Goal: Information Seeking & Learning: Check status

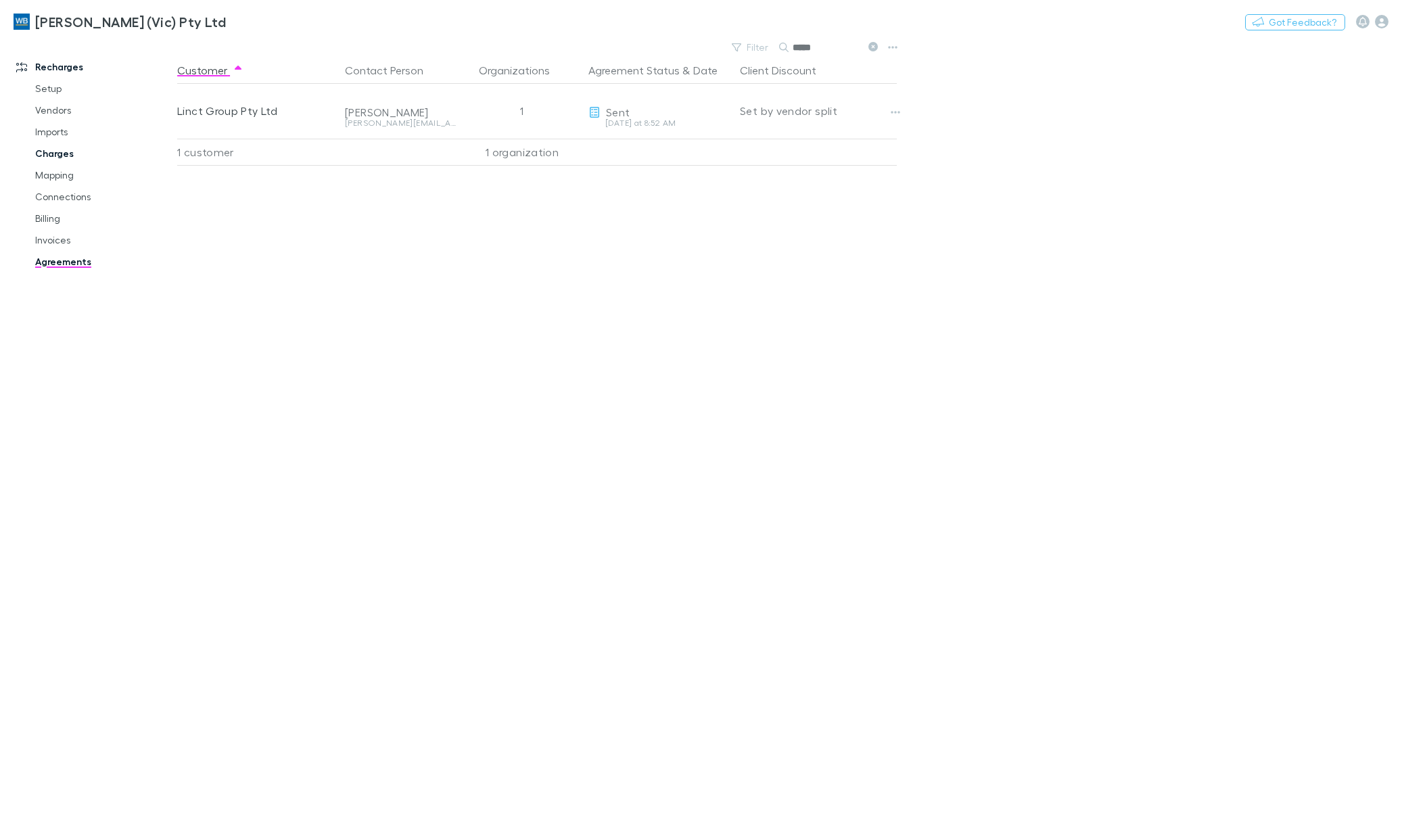
click at [44, 152] on link "Charges" at bounding box center [105, 154] width 166 height 22
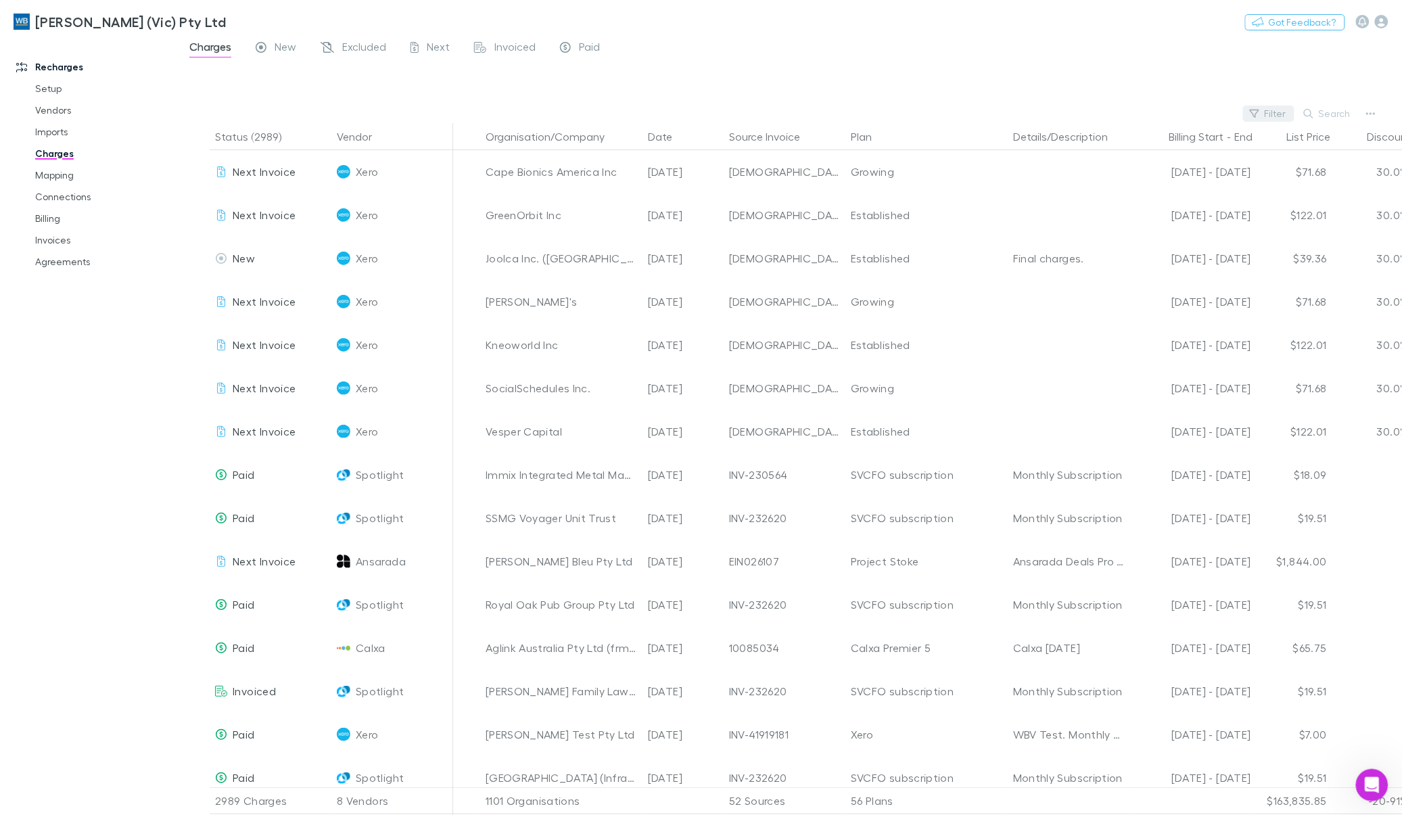
click at [1270, 110] on button "Filter" at bounding box center [1268, 114] width 51 height 16
click at [1281, 116] on button "Filter" at bounding box center [1268, 114] width 51 height 16
type input "******"
click at [1135, 200] on li "Modano" at bounding box center [1178, 202] width 235 height 22
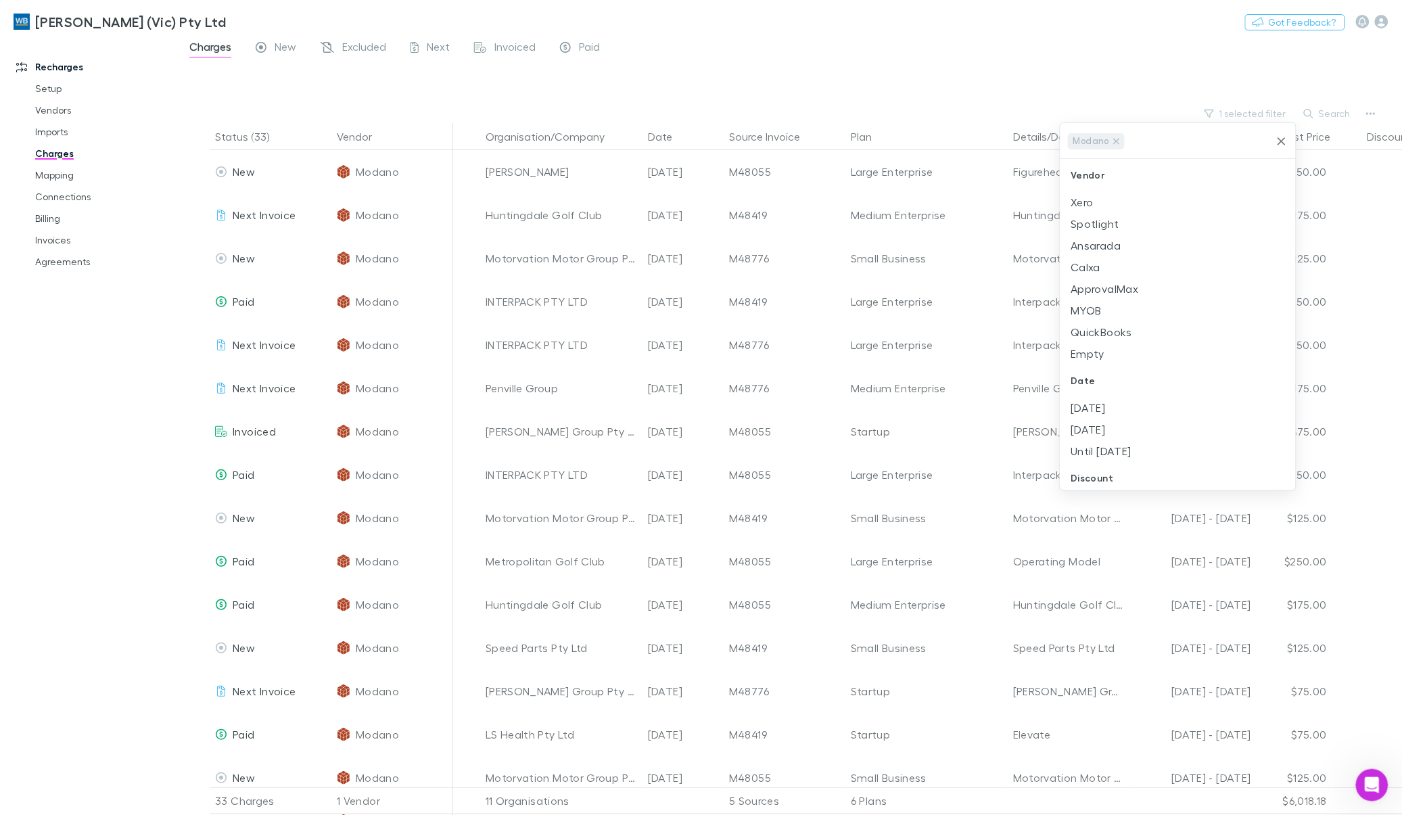
click at [1053, 61] on div at bounding box center [701, 407] width 1402 height 815
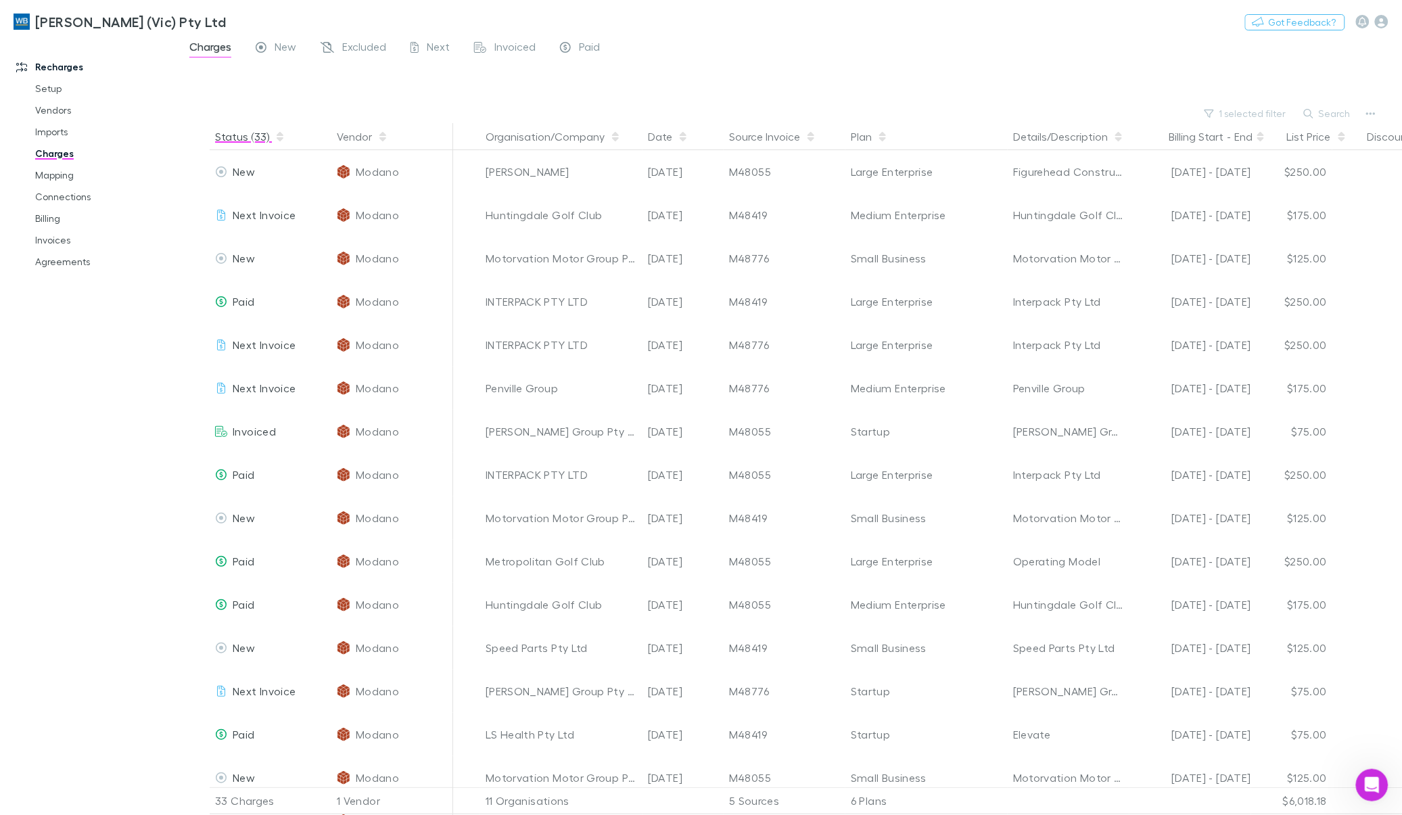
click at [277, 134] on icon "button" at bounding box center [280, 134] width 7 height 4
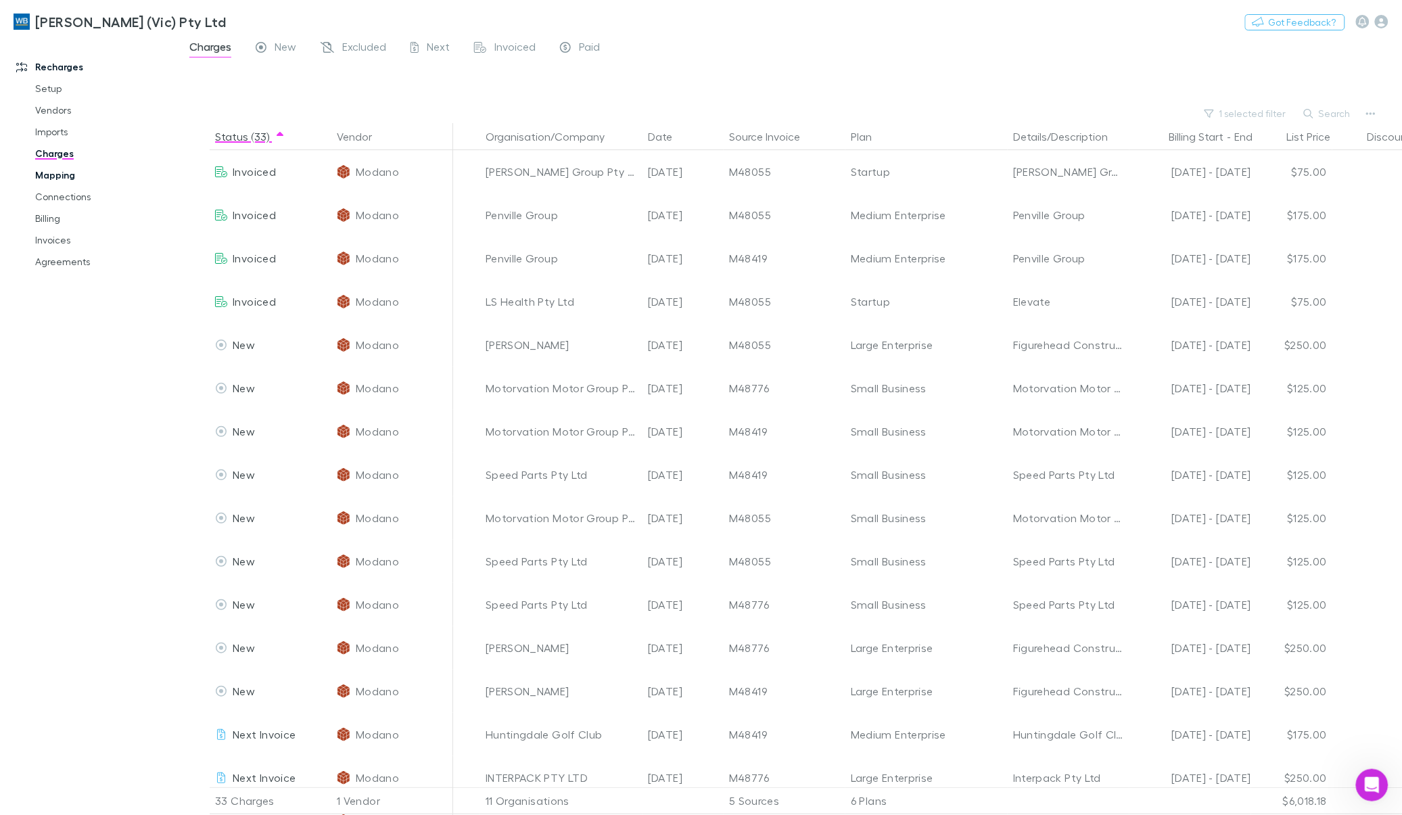
click at [55, 171] on link "Mapping" at bounding box center [105, 175] width 166 height 22
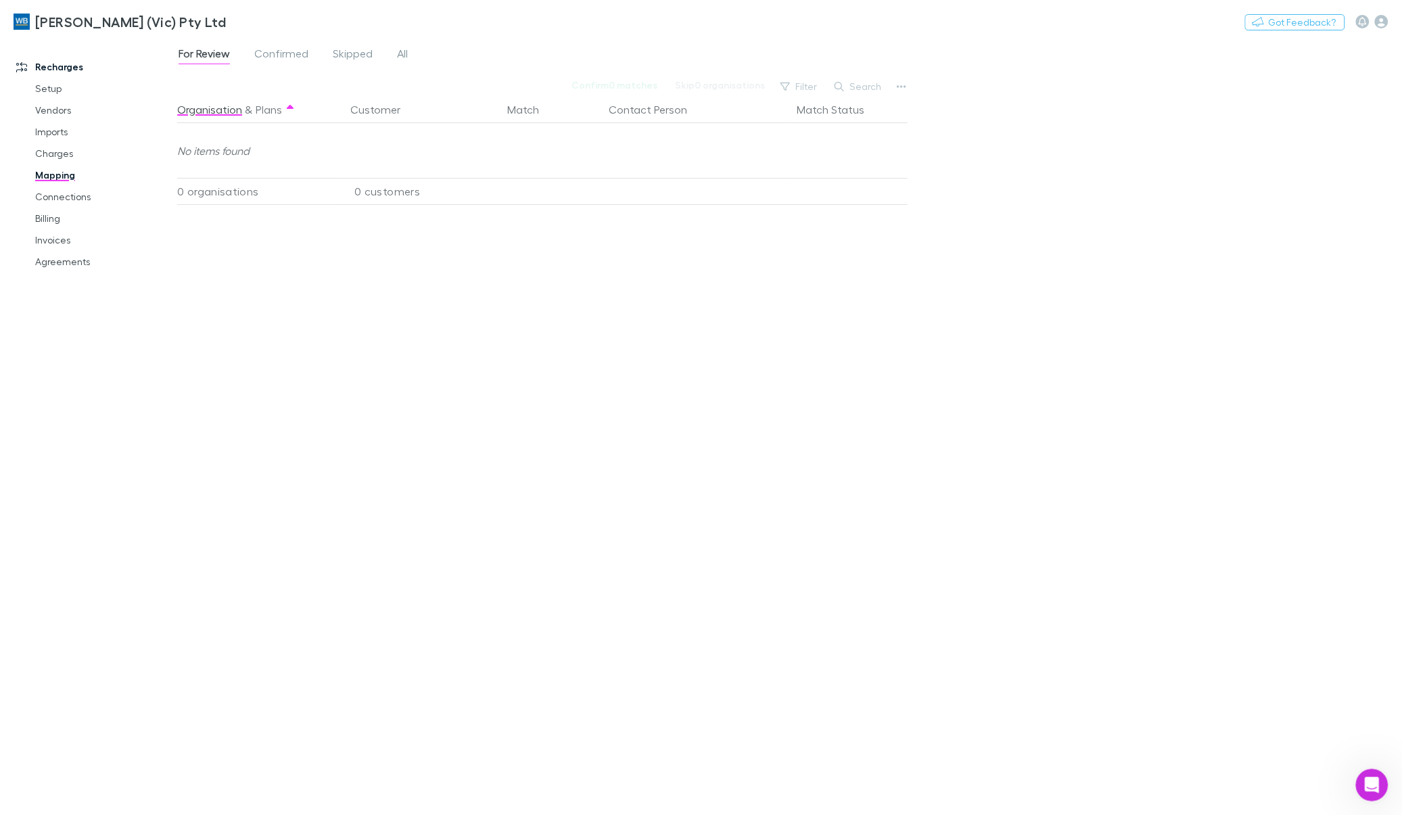
click at [871, 76] on div "For Review Confirmed Skipped All Confirm 0 matches Skip 0 organisations Filter …" at bounding box center [789, 426] width 1225 height 777
click at [405, 51] on span "All" at bounding box center [402, 56] width 11 height 18
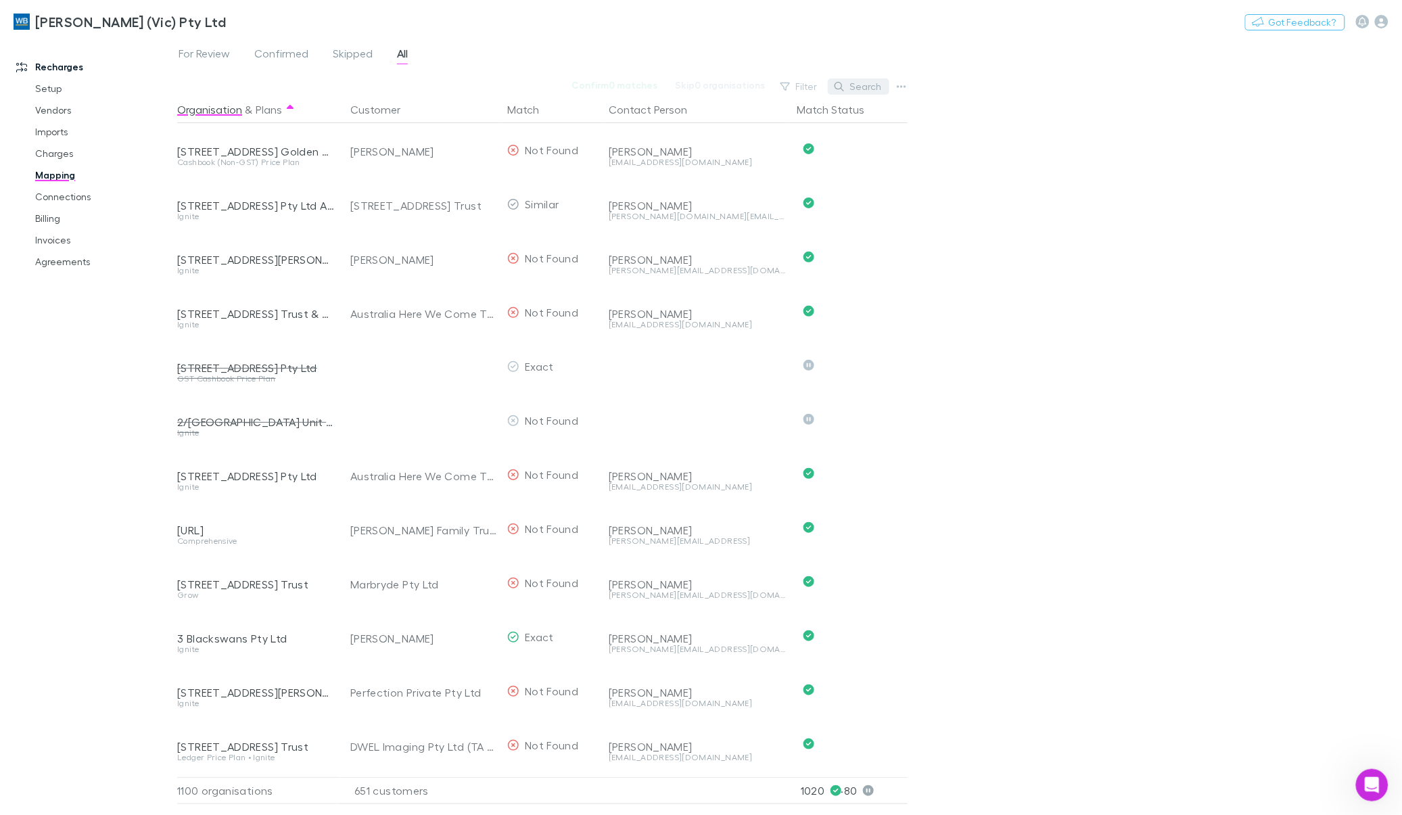
click at [856, 91] on button "Search" at bounding box center [859, 86] width 62 height 16
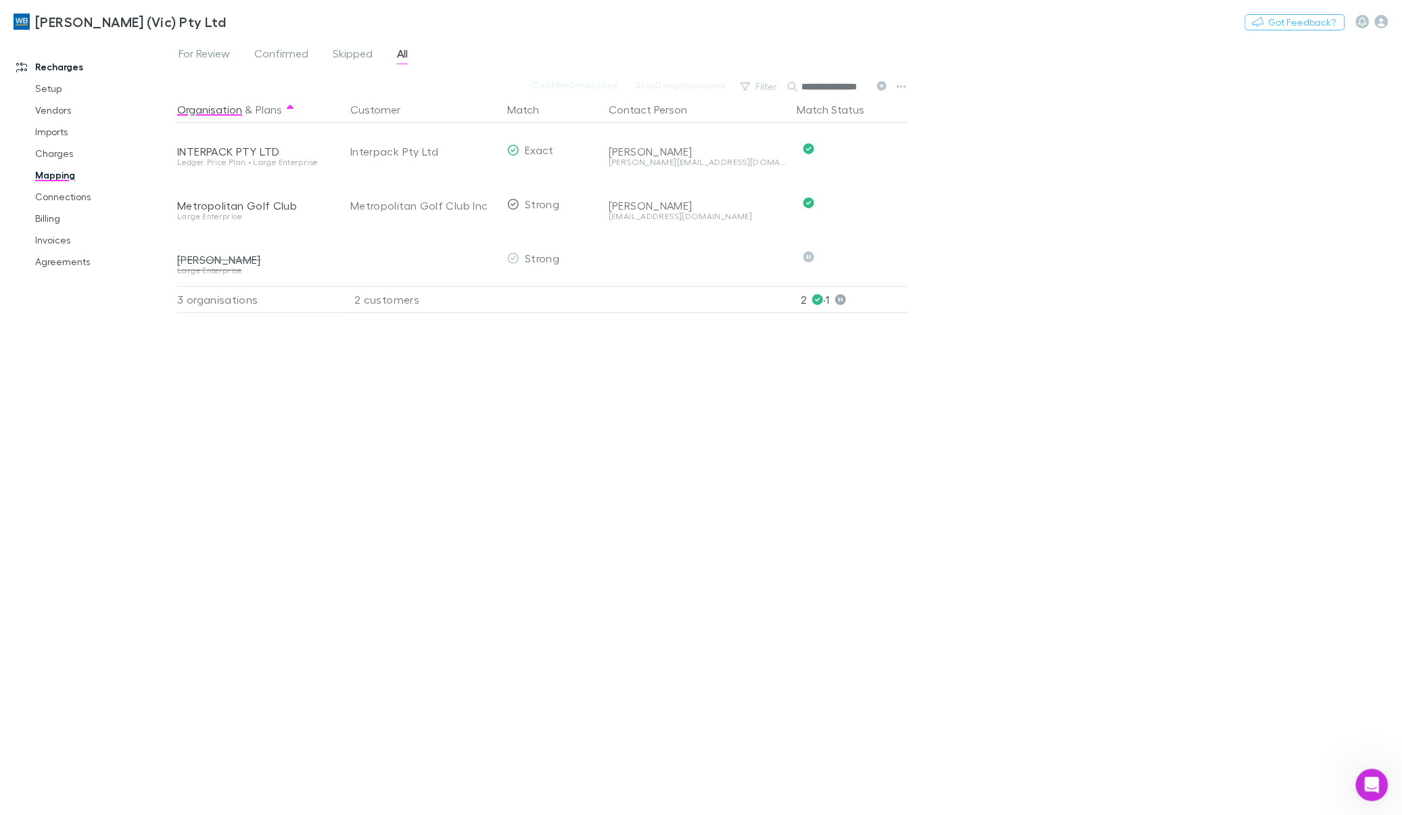
type input "**********"
click at [879, 85] on icon at bounding box center [881, 85] width 9 height 9
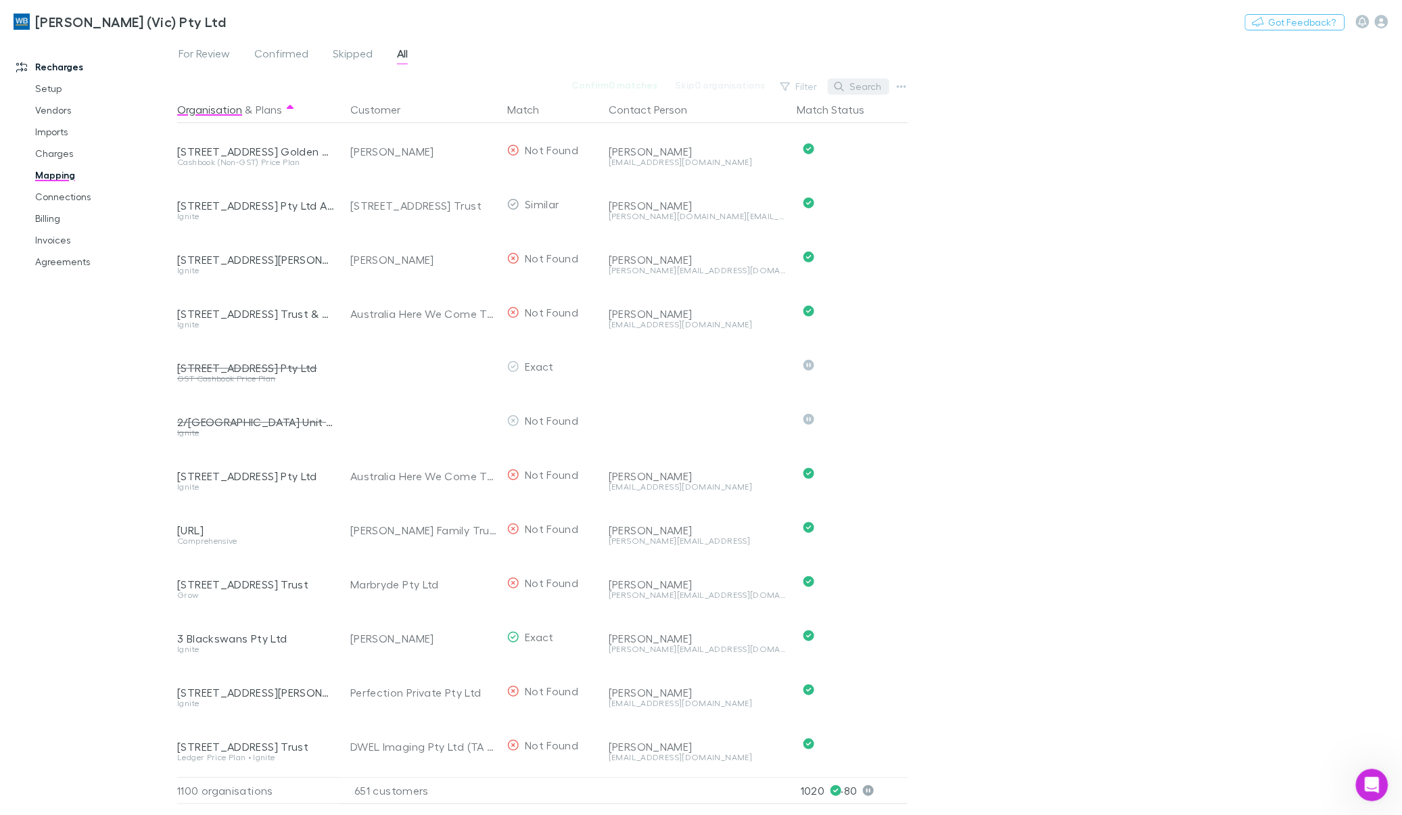
click at [870, 86] on button "Search" at bounding box center [859, 86] width 62 height 16
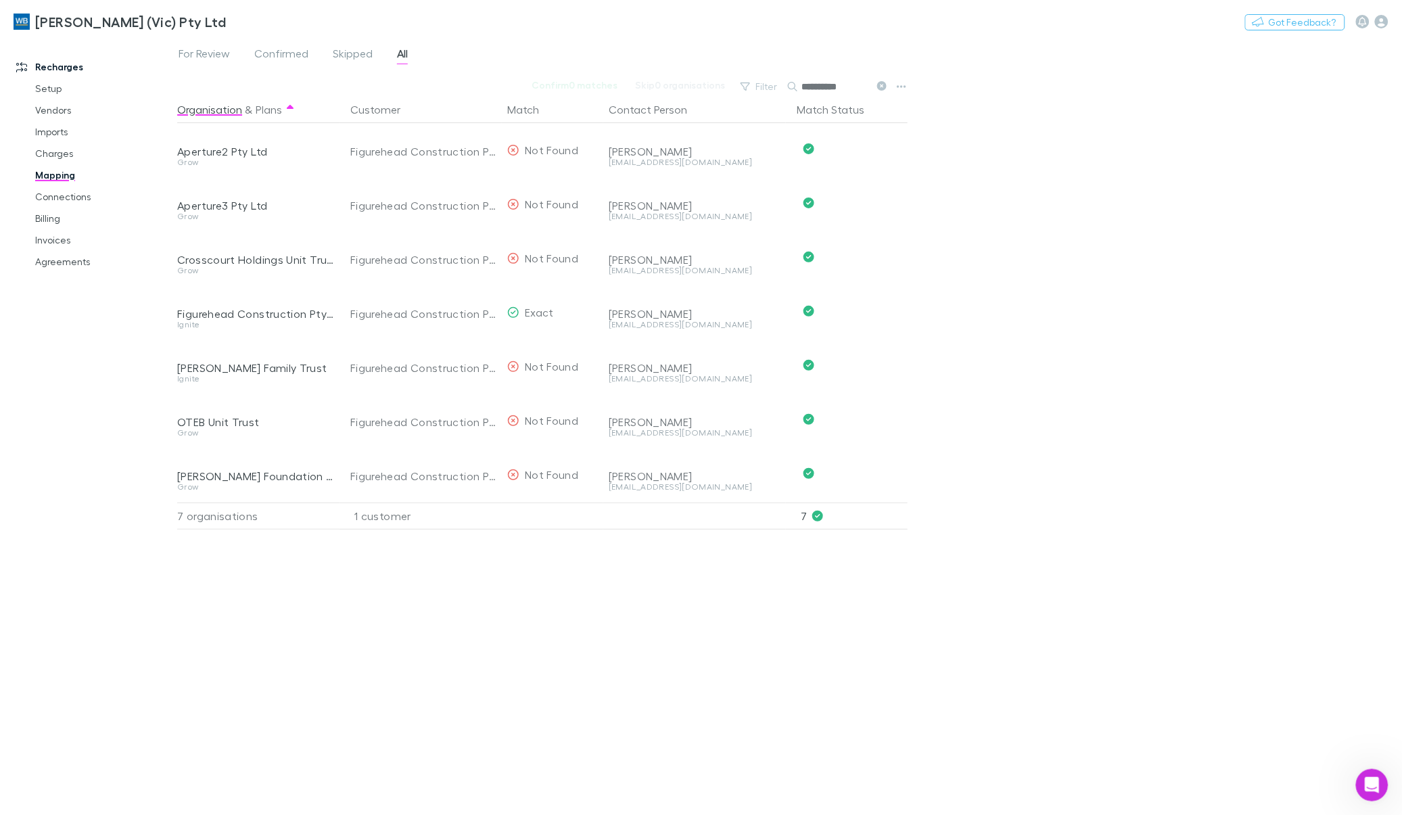
type input "**********"
click at [880, 85] on icon at bounding box center [881, 85] width 9 height 9
click at [831, 87] on button "Search" at bounding box center [808, 87] width 43 height 1
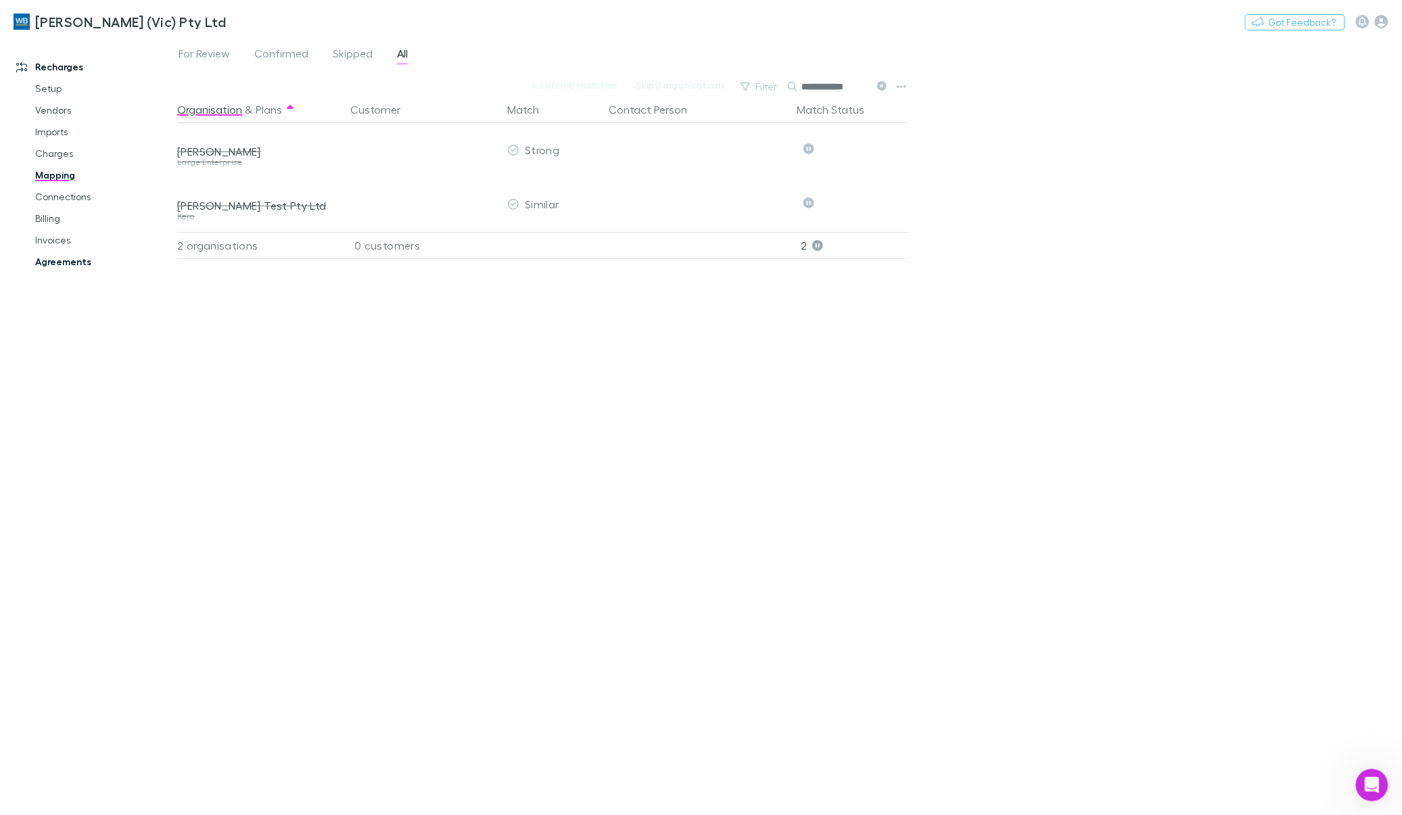
type input "**********"
click at [54, 268] on link "Agreements" at bounding box center [105, 262] width 166 height 22
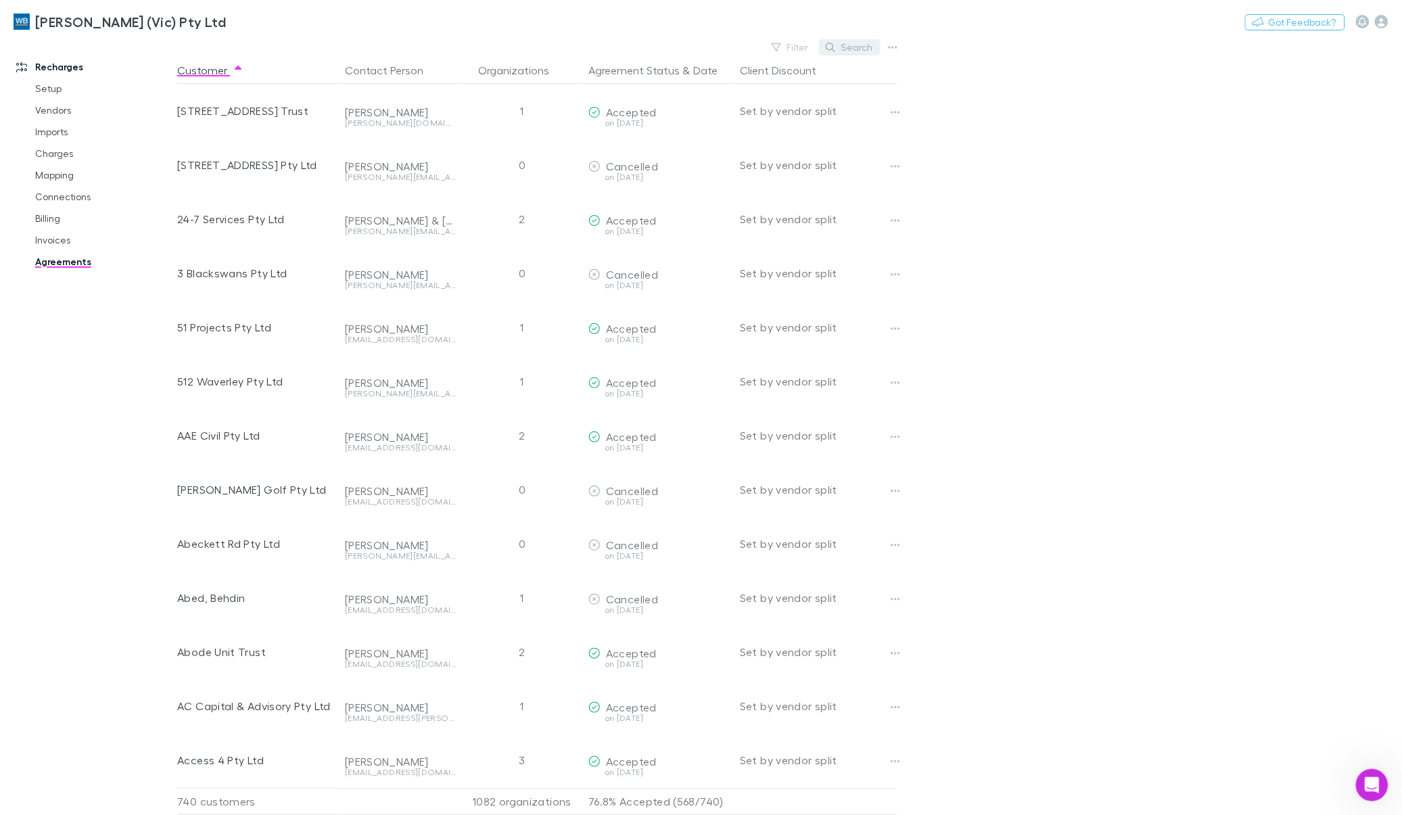
click at [849, 47] on button "Search" at bounding box center [850, 47] width 62 height 16
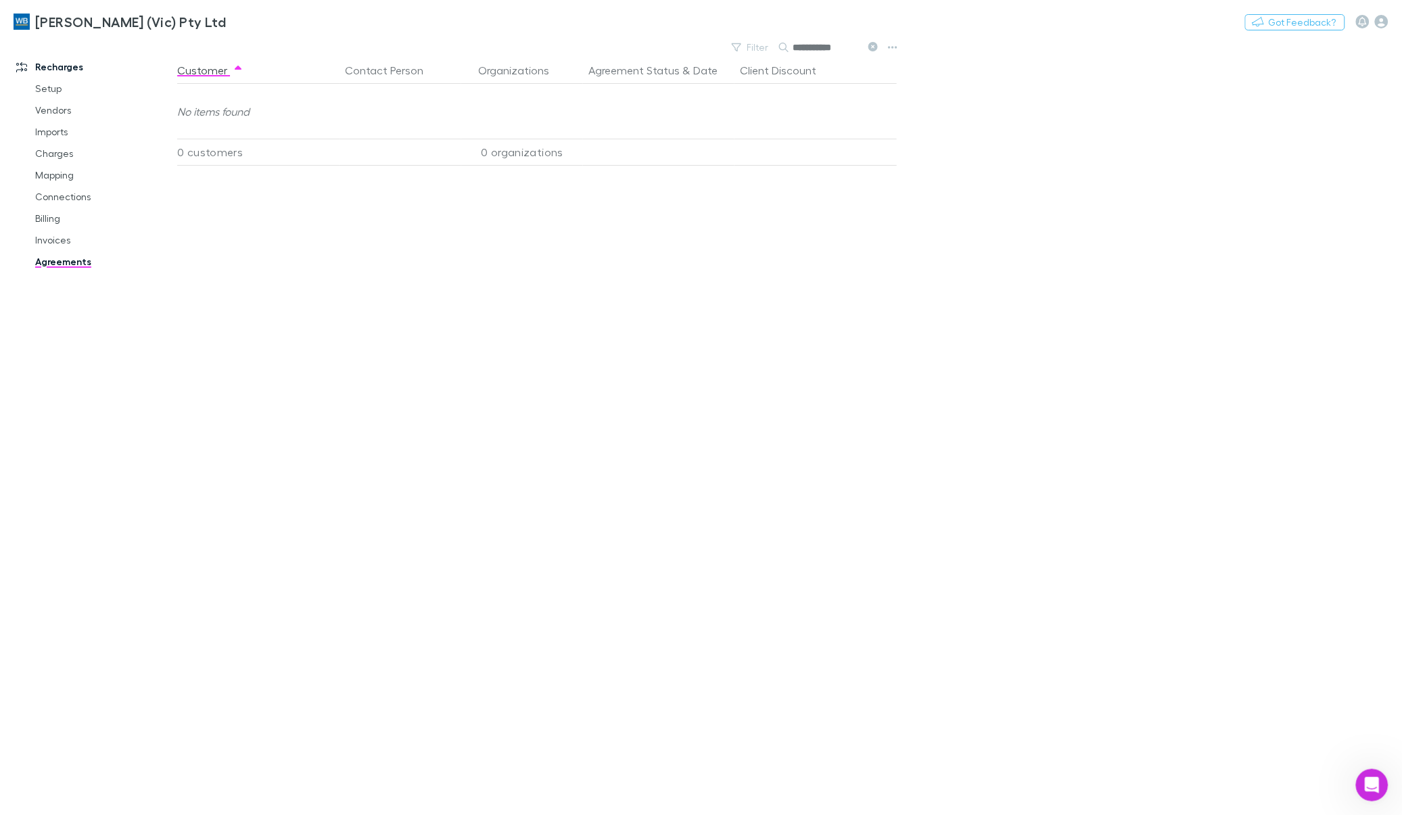
type input "**********"
click at [869, 45] on icon at bounding box center [873, 46] width 9 height 9
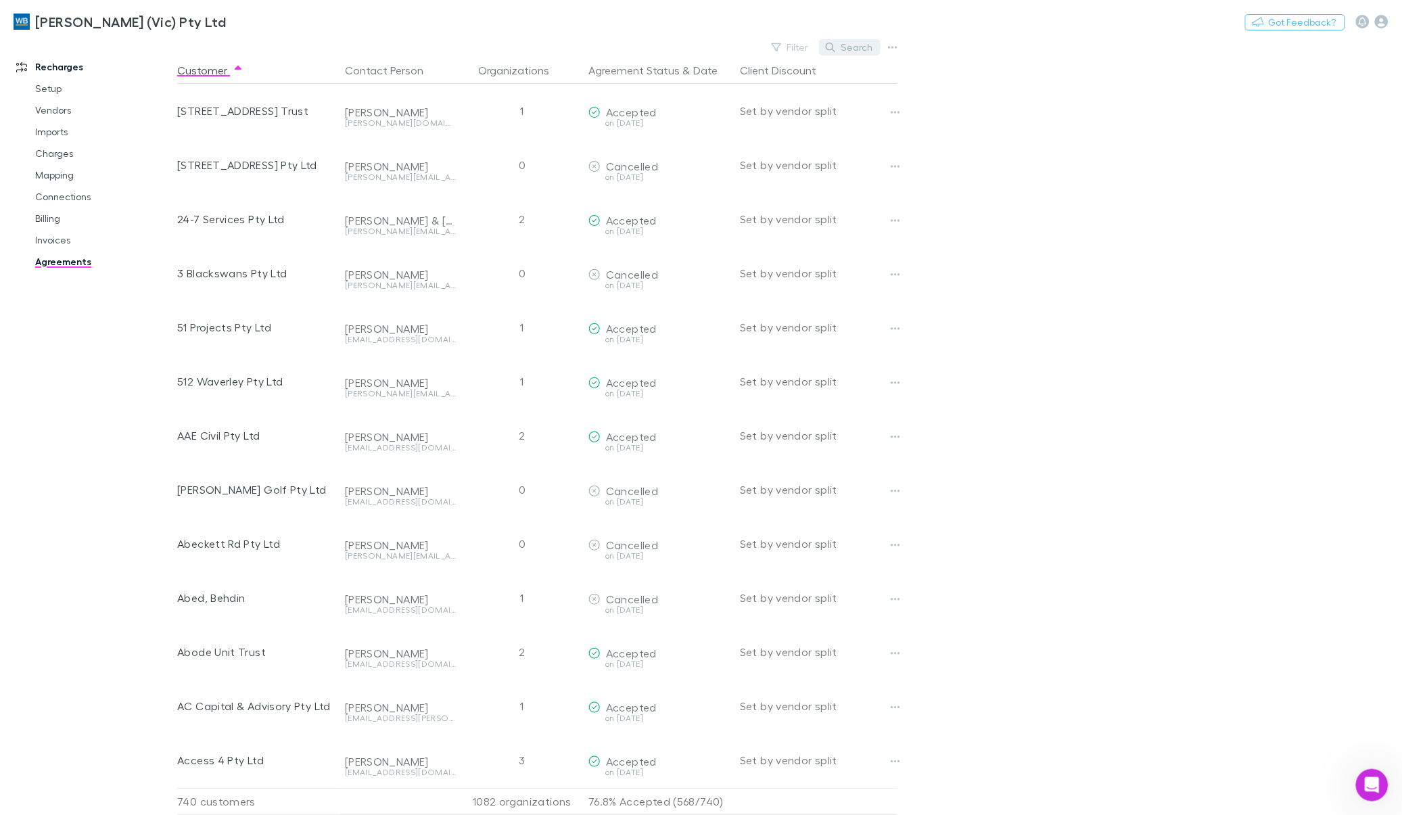
click at [860, 48] on button "Search" at bounding box center [850, 47] width 62 height 16
type input "*"
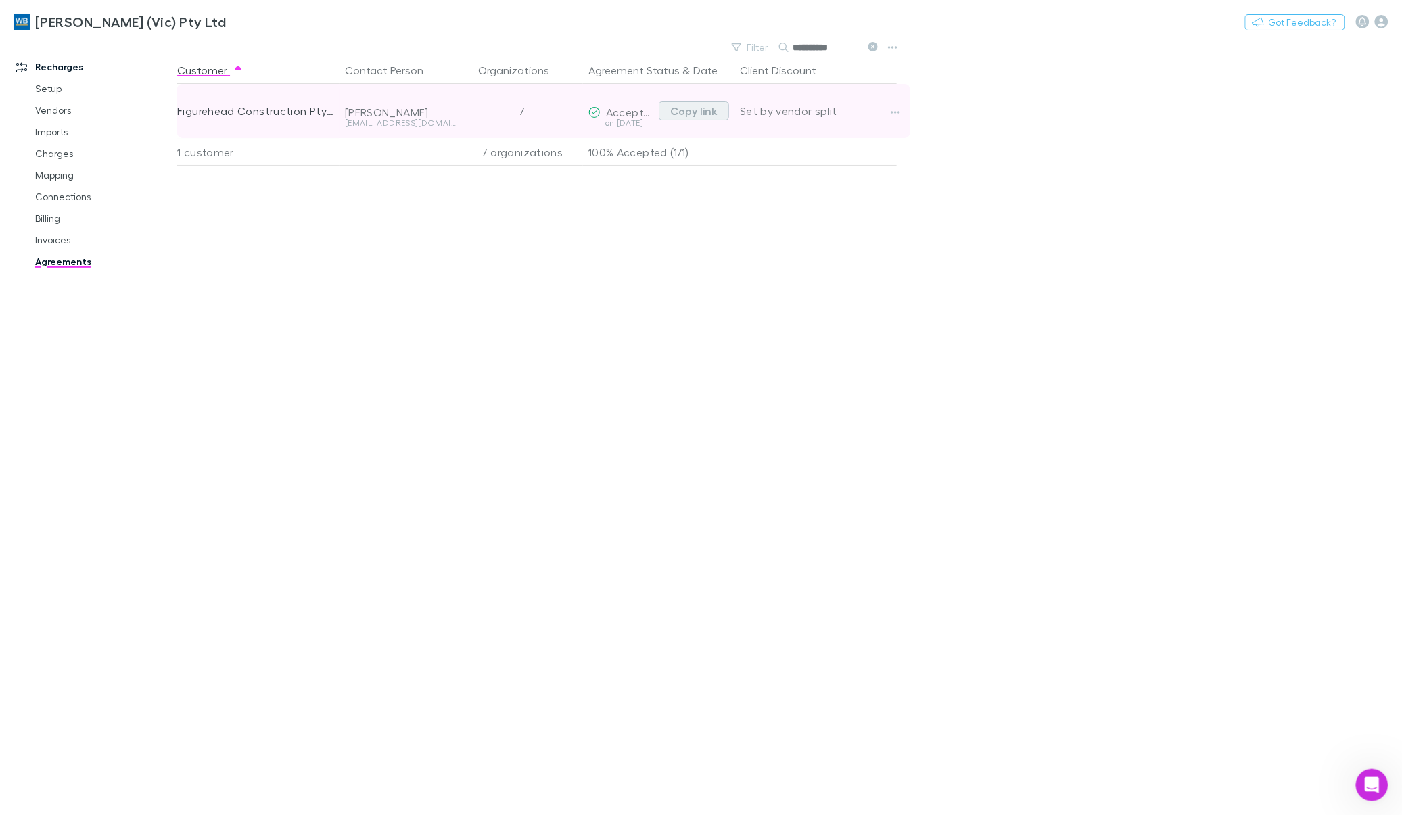
type input "**********"
click at [677, 110] on button "Copy link" at bounding box center [694, 110] width 70 height 19
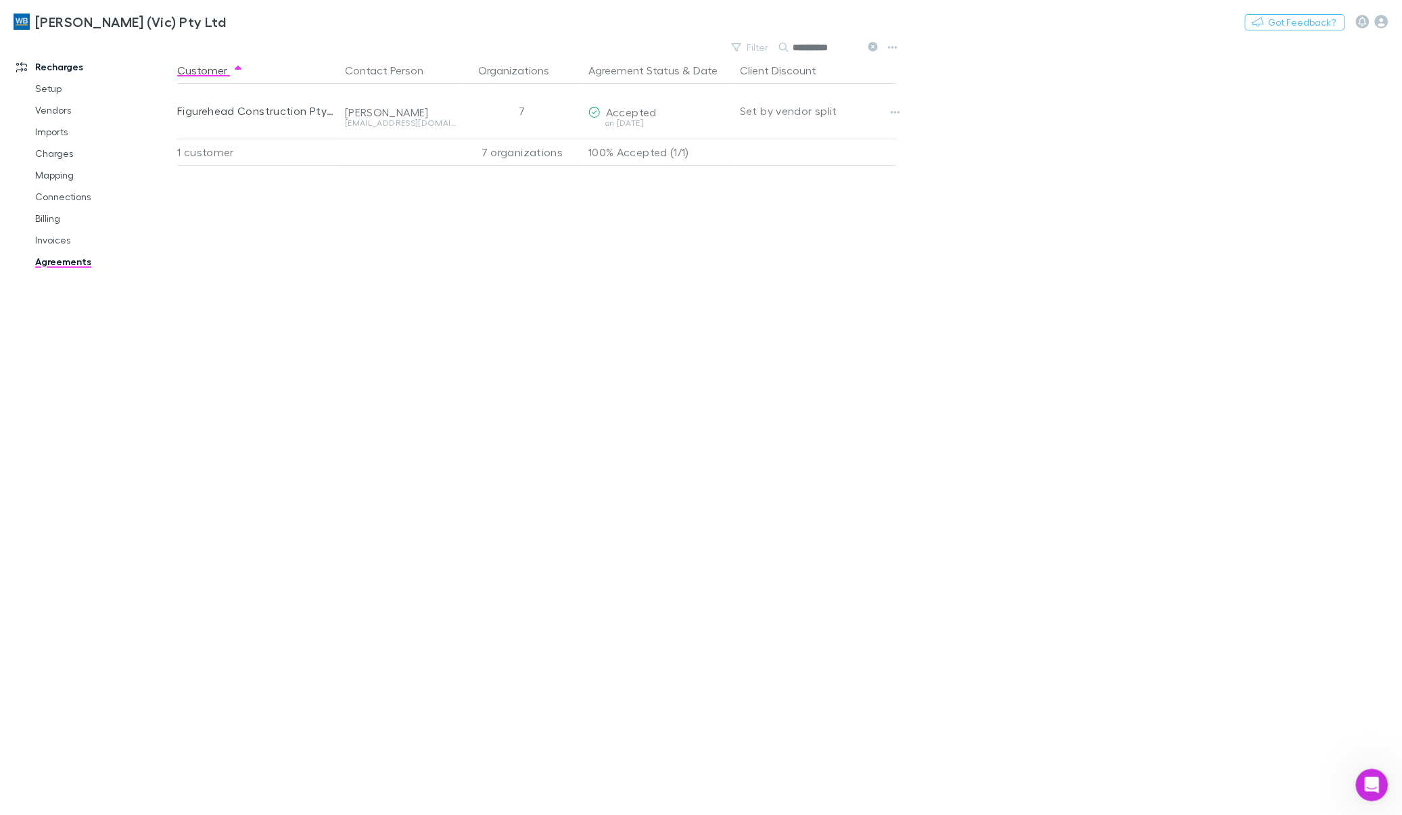
click at [867, 46] on button at bounding box center [873, 47] width 16 height 13
click at [822, 47] on button "Search" at bounding box center [800, 47] width 43 height 1
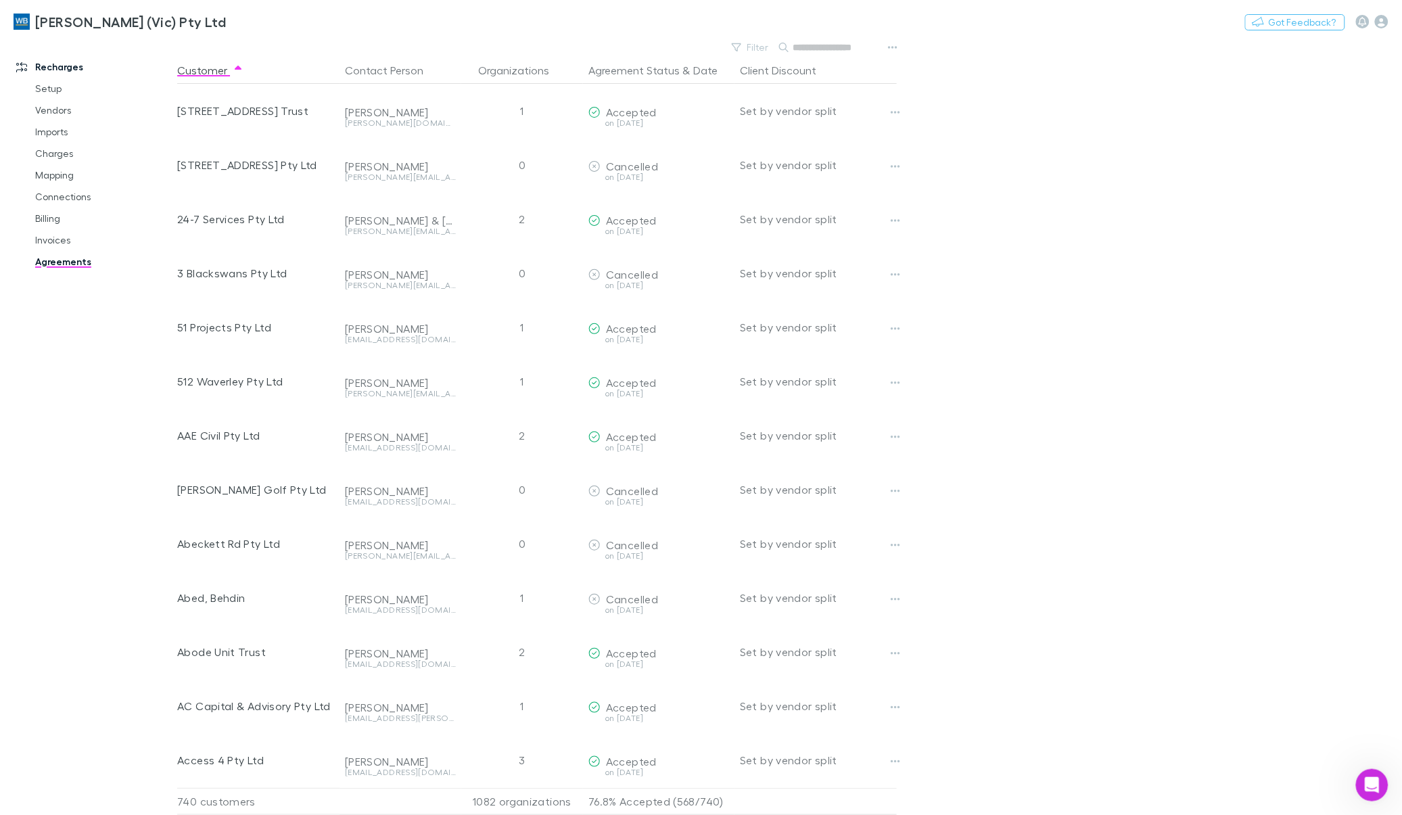
click at [837, 49] on input "text" at bounding box center [827, 47] width 68 height 19
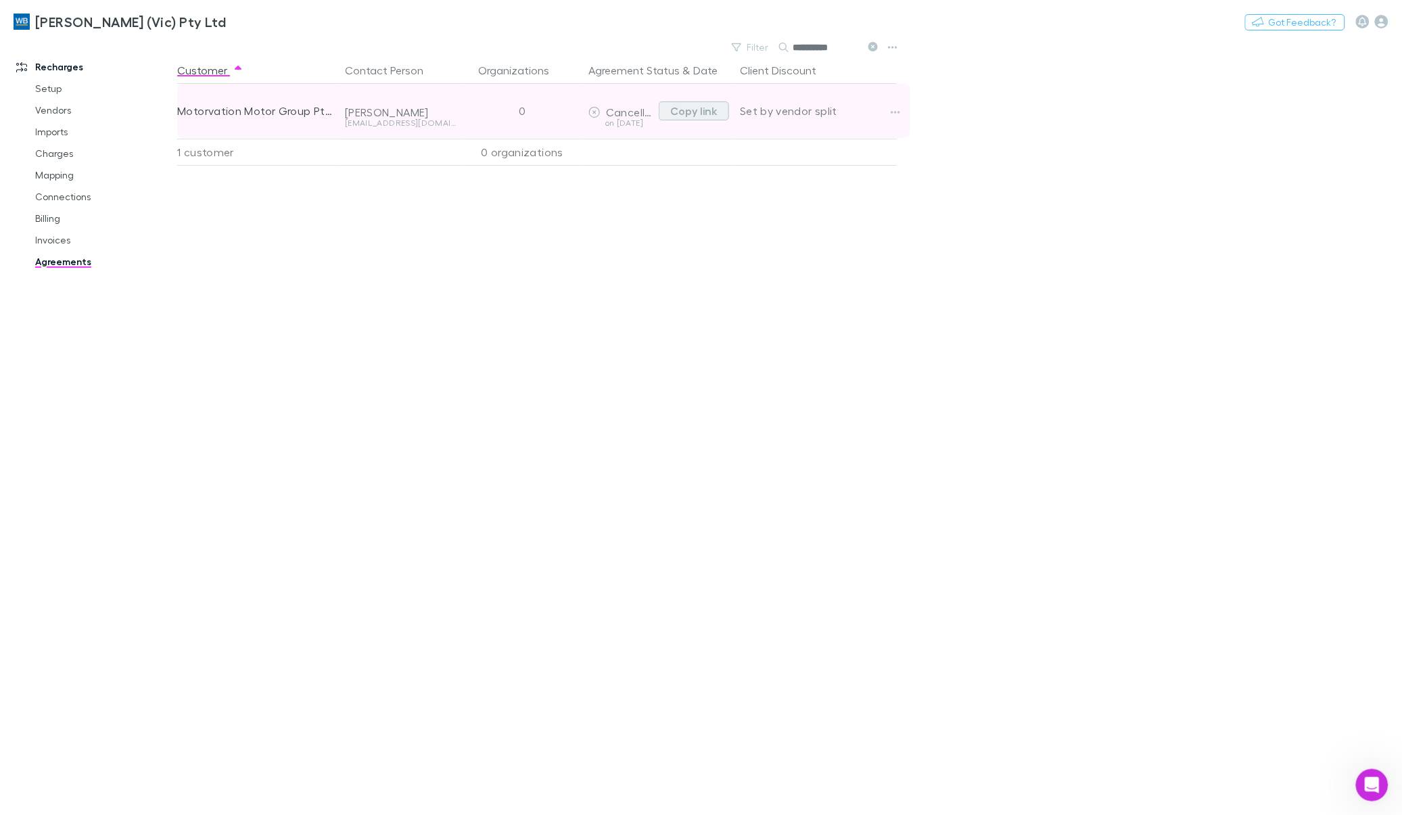
type input "**********"
click at [692, 109] on button "Copy link" at bounding box center [694, 110] width 70 height 19
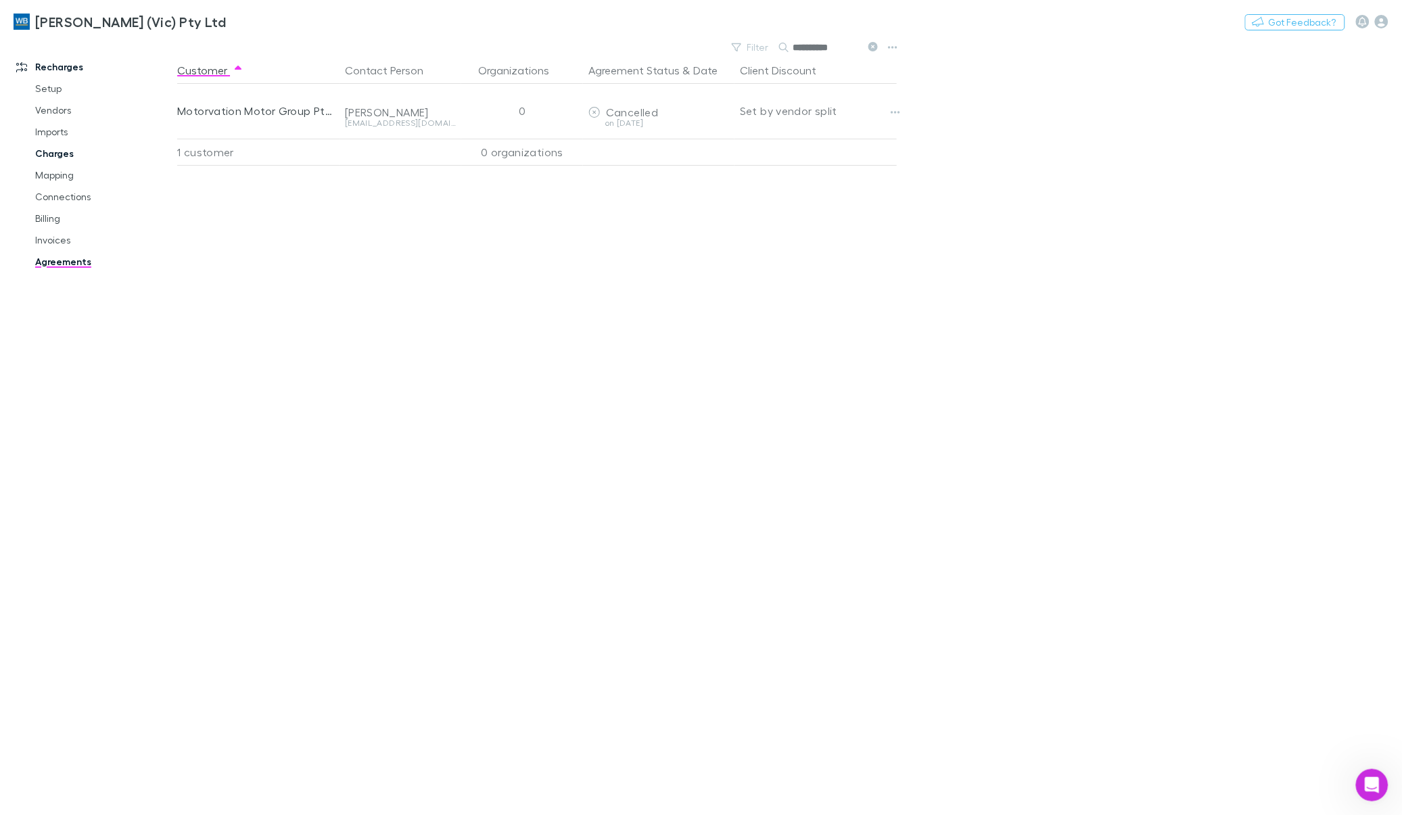
click at [49, 151] on link "Charges" at bounding box center [105, 154] width 166 height 22
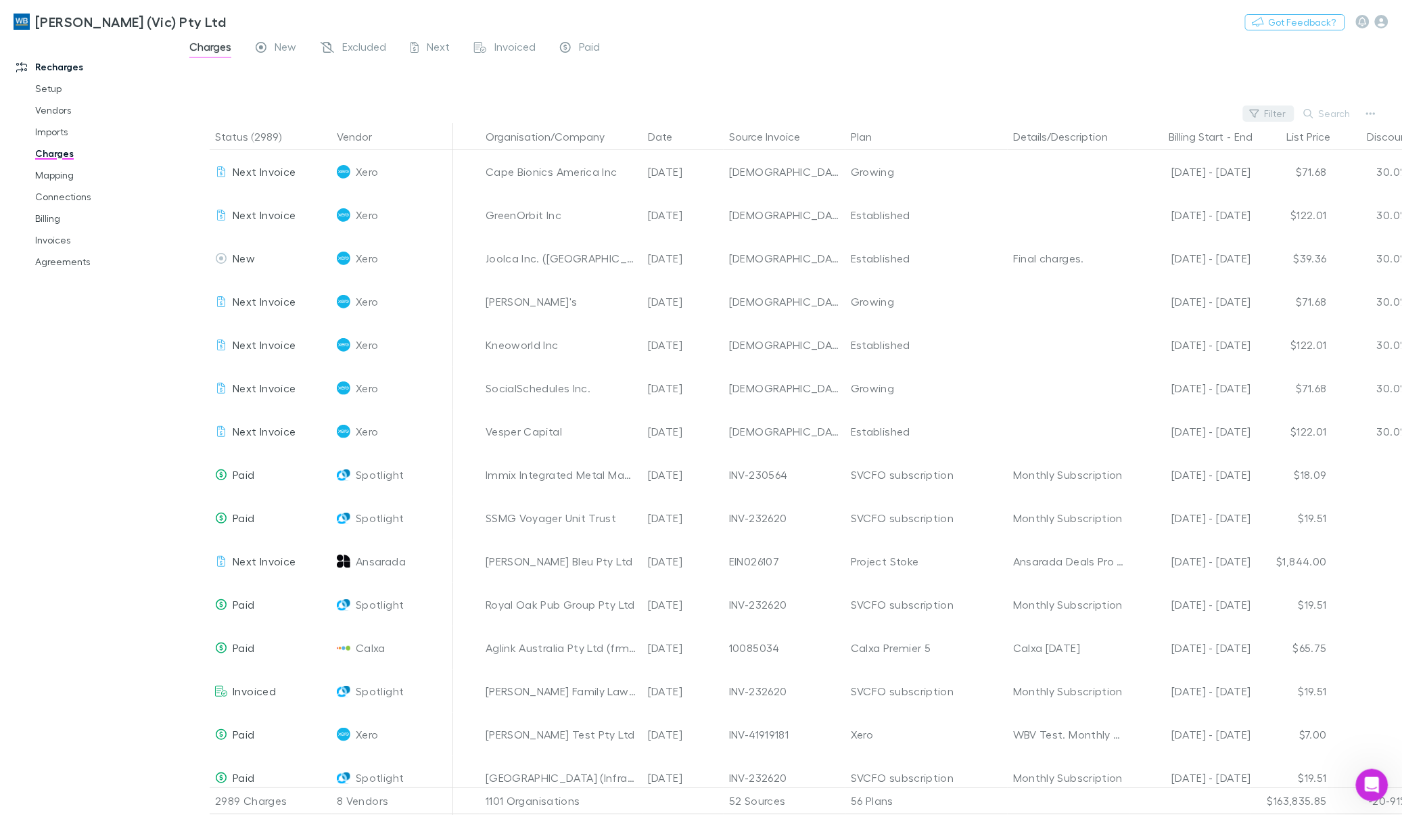
click at [1266, 114] on button "Filter" at bounding box center [1268, 114] width 51 height 16
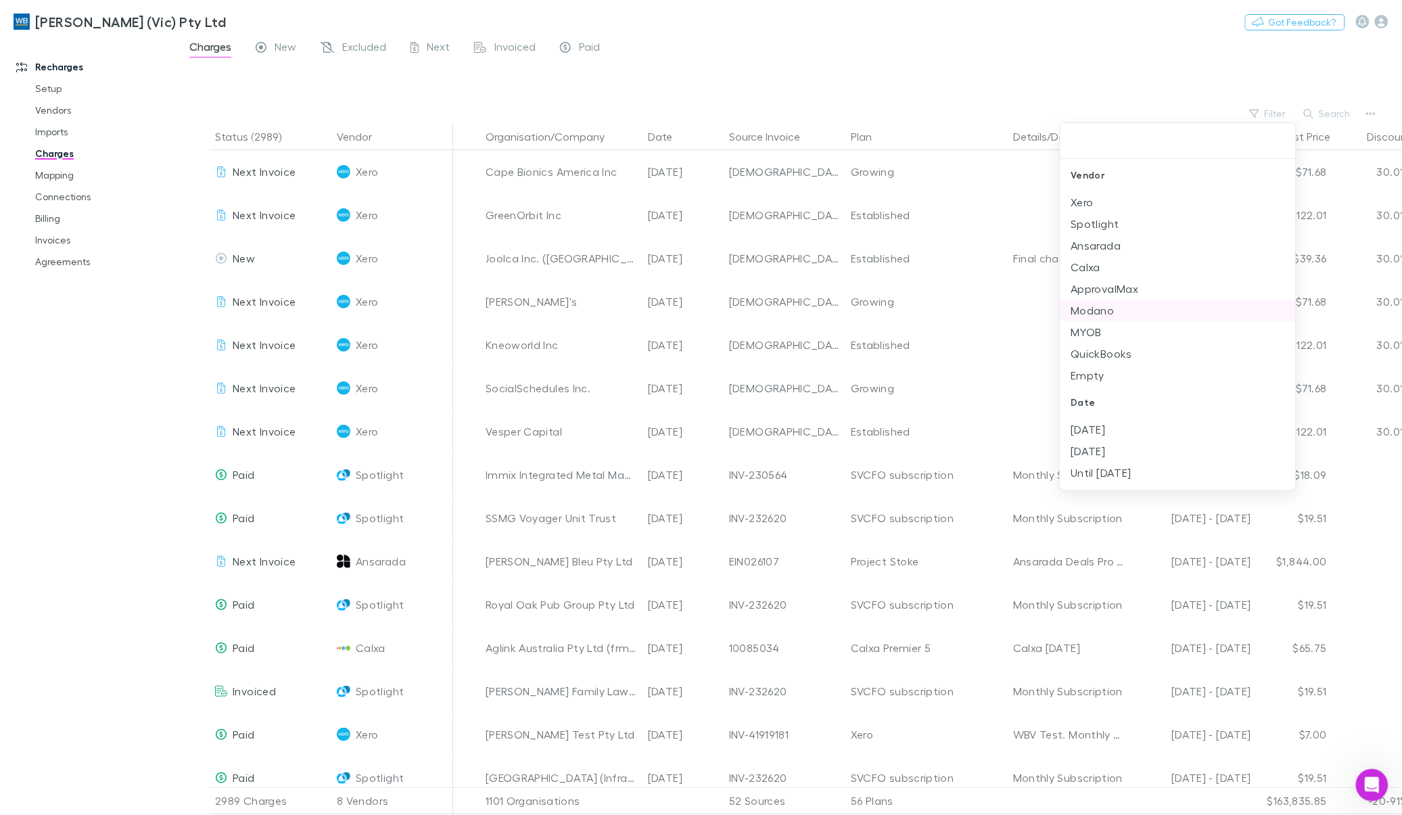
click at [1093, 305] on li "Modano" at bounding box center [1178, 311] width 235 height 22
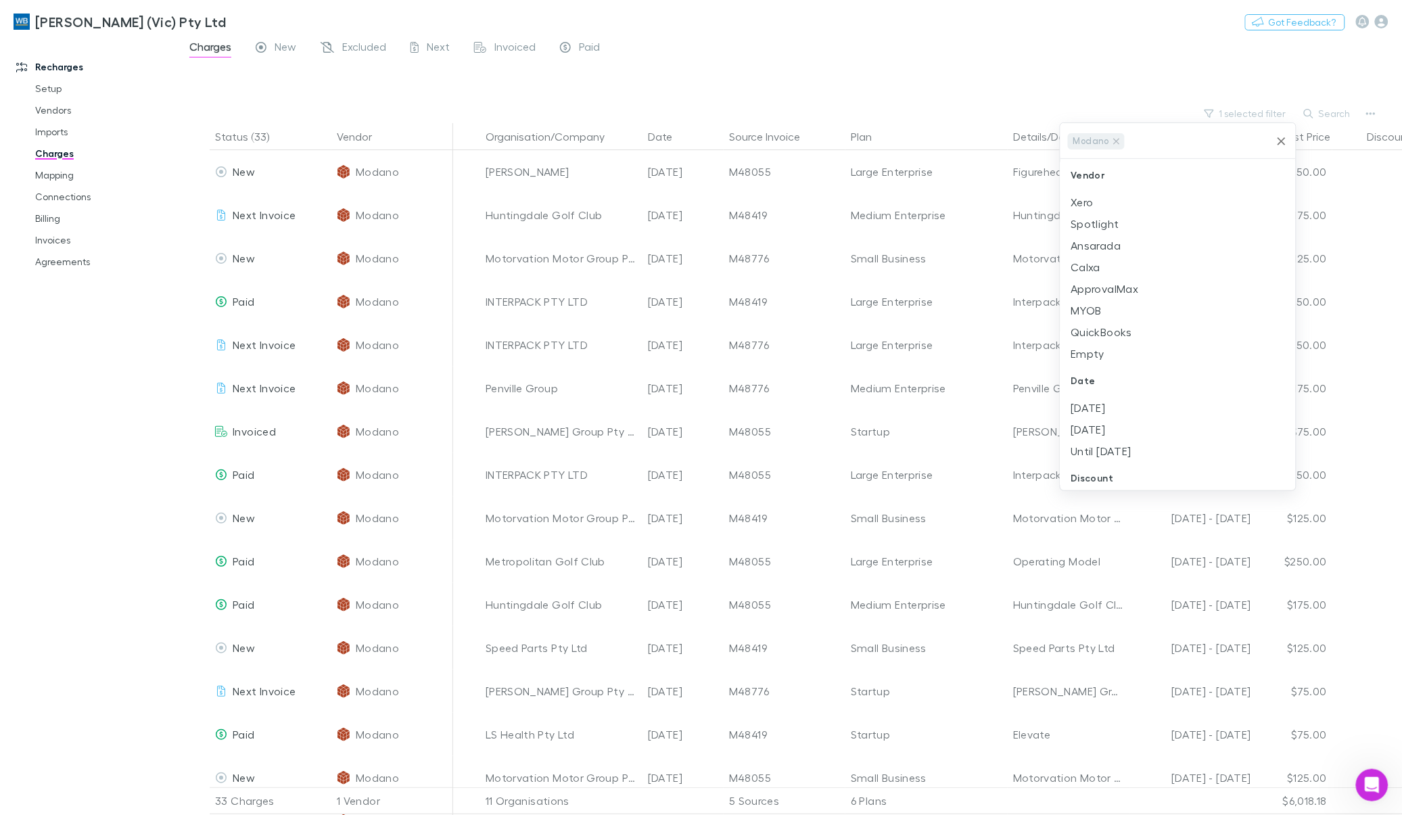
click at [247, 139] on div at bounding box center [701, 407] width 1402 height 815
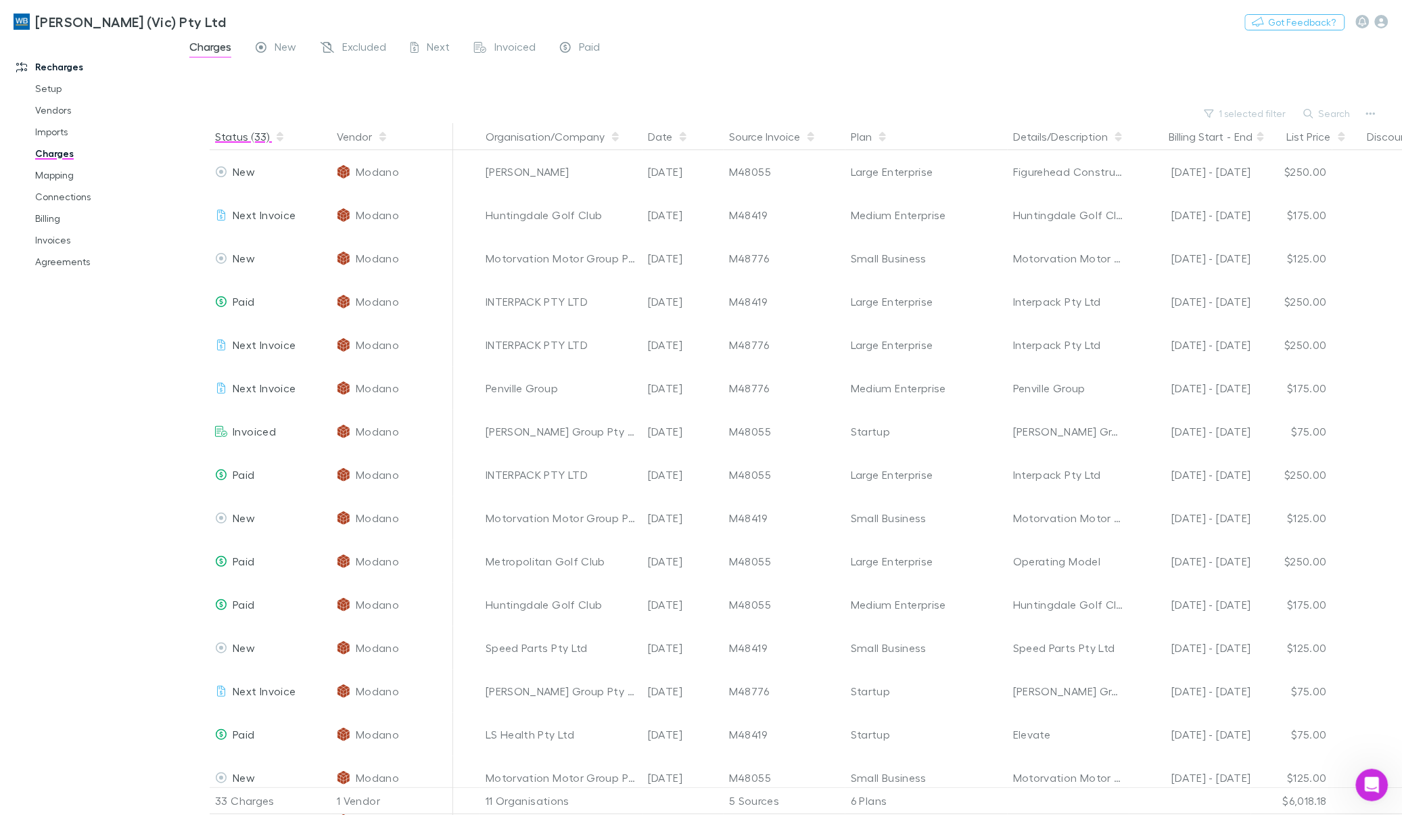
click at [277, 133] on icon "button" at bounding box center [280, 136] width 7 height 11
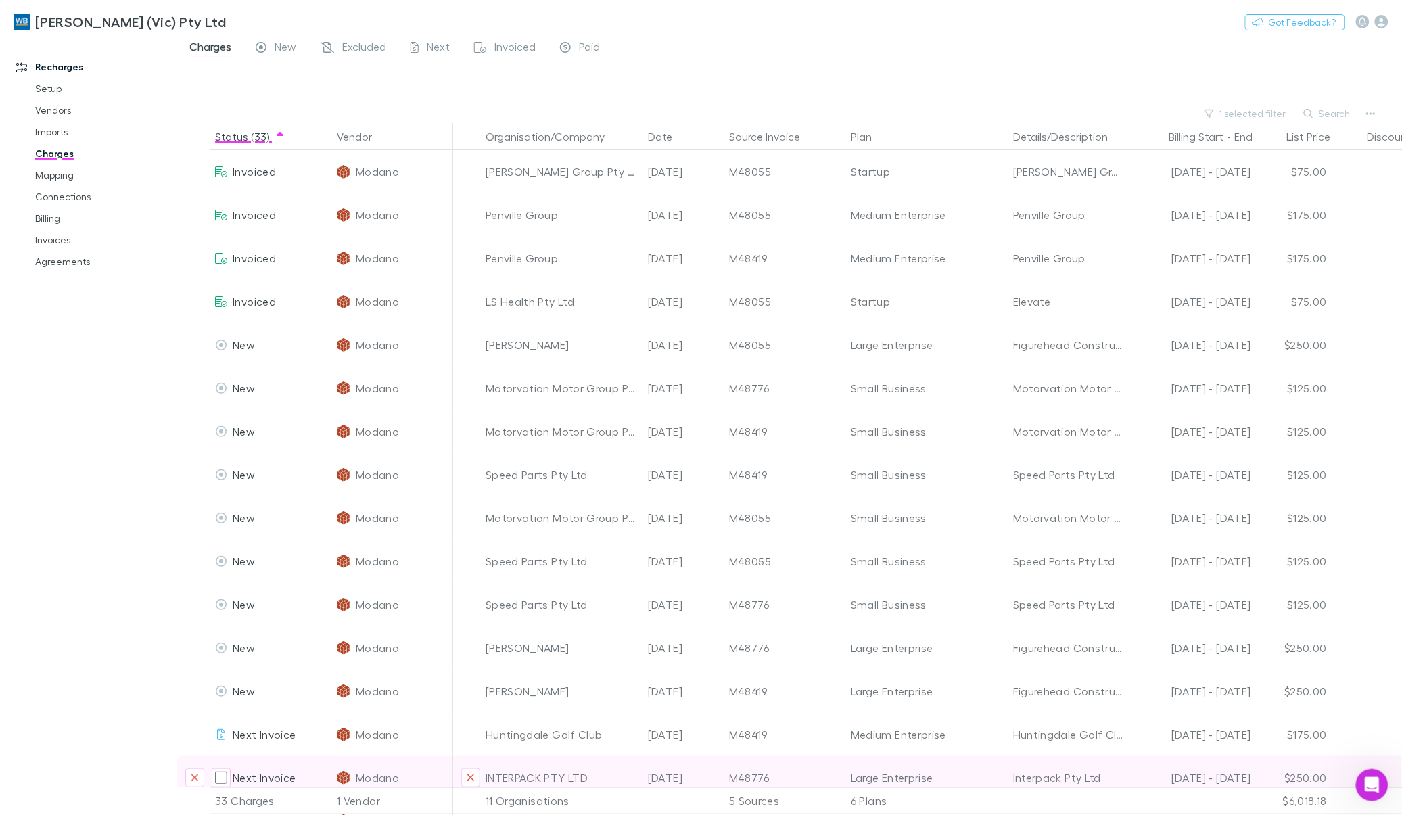
scroll to position [85, 0]
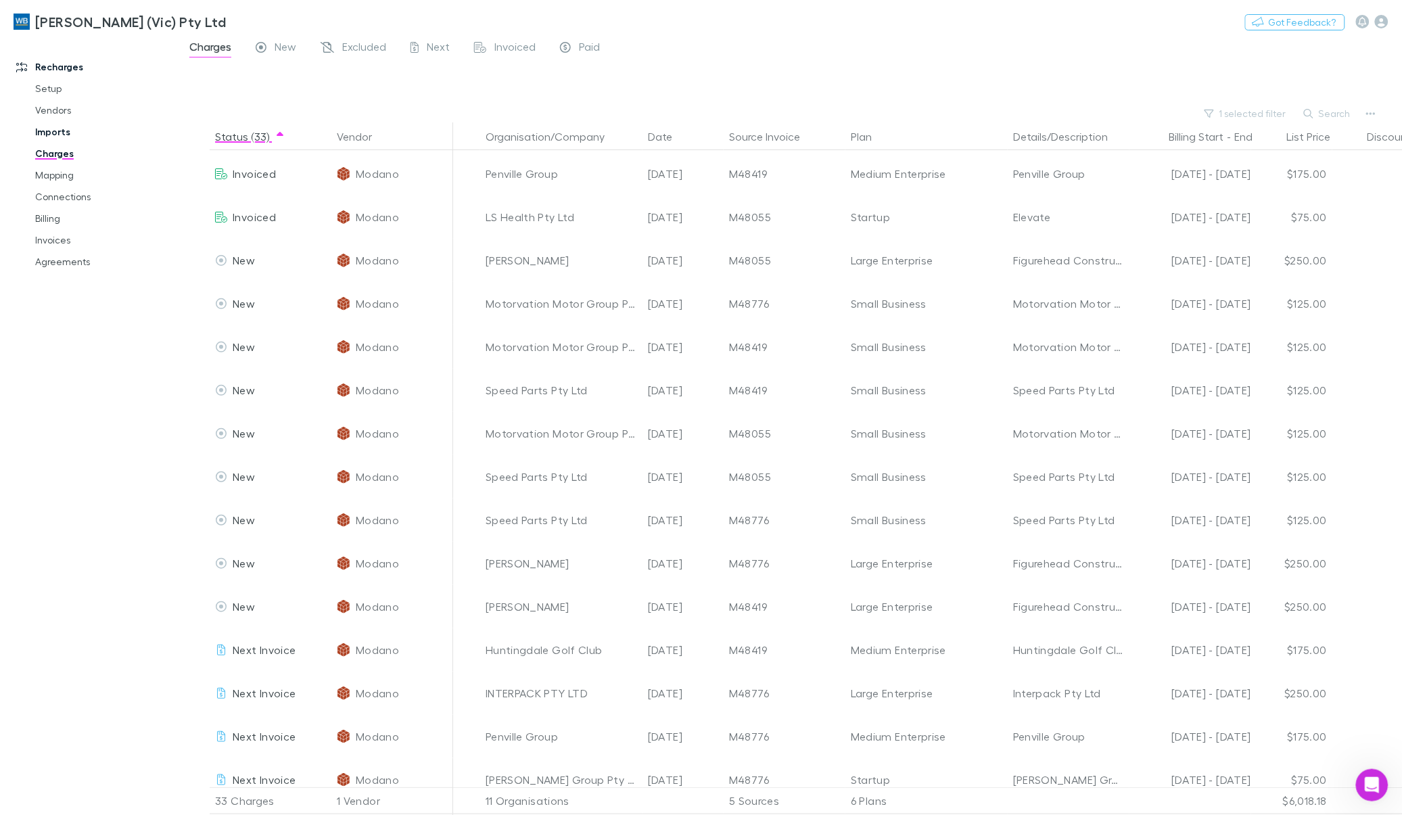
drag, startPoint x: 51, startPoint y: 262, endPoint x: 45, endPoint y: 124, distance: 138.1
click at [51, 262] on link "Agreements" at bounding box center [105, 262] width 166 height 22
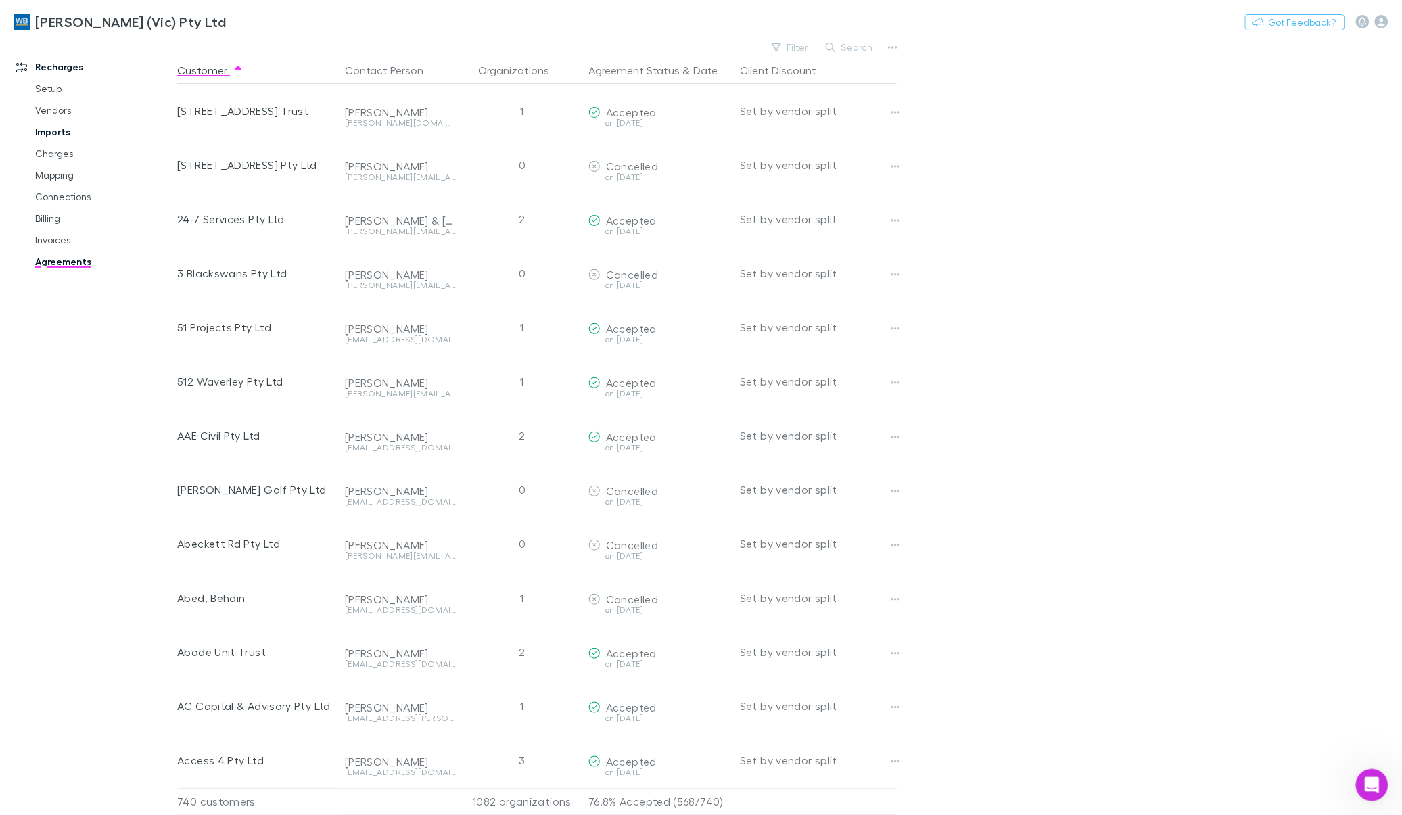
click at [59, 133] on link "Imports" at bounding box center [105, 132] width 166 height 22
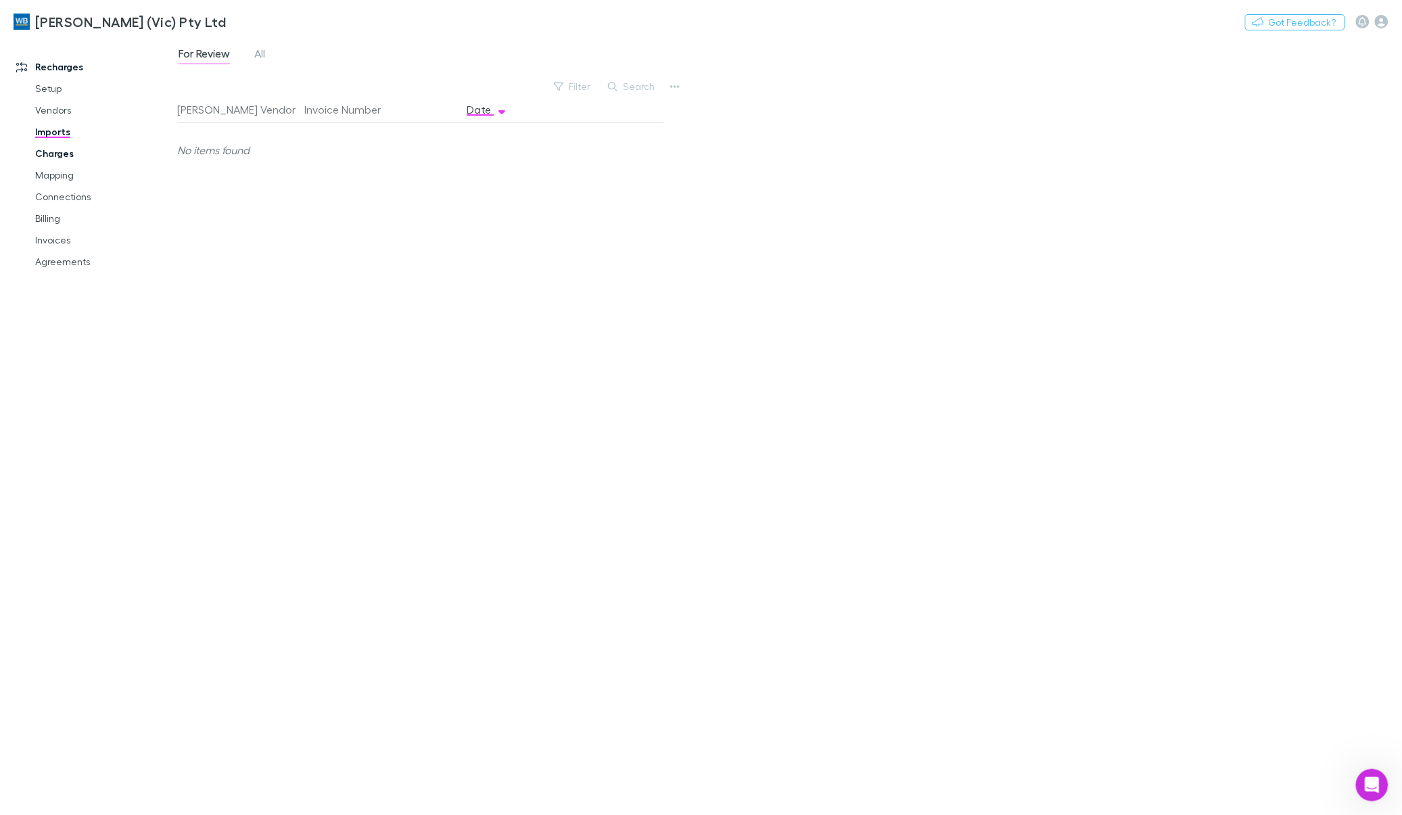
click at [52, 159] on link "Charges" at bounding box center [105, 154] width 166 height 22
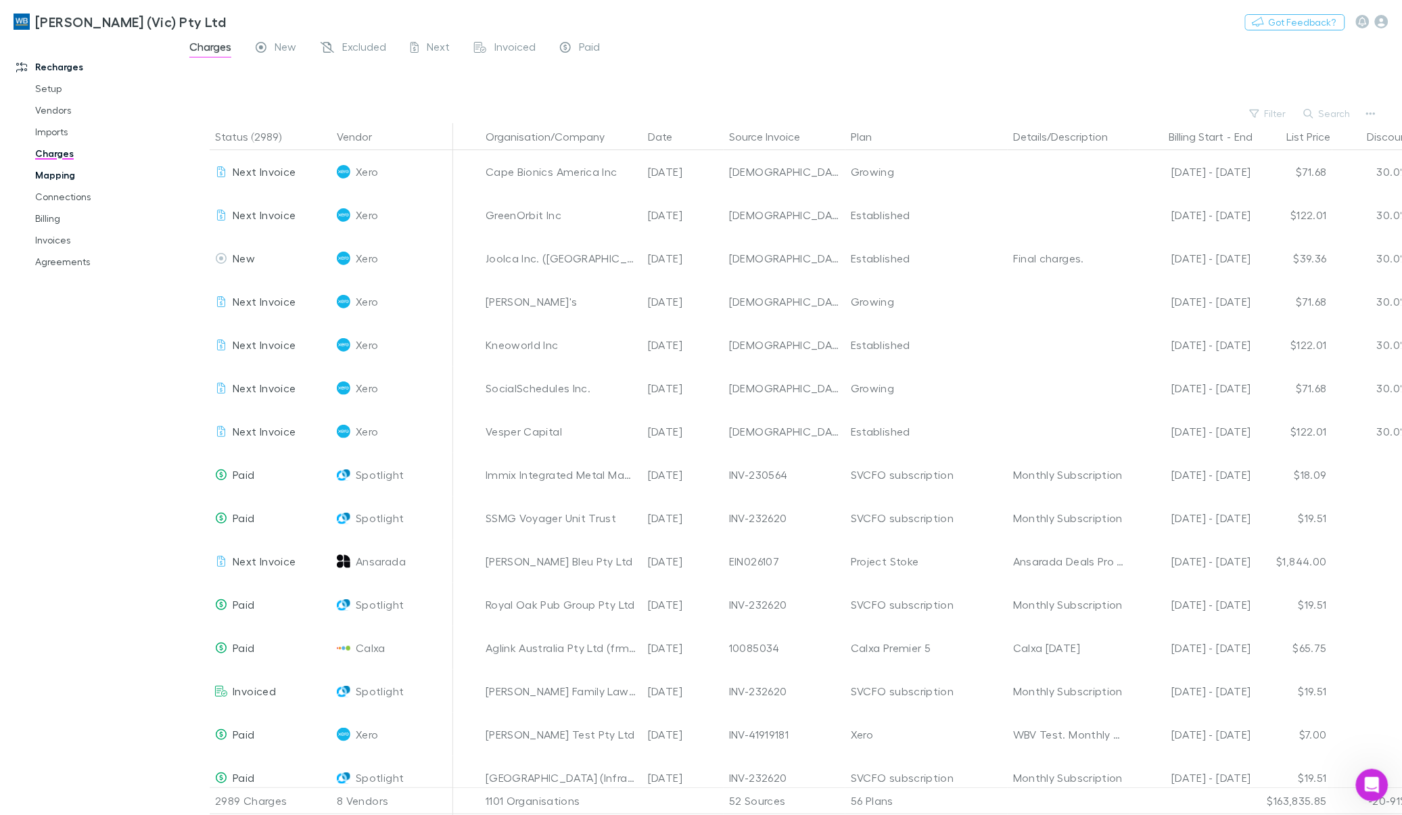
click at [43, 177] on link "Mapping" at bounding box center [105, 175] width 166 height 22
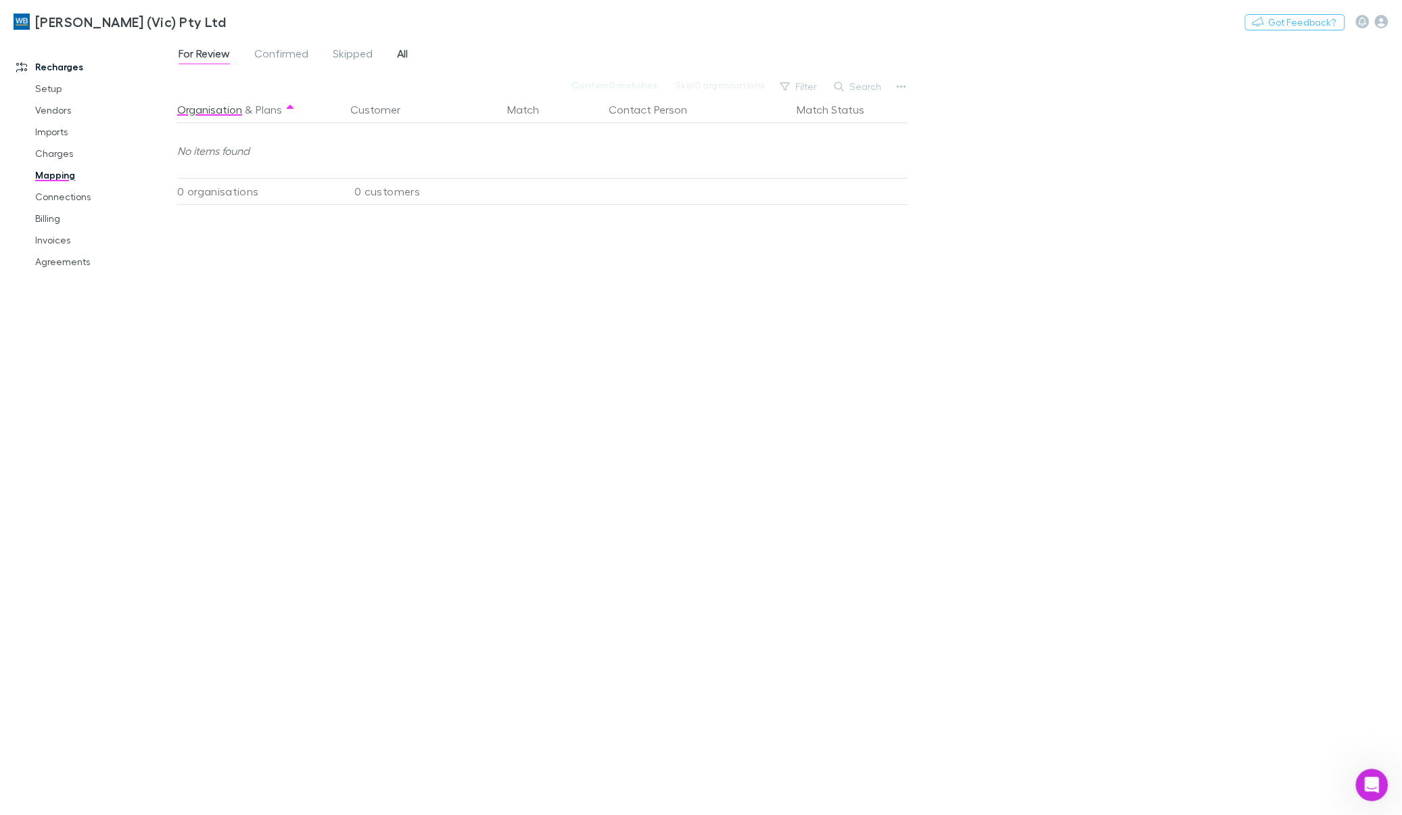
click at [406, 49] on span "All" at bounding box center [402, 56] width 11 height 18
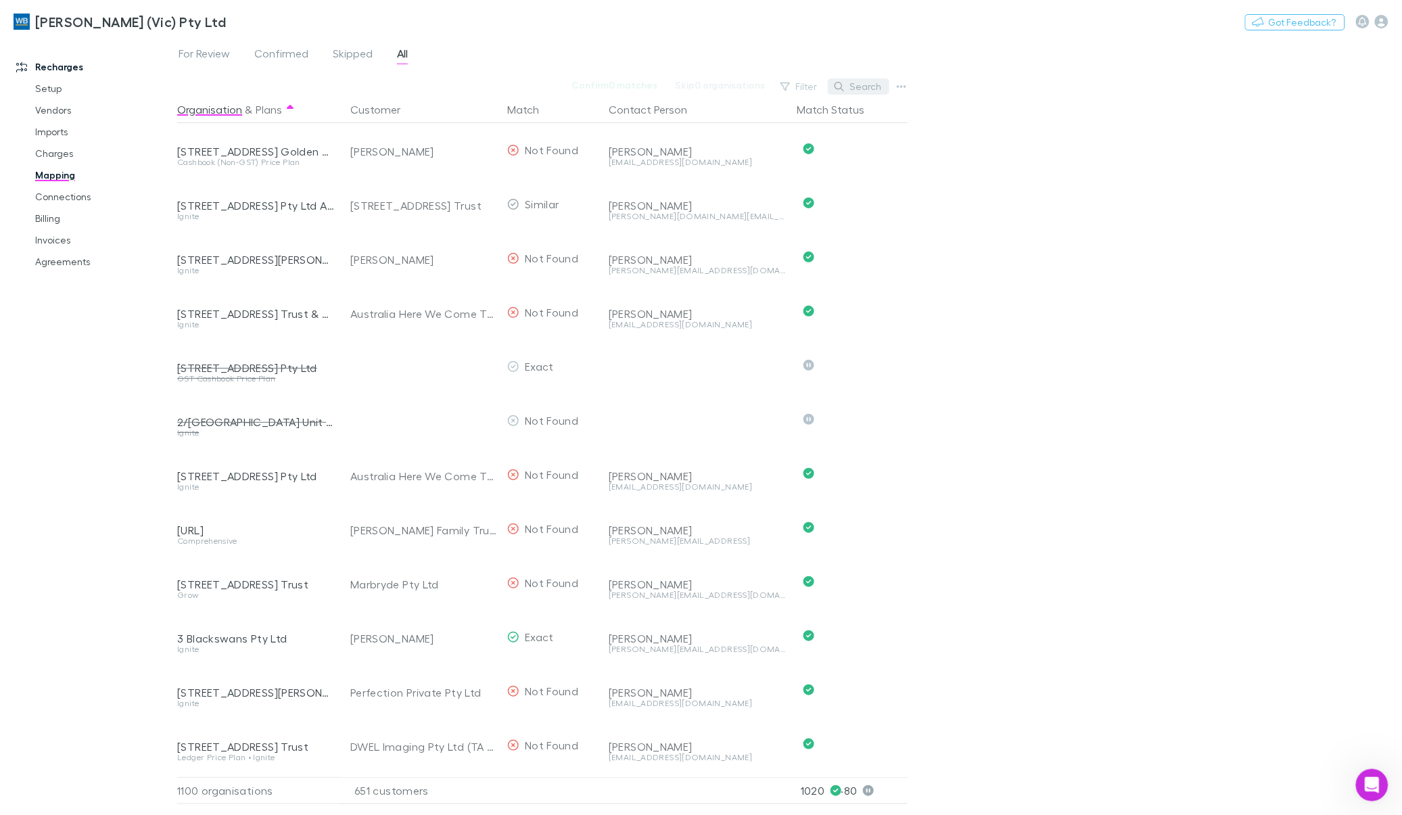
click at [866, 86] on button "Search" at bounding box center [859, 86] width 62 height 16
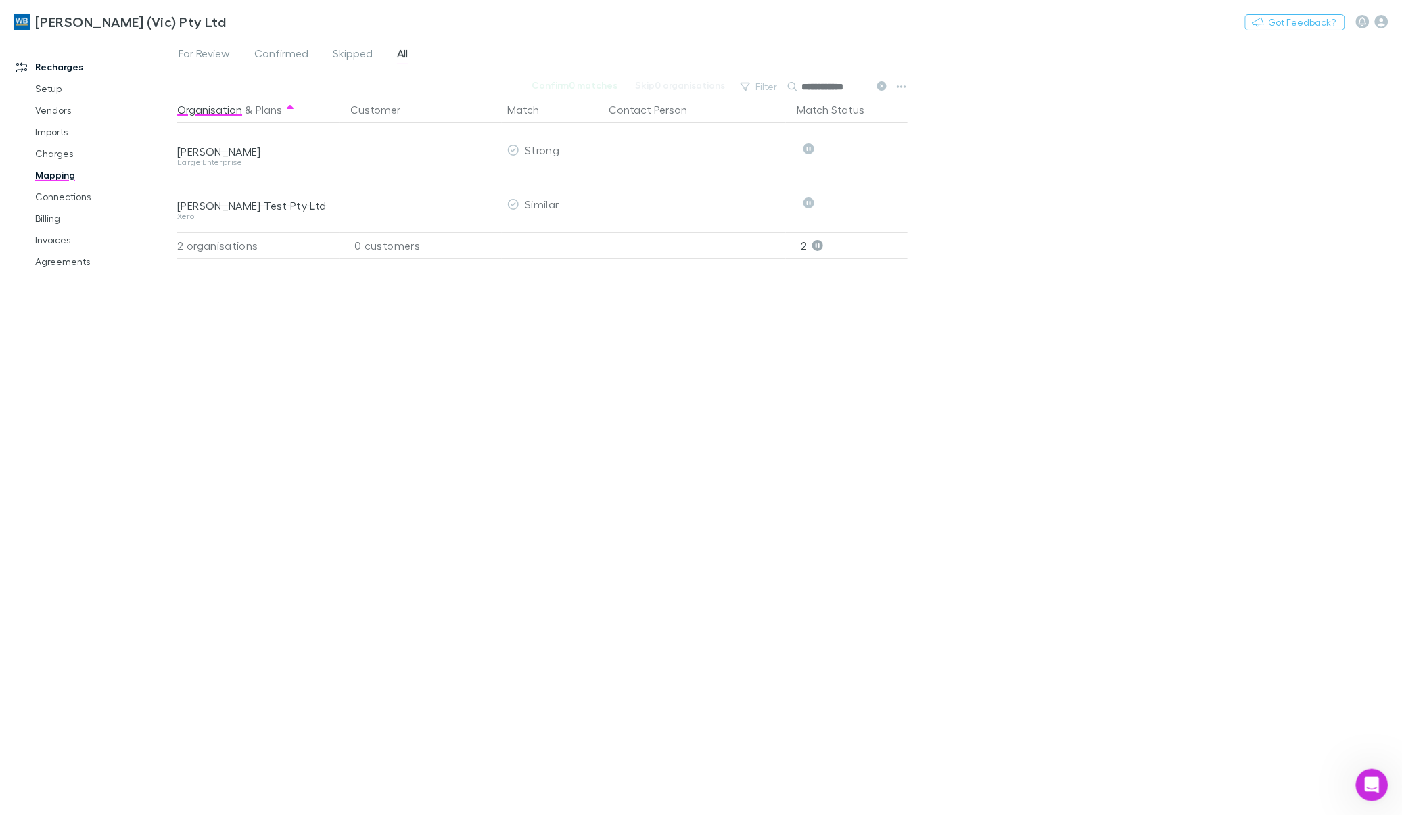
type input "**********"
click at [1161, 188] on div "**********" at bounding box center [789, 426] width 1225 height 777
click at [880, 89] on icon at bounding box center [881, 85] width 9 height 9
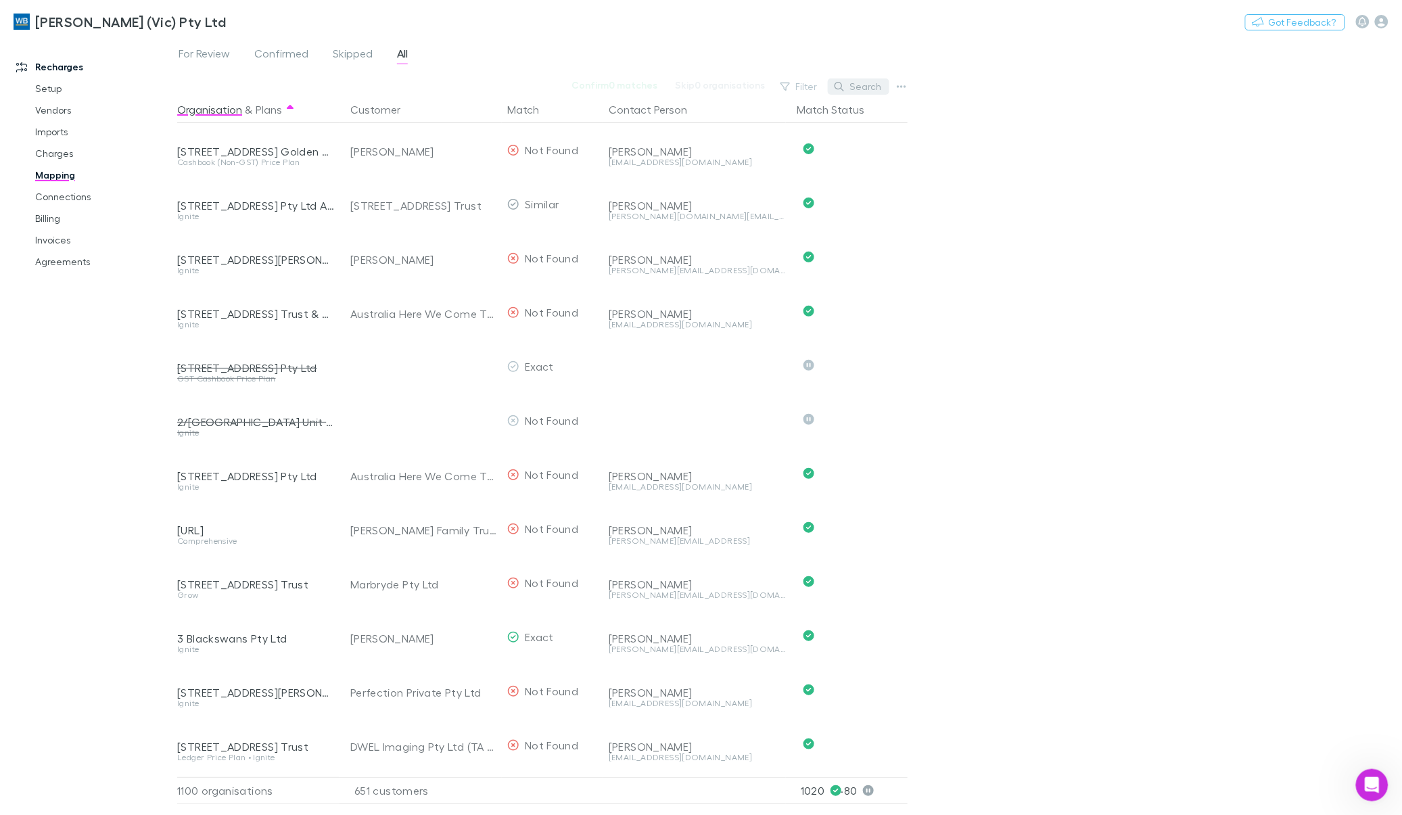
click at [832, 85] on button "Search" at bounding box center [859, 86] width 62 height 16
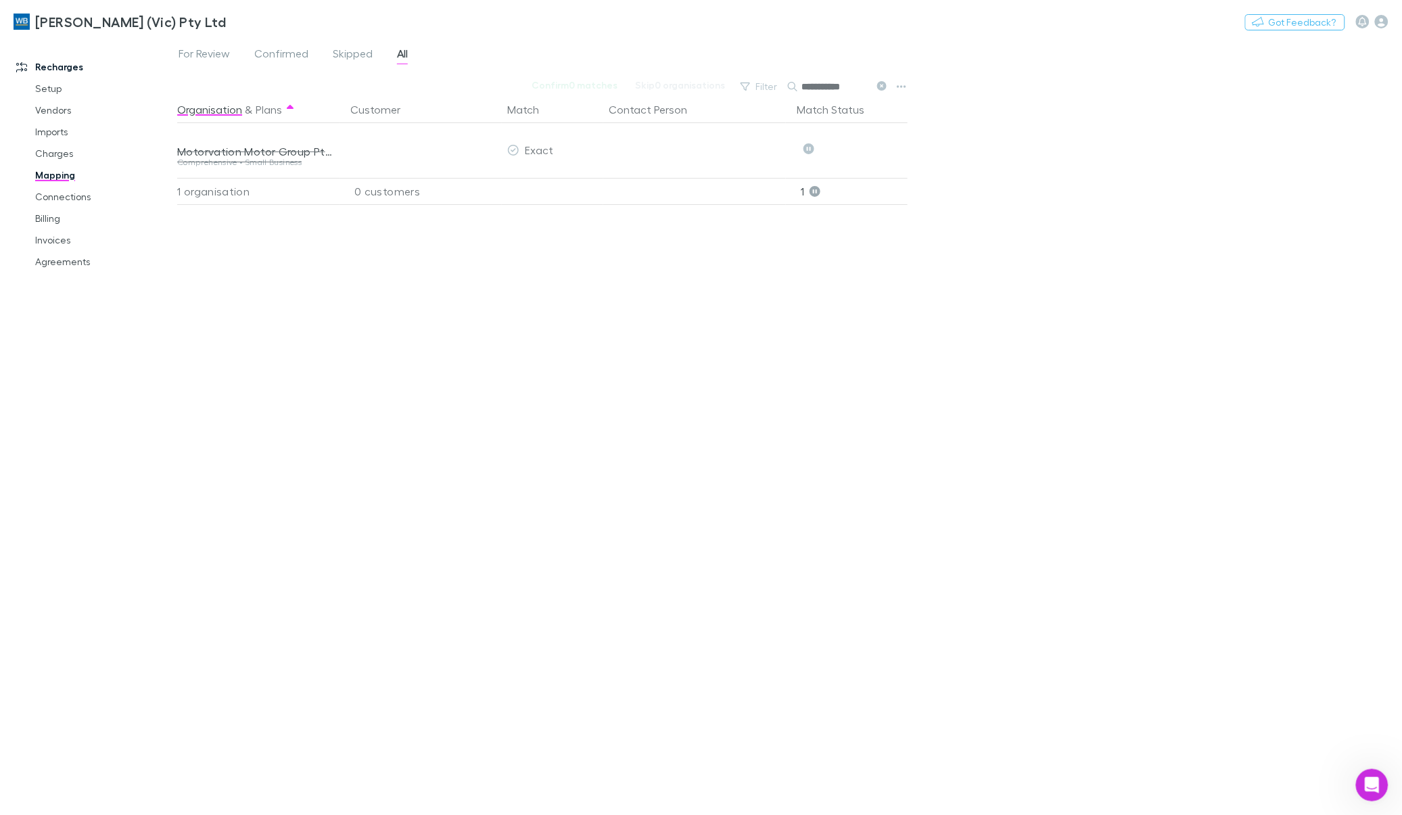
type input "**********"
click at [886, 85] on icon at bounding box center [881, 85] width 9 height 9
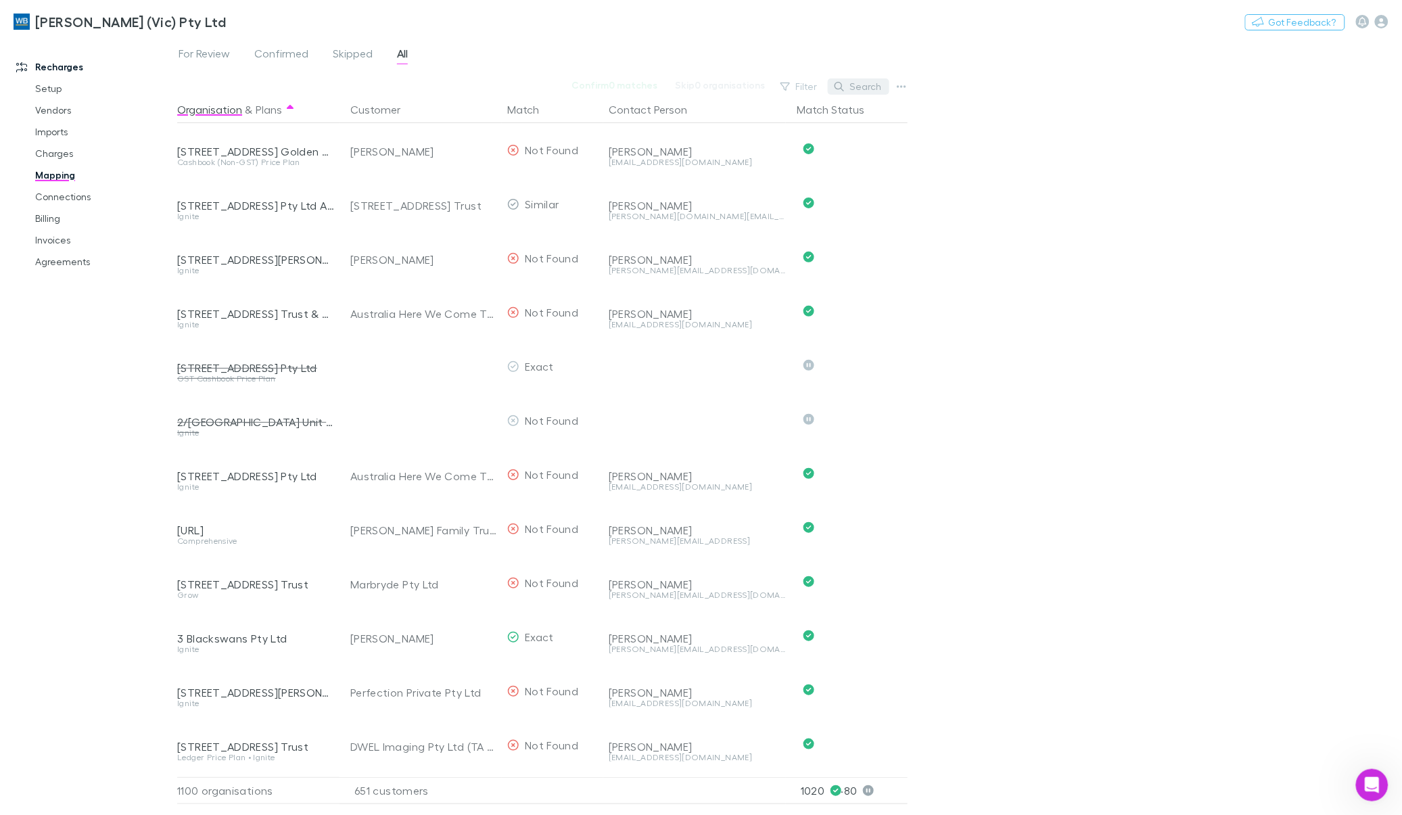
click at [880, 85] on button "Search" at bounding box center [859, 86] width 62 height 16
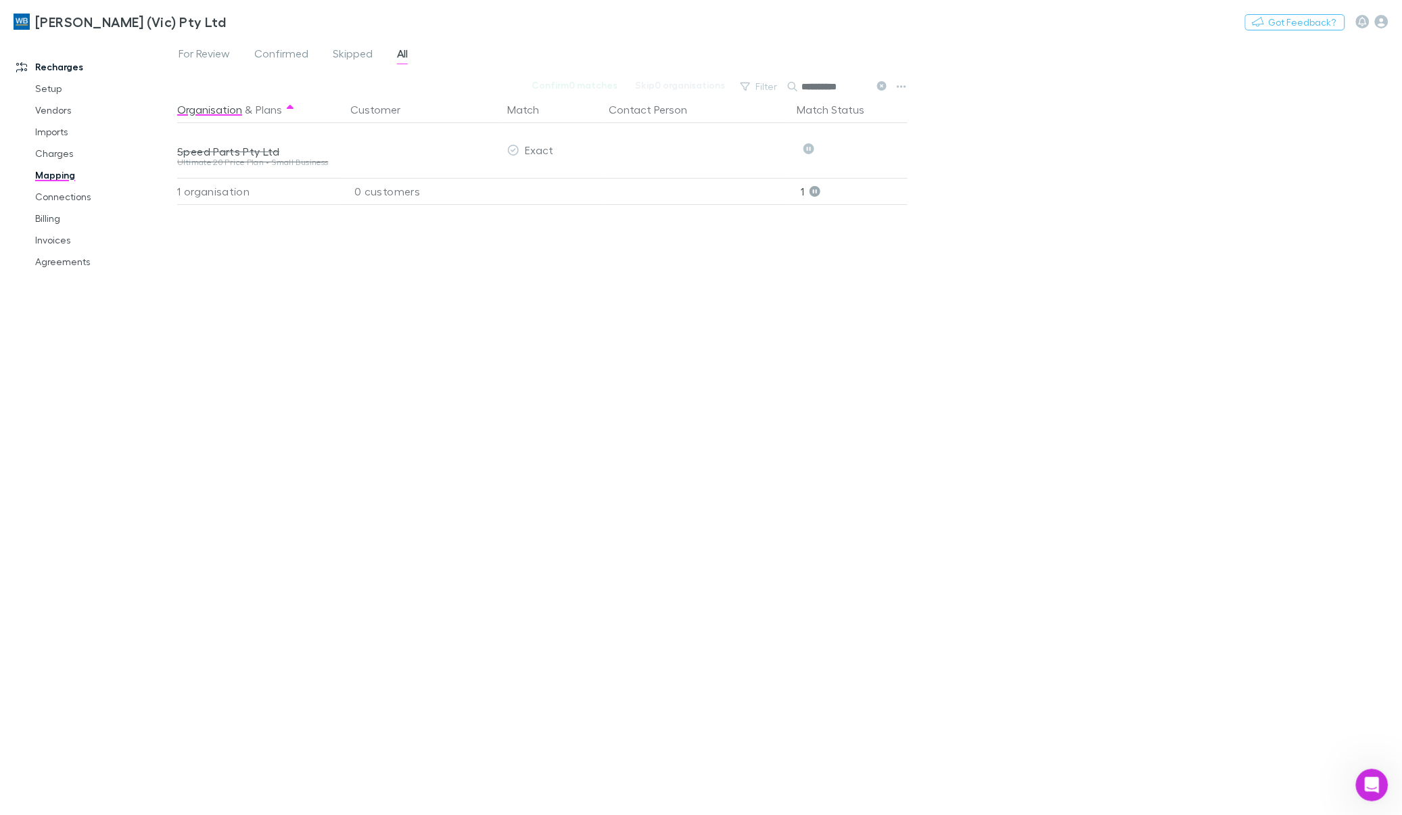
type input "**********"
click at [885, 85] on icon at bounding box center [881, 85] width 9 height 9
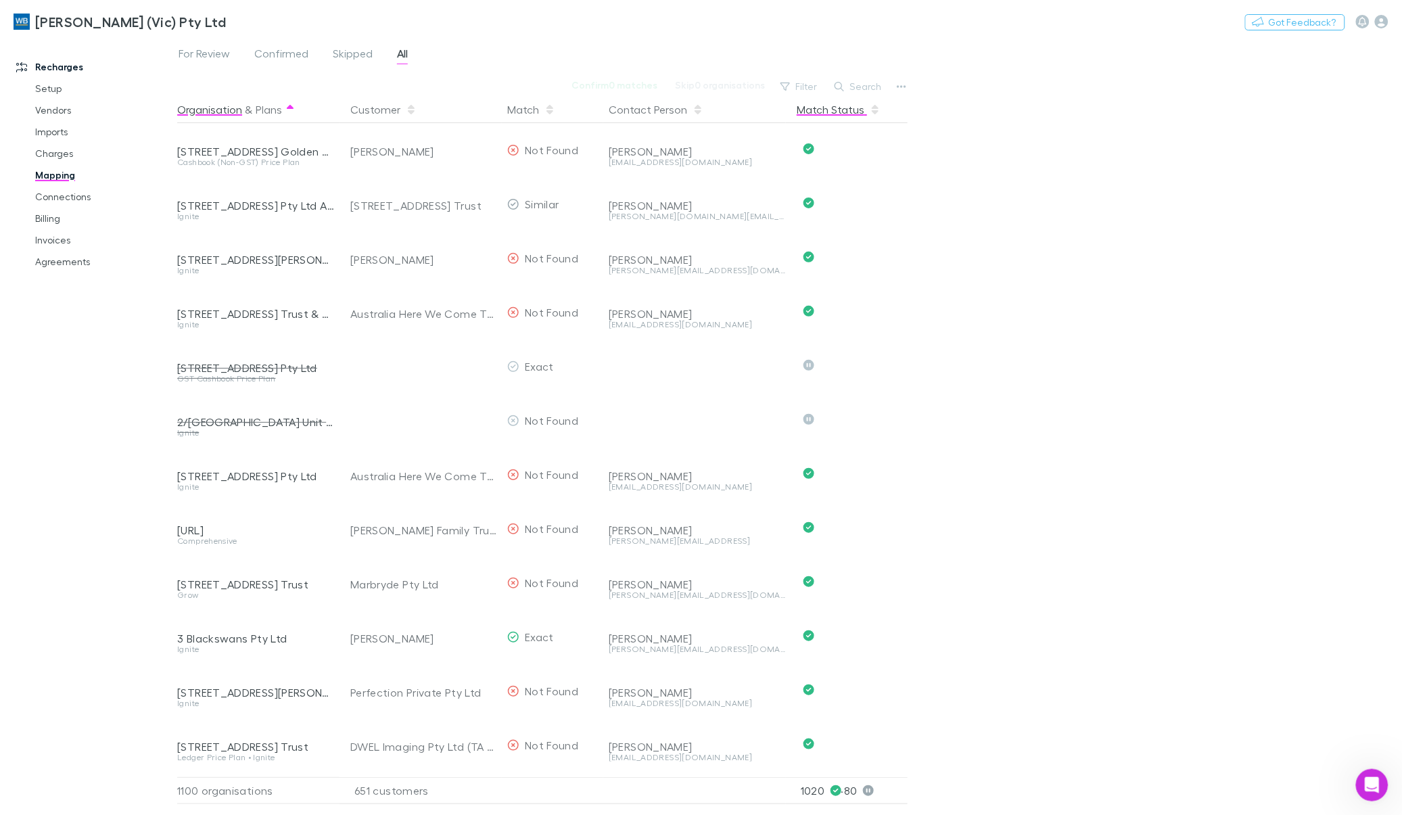
drag, startPoint x: 869, startPoint y: 107, endPoint x: 857, endPoint y: 108, distance: 12.3
click at [872, 107] on icon "button" at bounding box center [875, 109] width 7 height 11
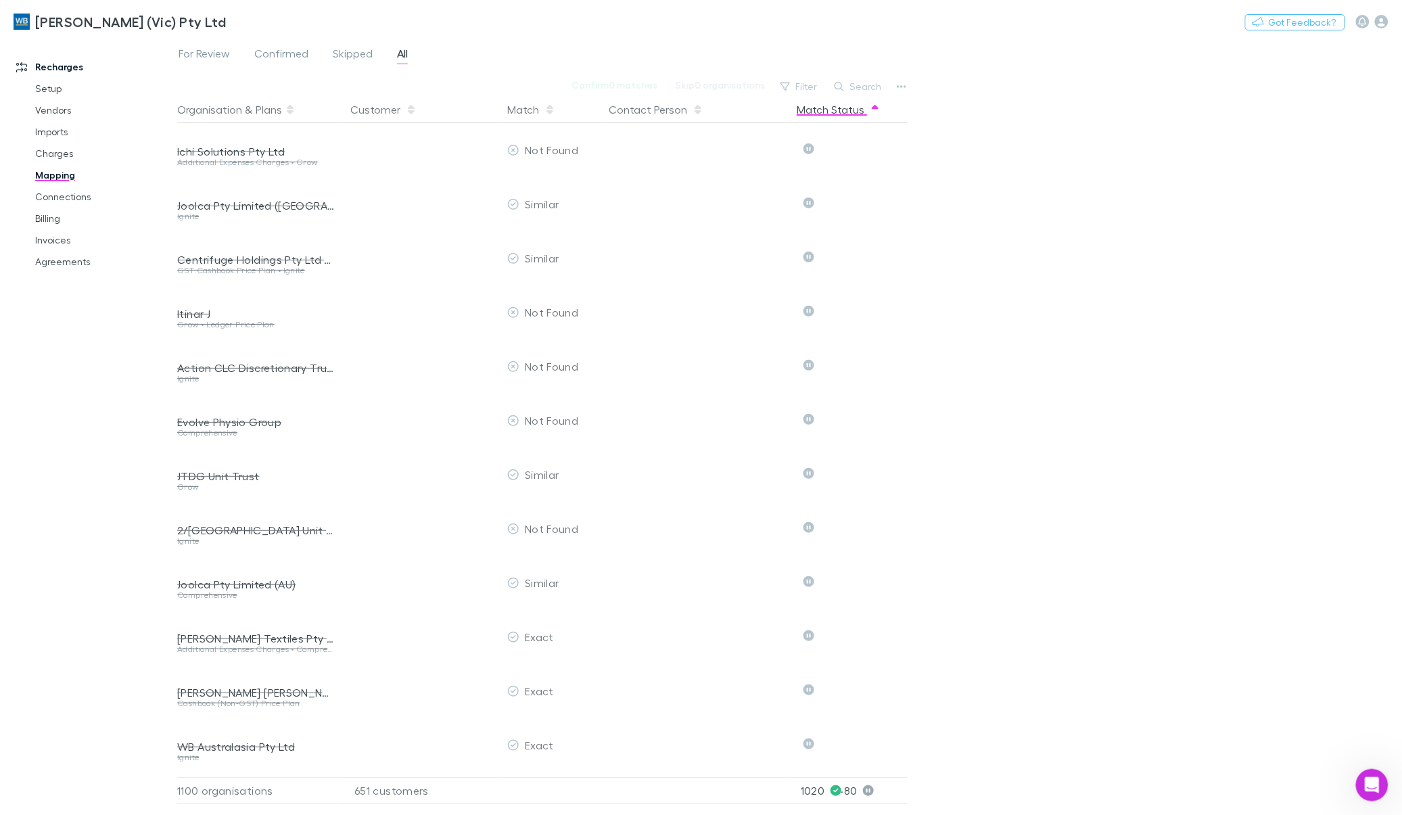
click at [853, 108] on button "Match Status" at bounding box center [839, 109] width 84 height 27
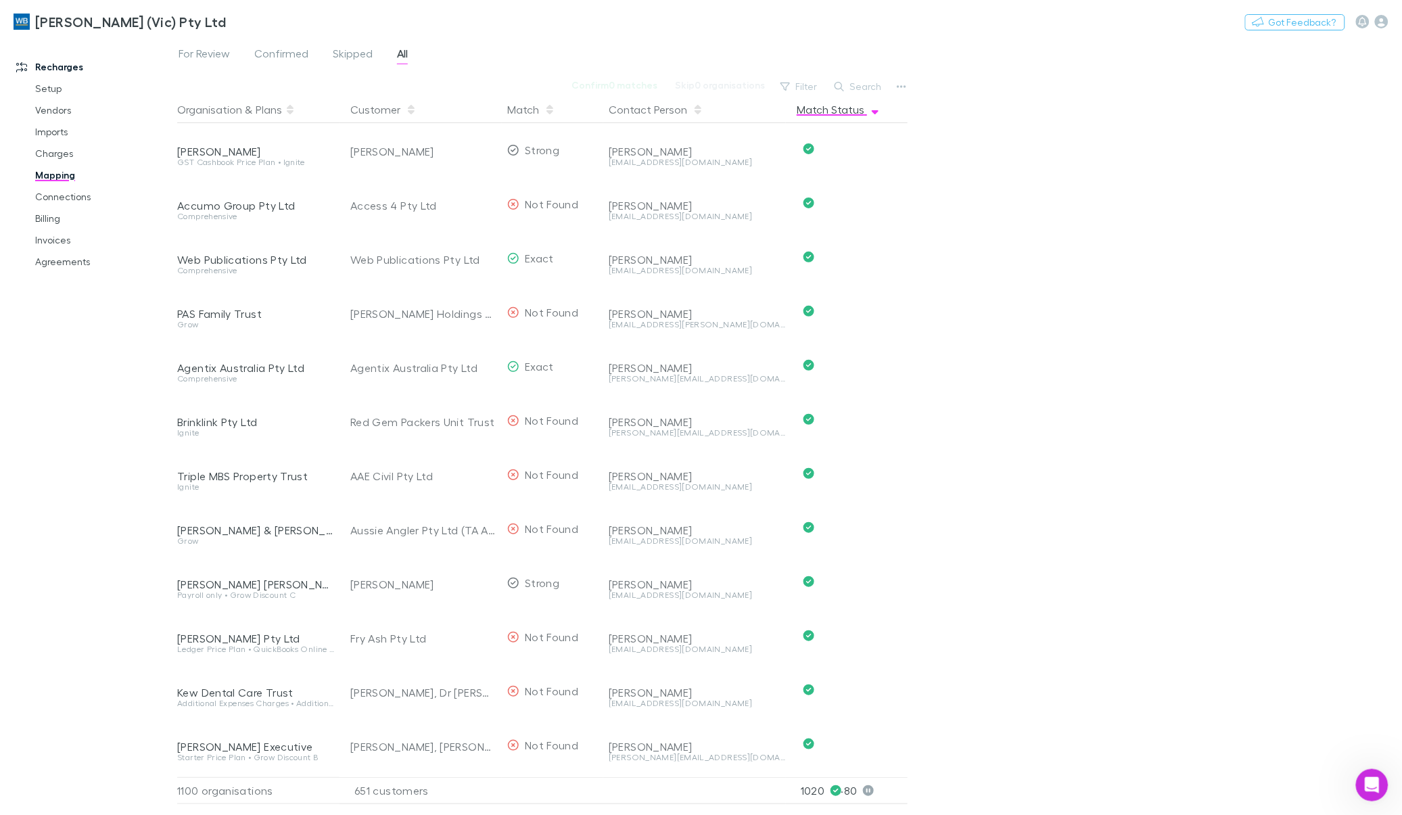
click at [853, 108] on button "Match Status" at bounding box center [839, 109] width 84 height 27
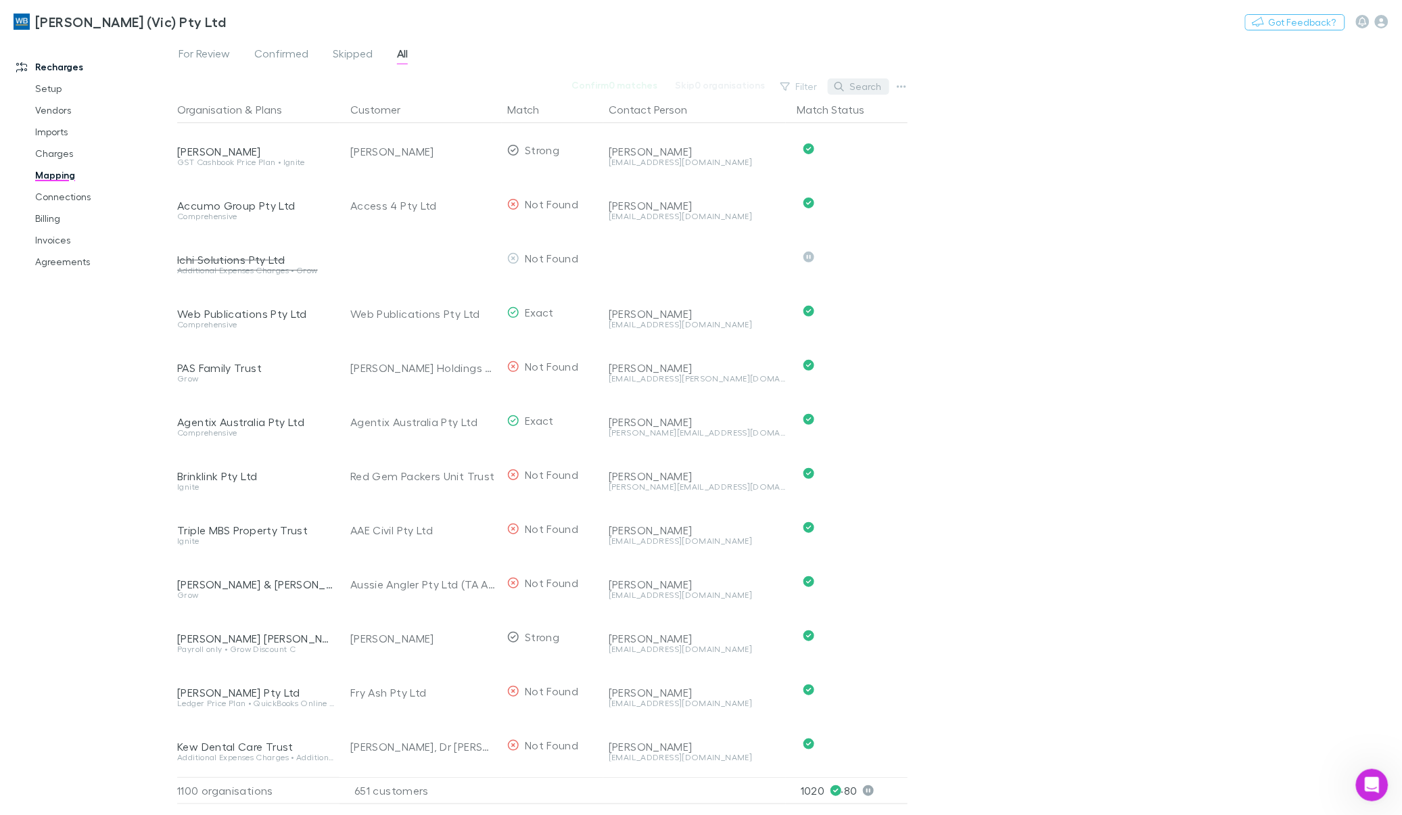
click at [869, 92] on button "Search" at bounding box center [859, 86] width 62 height 16
click at [347, 51] on span "Skipped" at bounding box center [353, 56] width 40 height 18
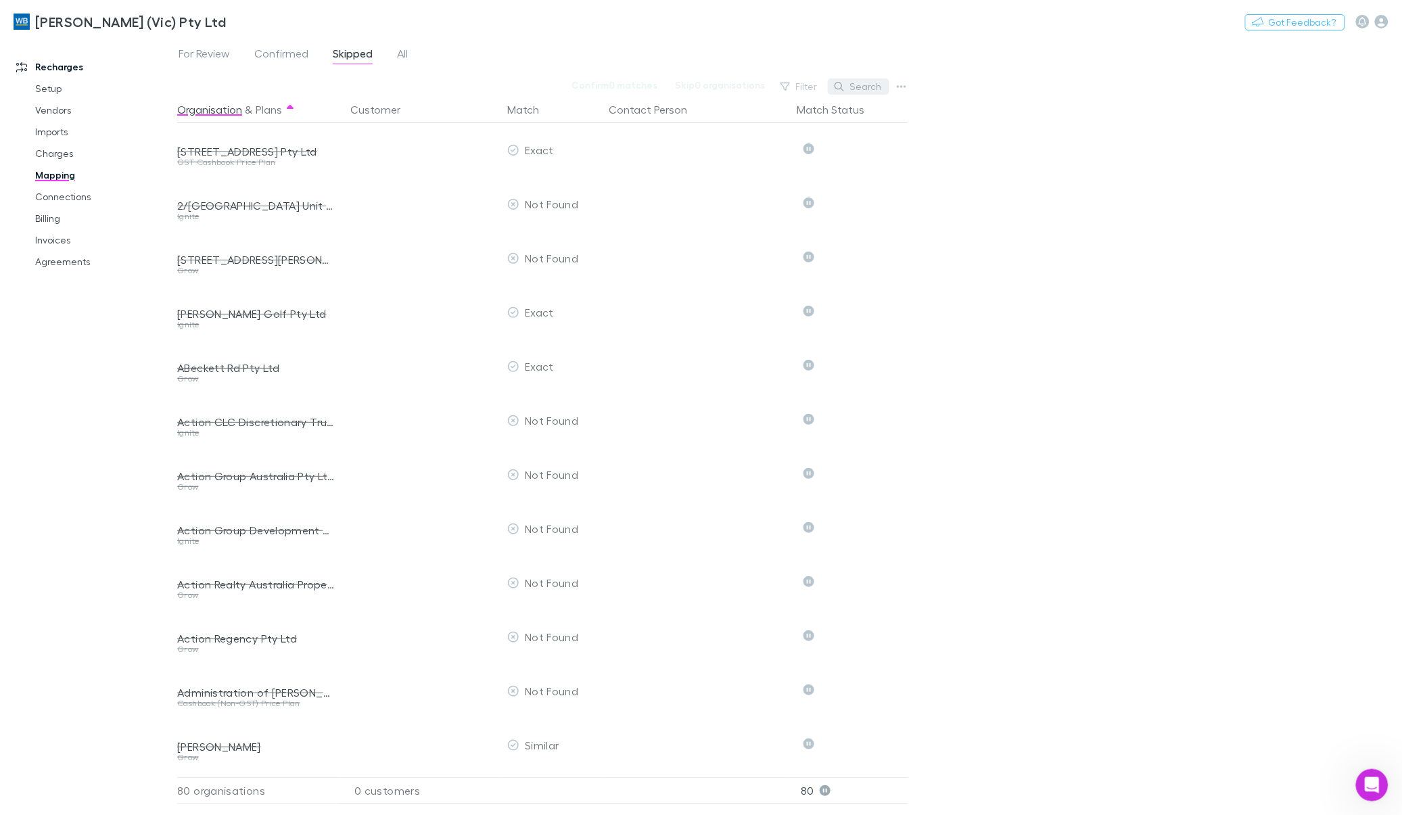
click at [863, 89] on button "Search" at bounding box center [859, 86] width 62 height 16
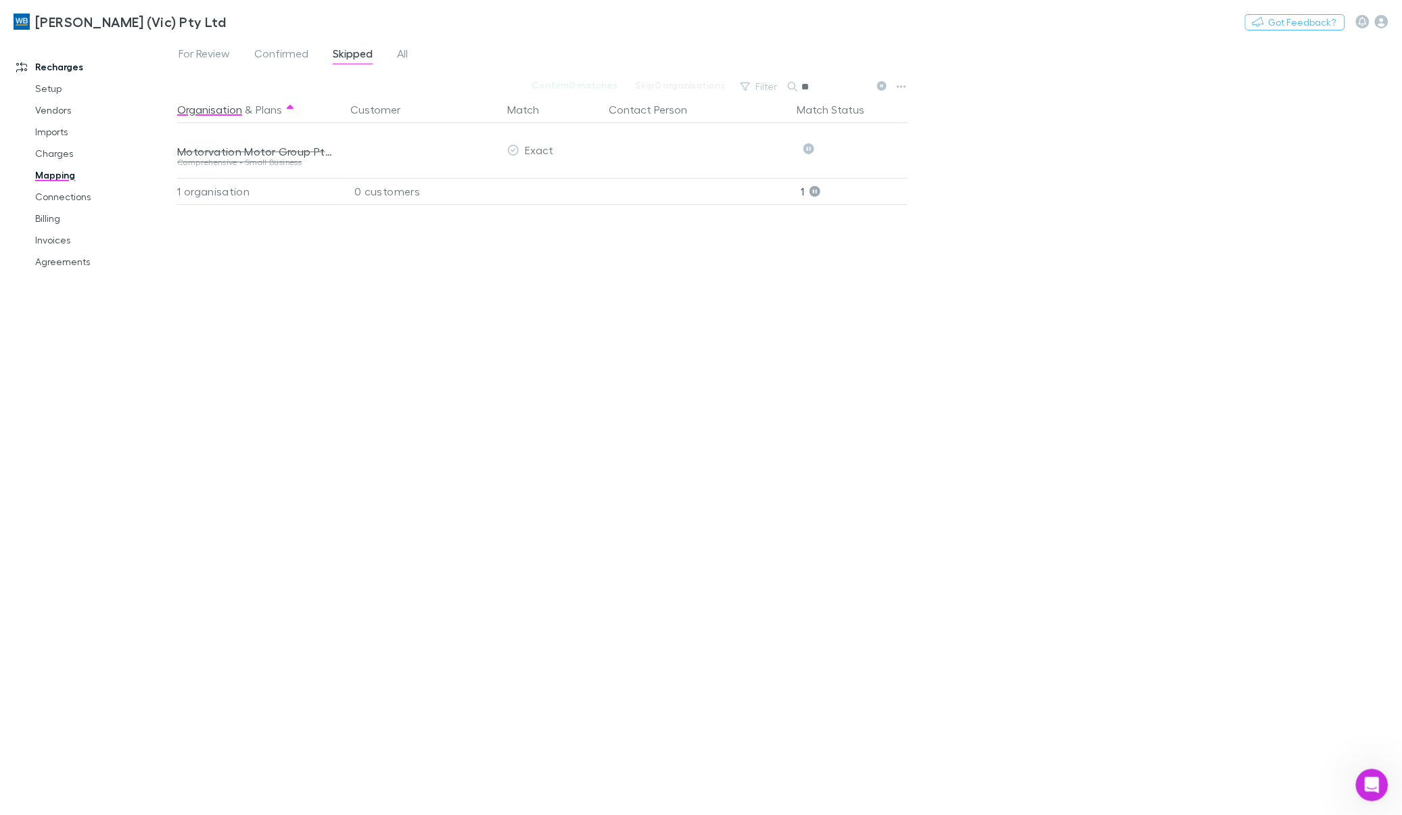
type input "*"
type input "*******"
click at [51, 225] on link "Billing" at bounding box center [105, 219] width 166 height 22
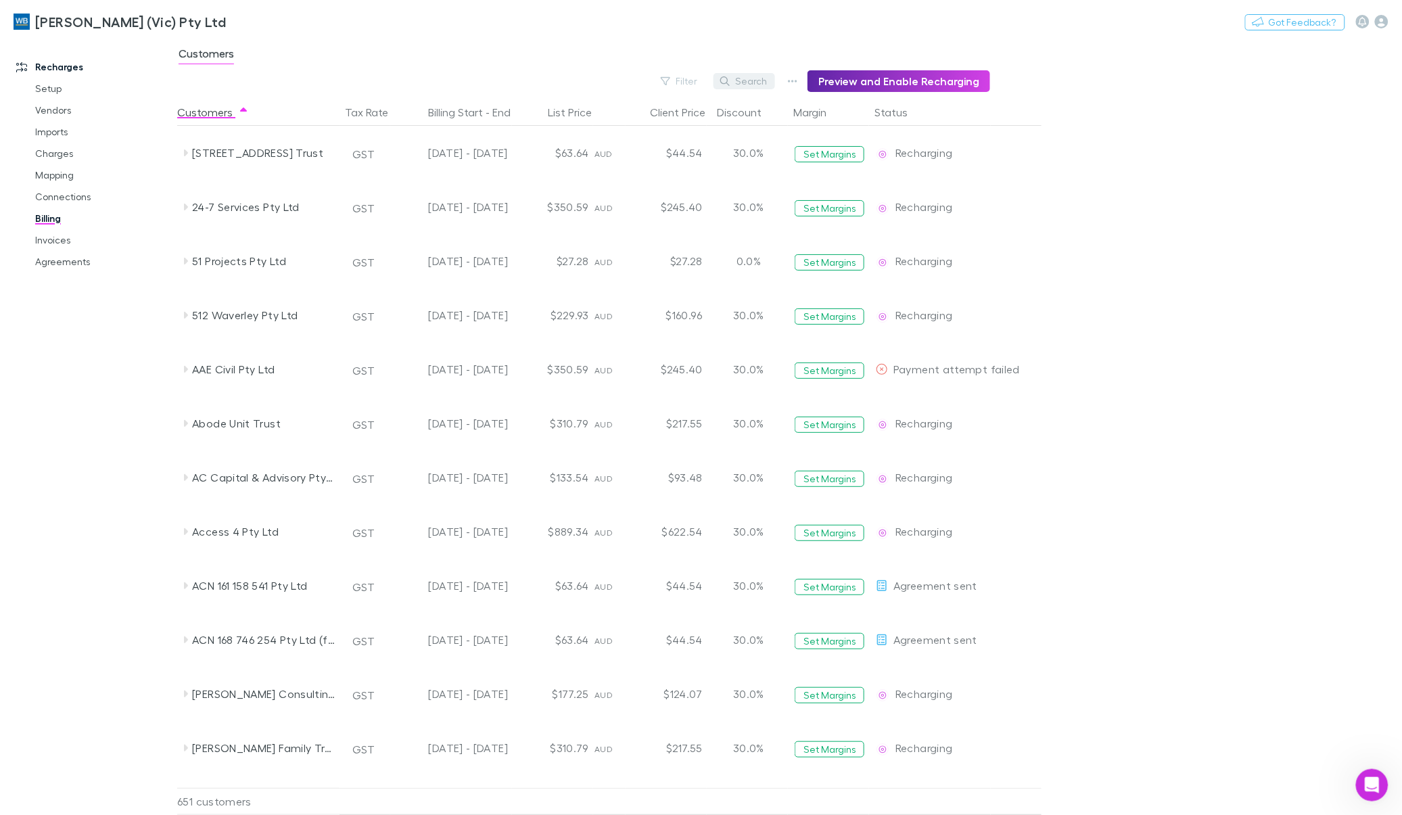
click at [750, 78] on button "Search" at bounding box center [745, 81] width 62 height 16
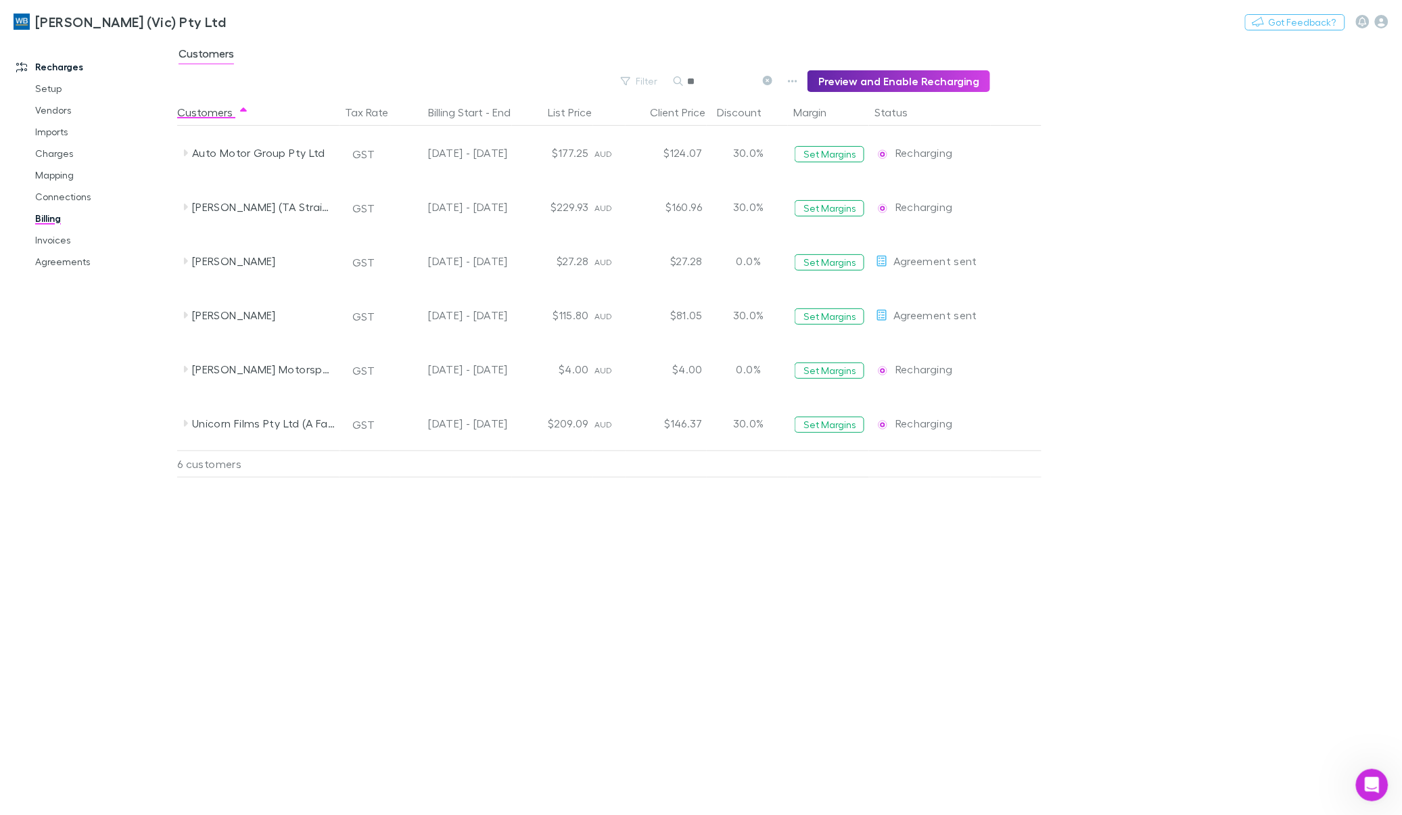
type input "*"
click at [735, 81] on input "********" at bounding box center [721, 81] width 68 height 19
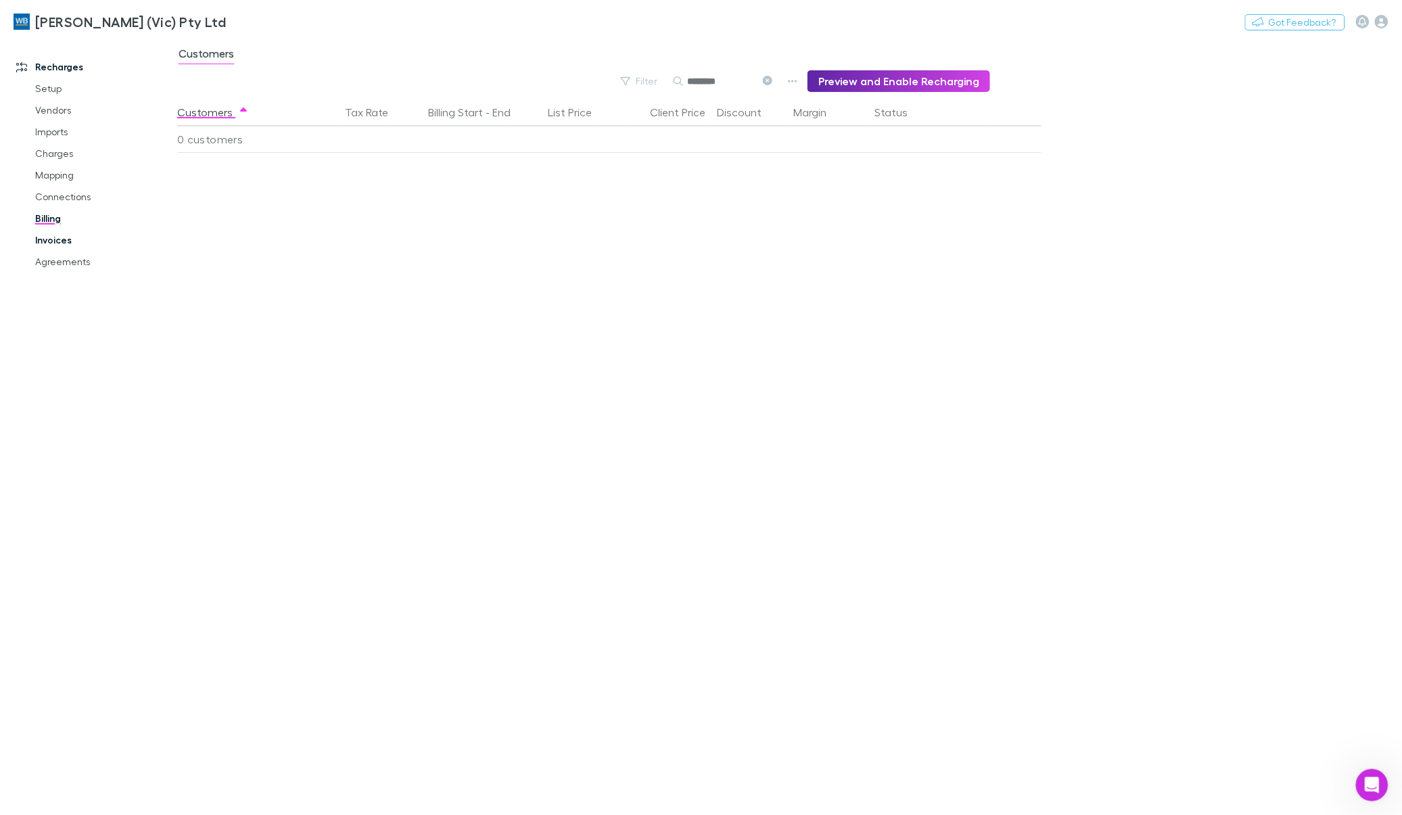
type input "********"
click at [52, 242] on link "Invoices" at bounding box center [105, 240] width 166 height 22
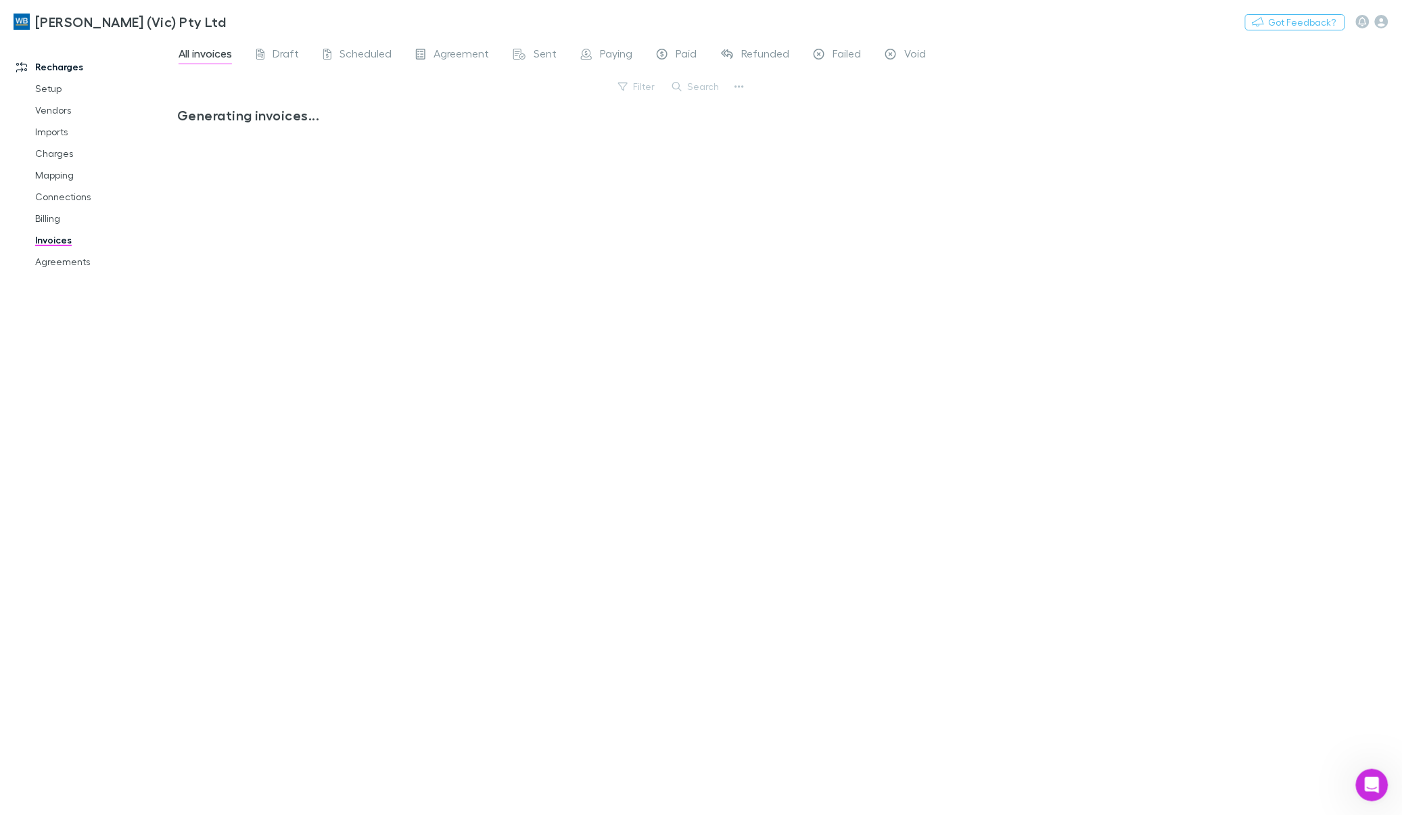
click at [691, 90] on button "Search" at bounding box center [697, 86] width 62 height 16
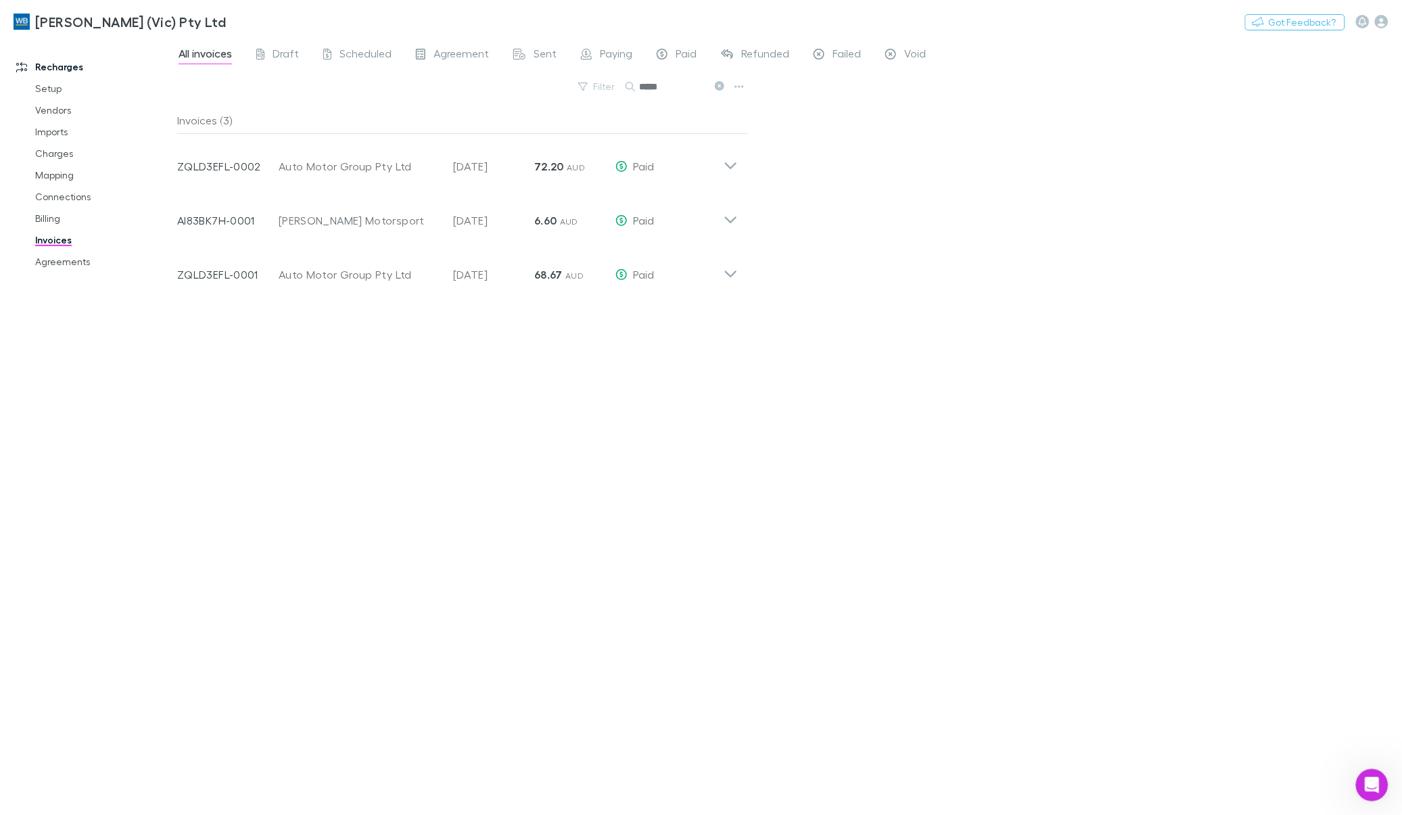
click at [715, 86] on icon at bounding box center [719, 85] width 9 height 9
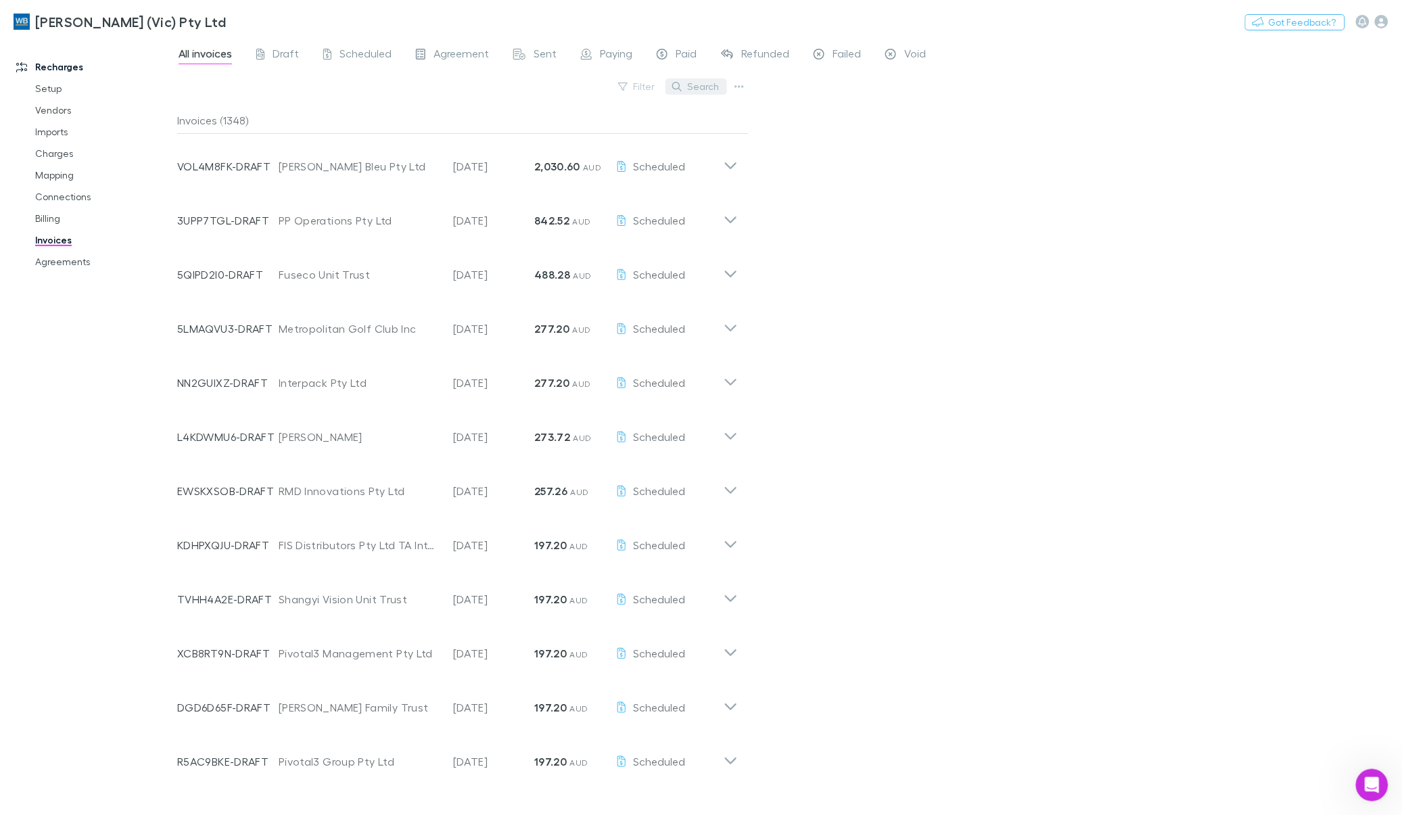
click at [694, 90] on button "Search" at bounding box center [697, 86] width 62 height 16
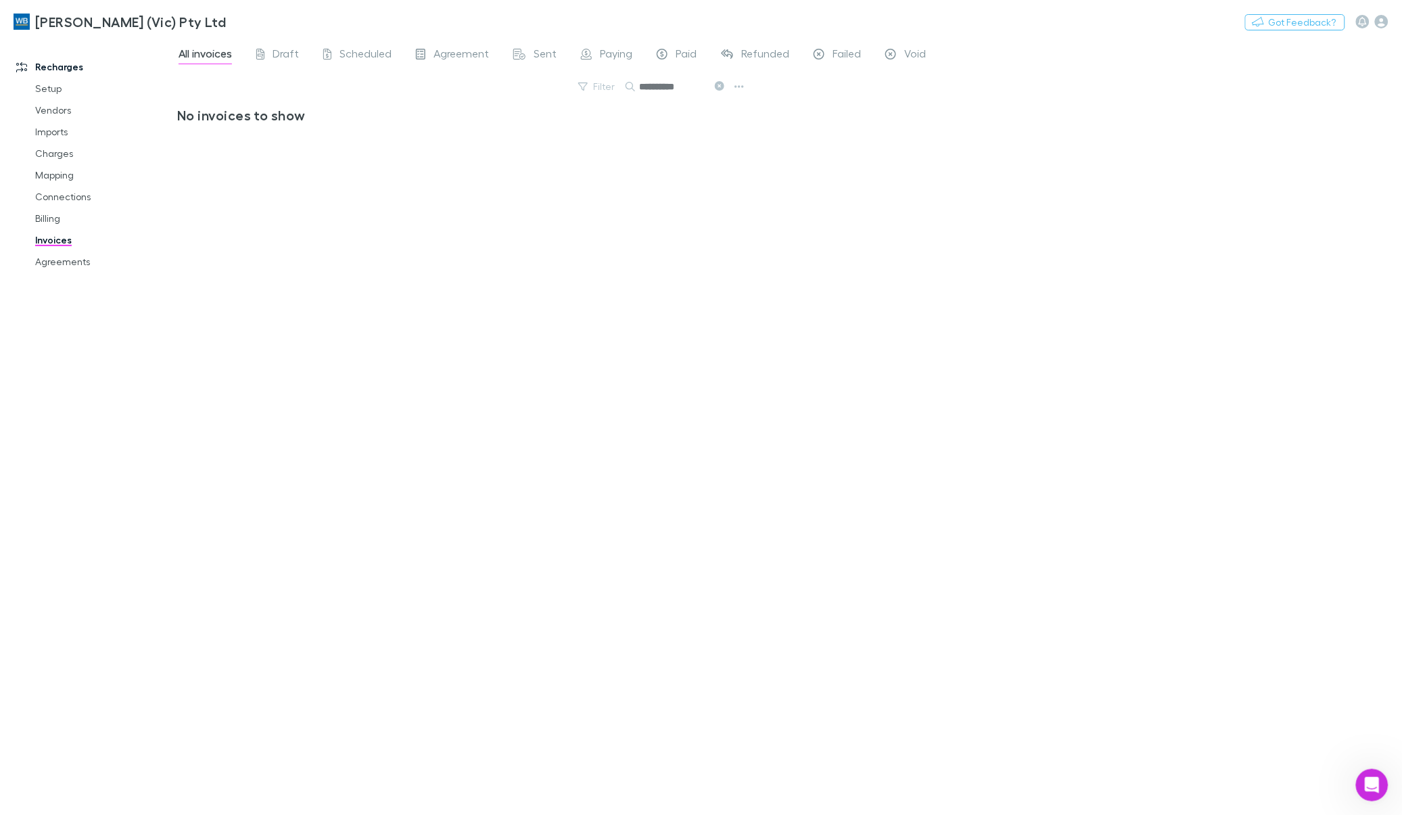
click at [668, 83] on input "**********" at bounding box center [673, 86] width 68 height 19
type input "*********"
click at [60, 177] on link "Mapping" at bounding box center [105, 175] width 166 height 22
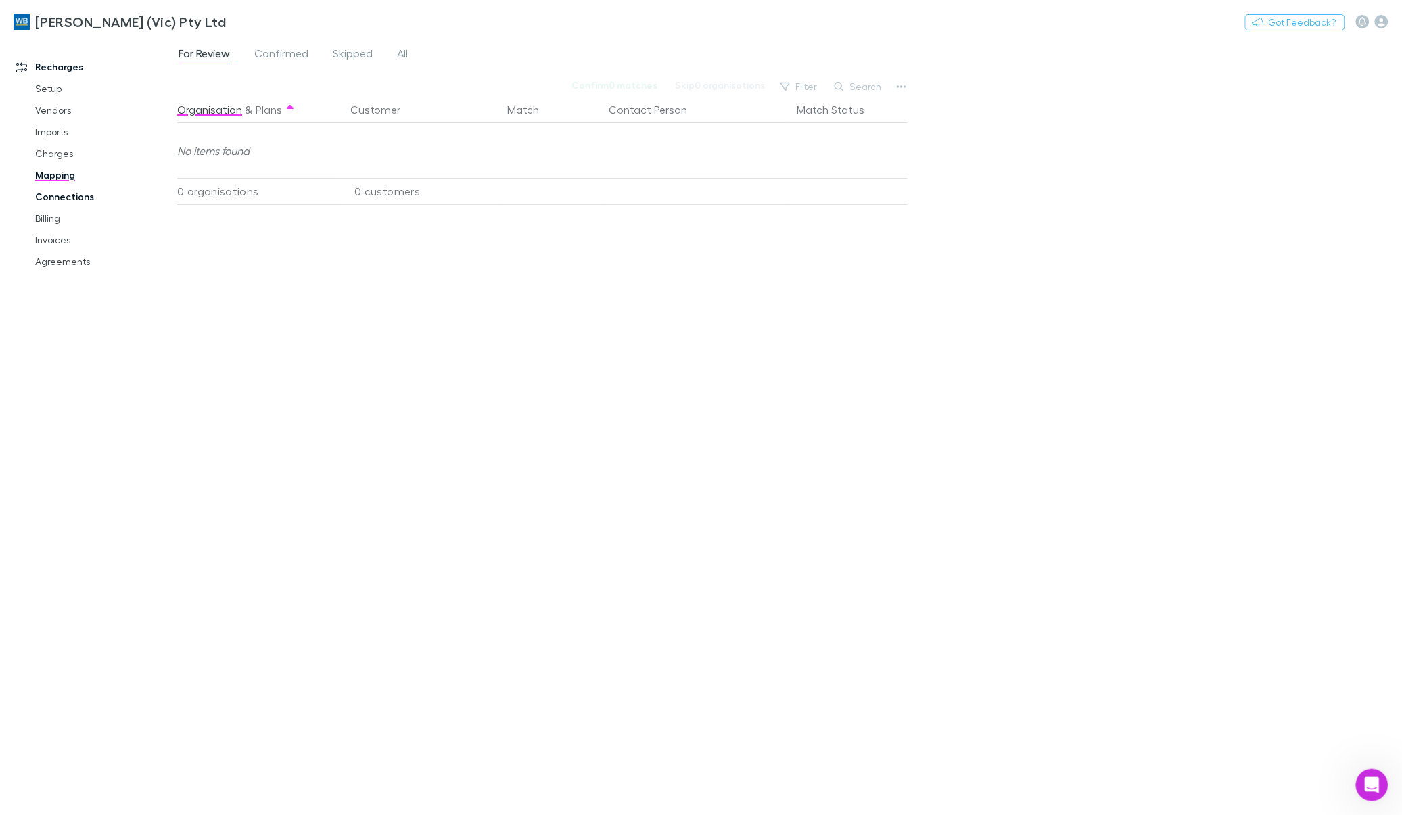
click at [73, 198] on link "Connections" at bounding box center [105, 197] width 166 height 22
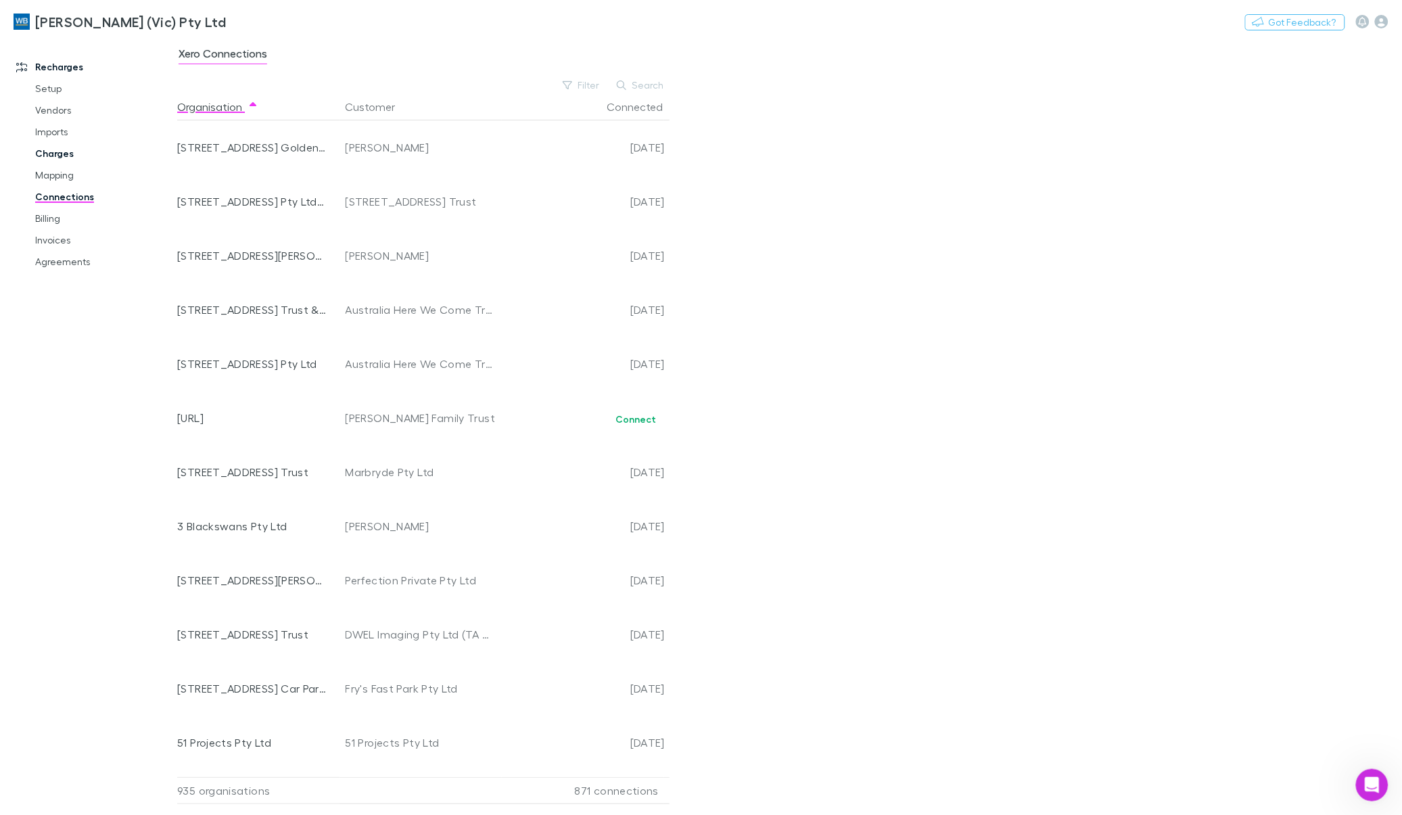
click at [58, 153] on link "Charges" at bounding box center [105, 154] width 166 height 22
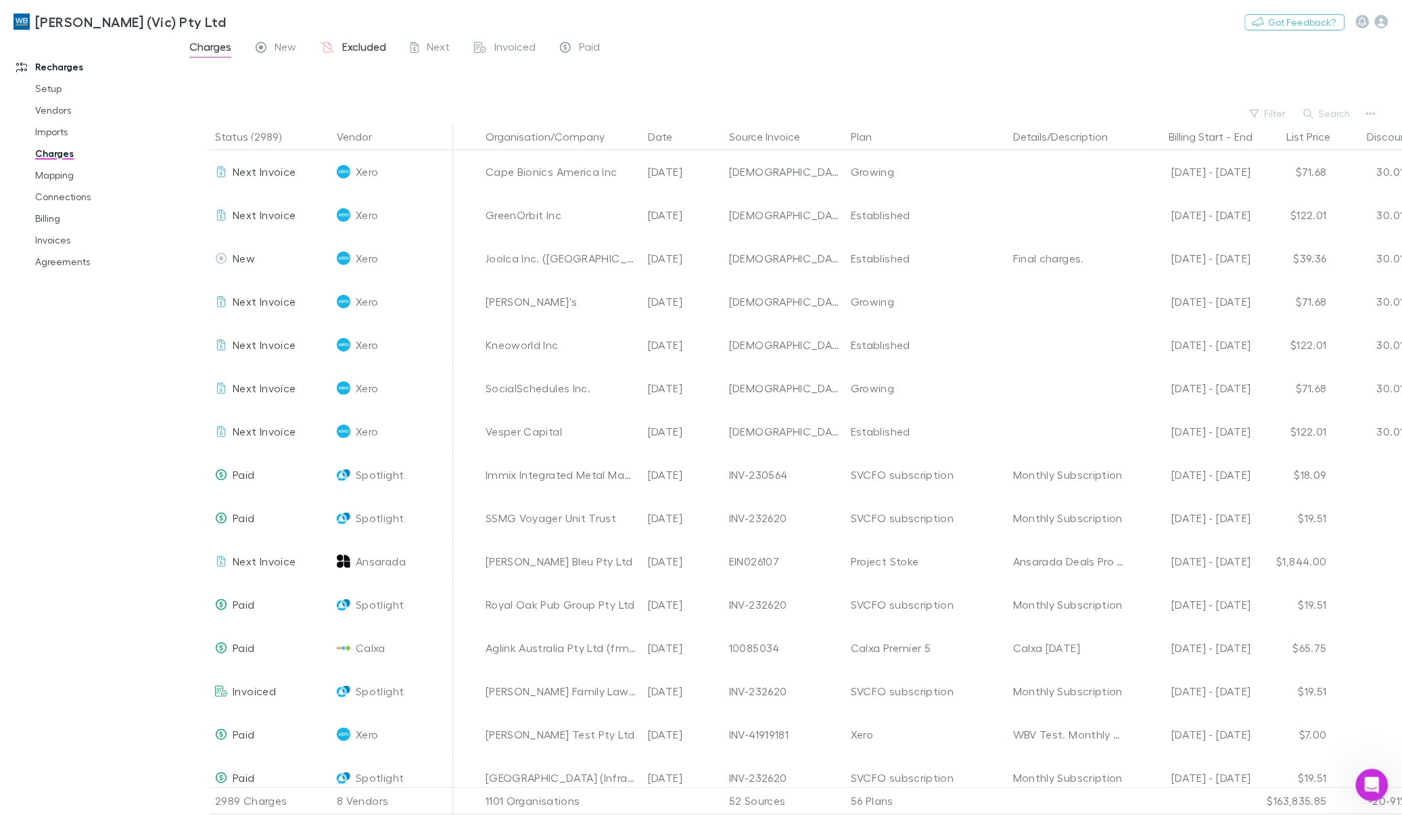
click at [363, 49] on span "Excluded" at bounding box center [364, 49] width 44 height 18
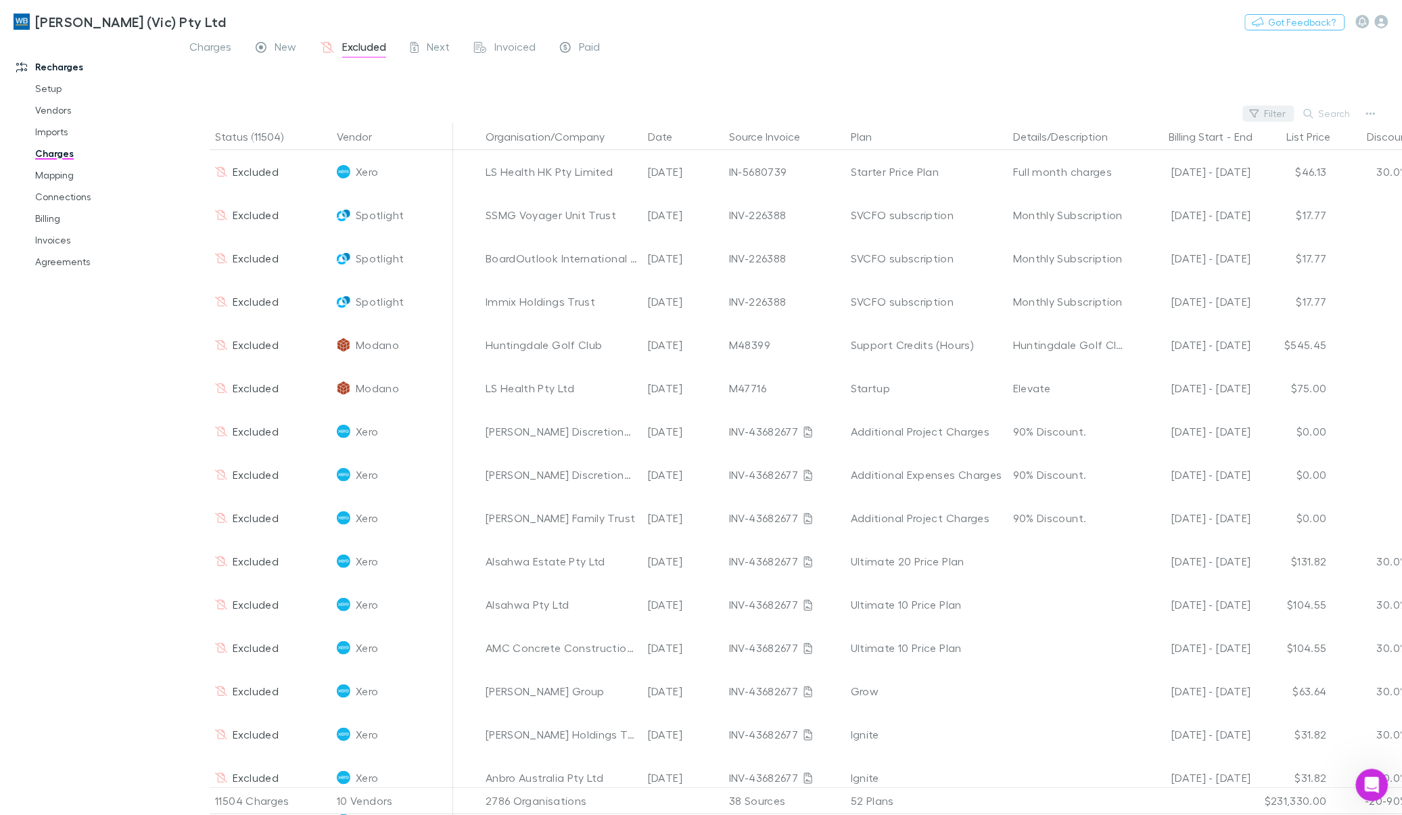
click at [1268, 115] on button "Filter" at bounding box center [1268, 114] width 51 height 16
click at [1270, 112] on button "Filter" at bounding box center [1268, 114] width 51 height 16
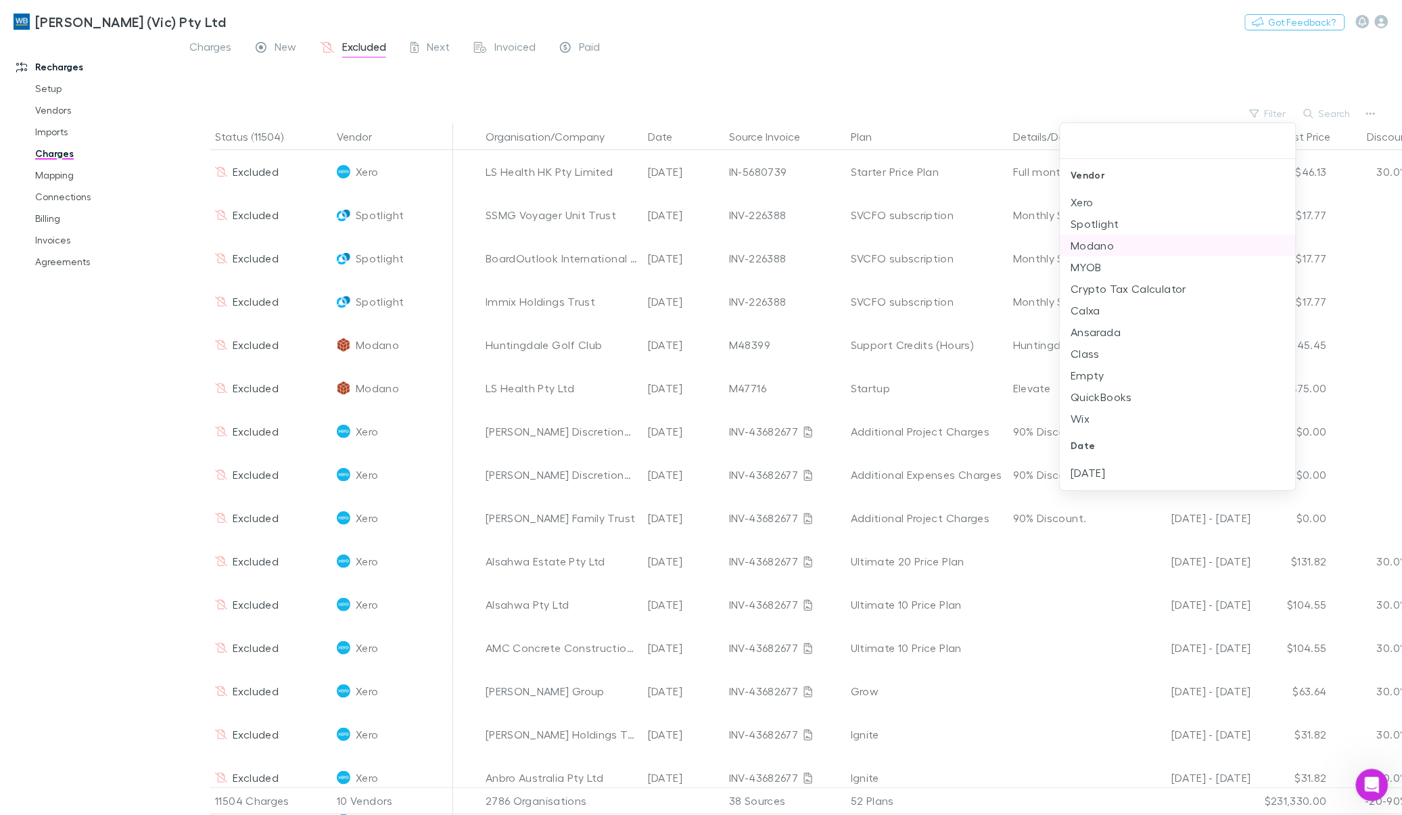
click at [1101, 242] on li "Modano" at bounding box center [1178, 246] width 235 height 22
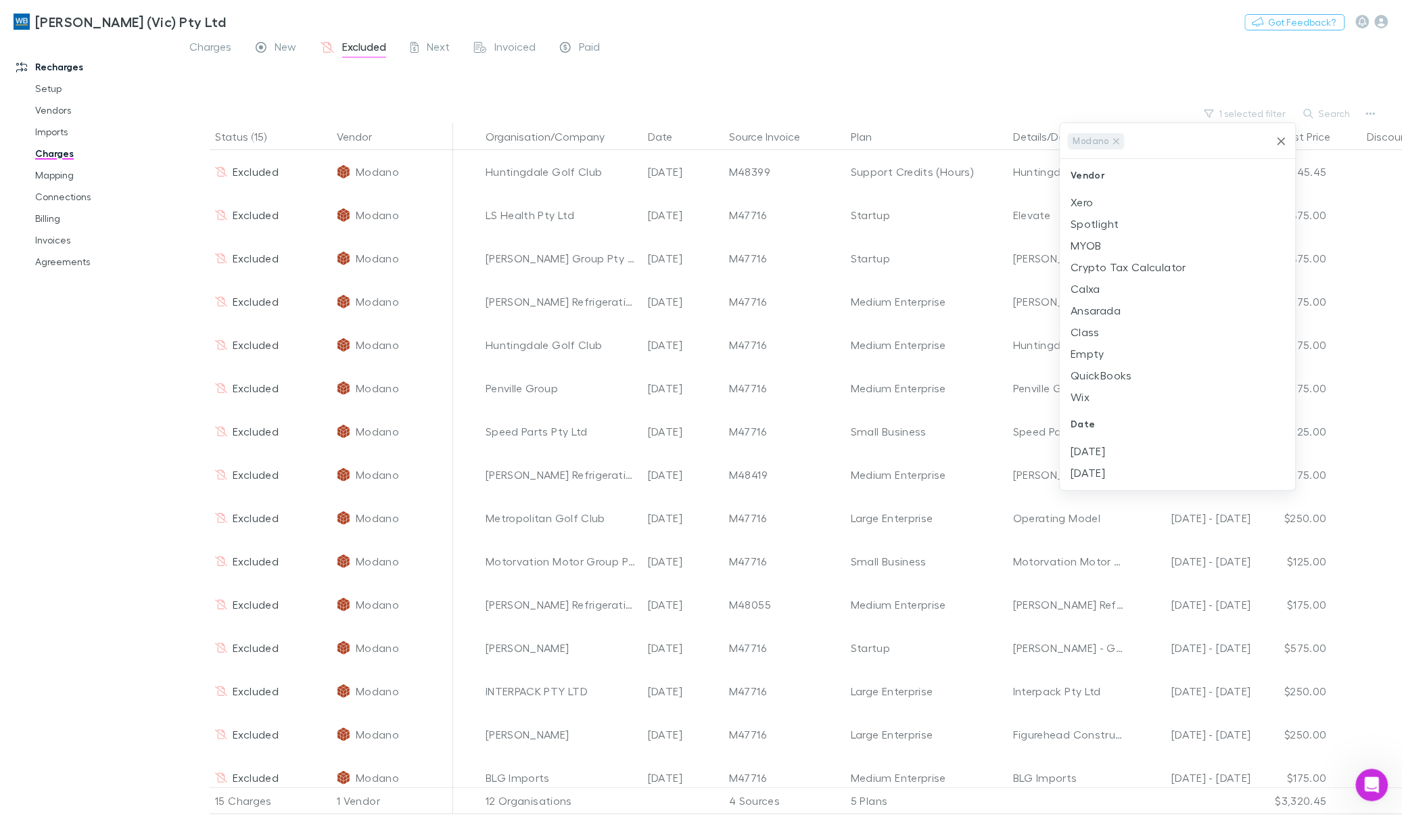
click at [864, 58] on div at bounding box center [701, 407] width 1402 height 815
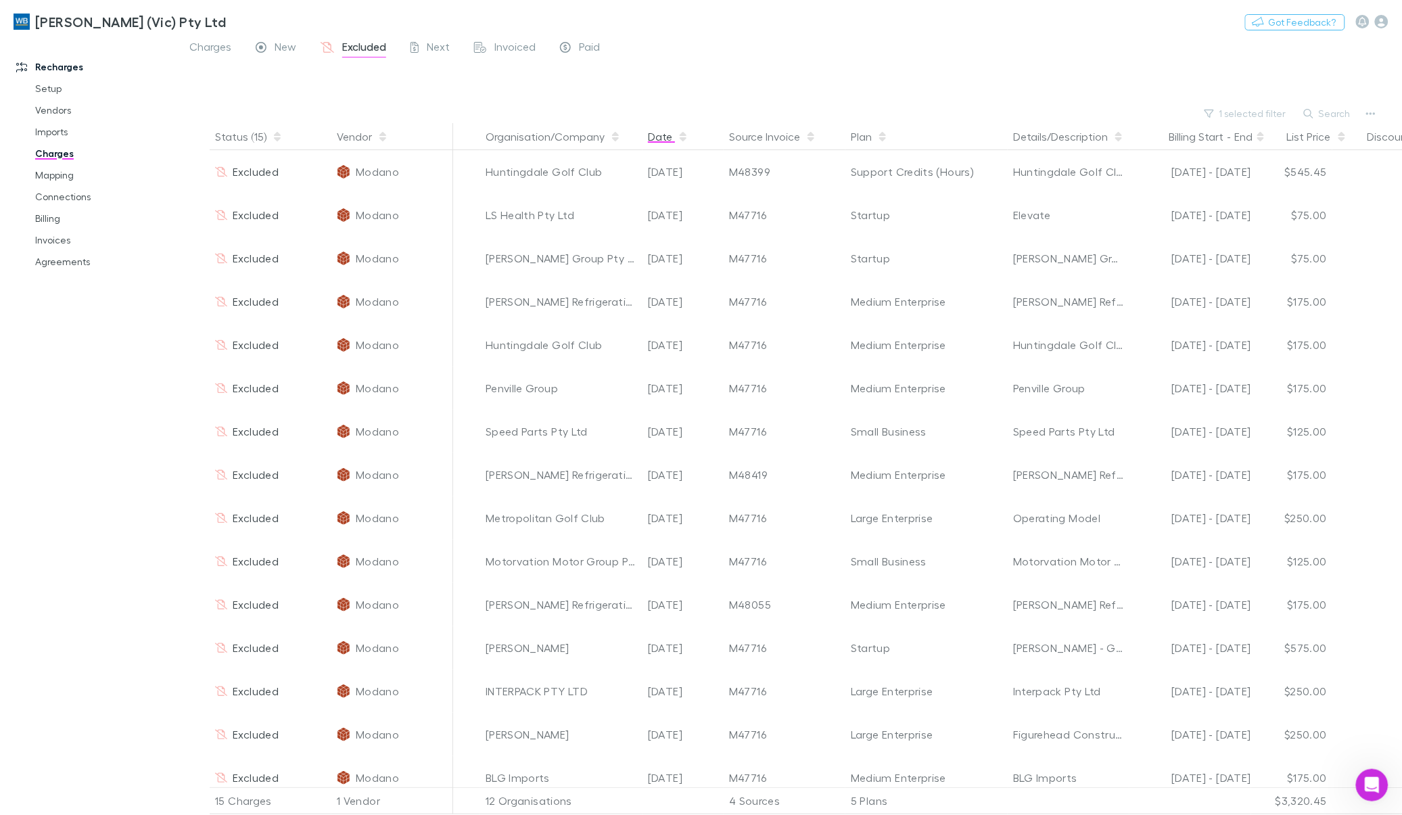
click at [670, 134] on button "Date" at bounding box center [668, 136] width 41 height 27
click at [1323, 113] on button "Search" at bounding box center [1329, 114] width 62 height 16
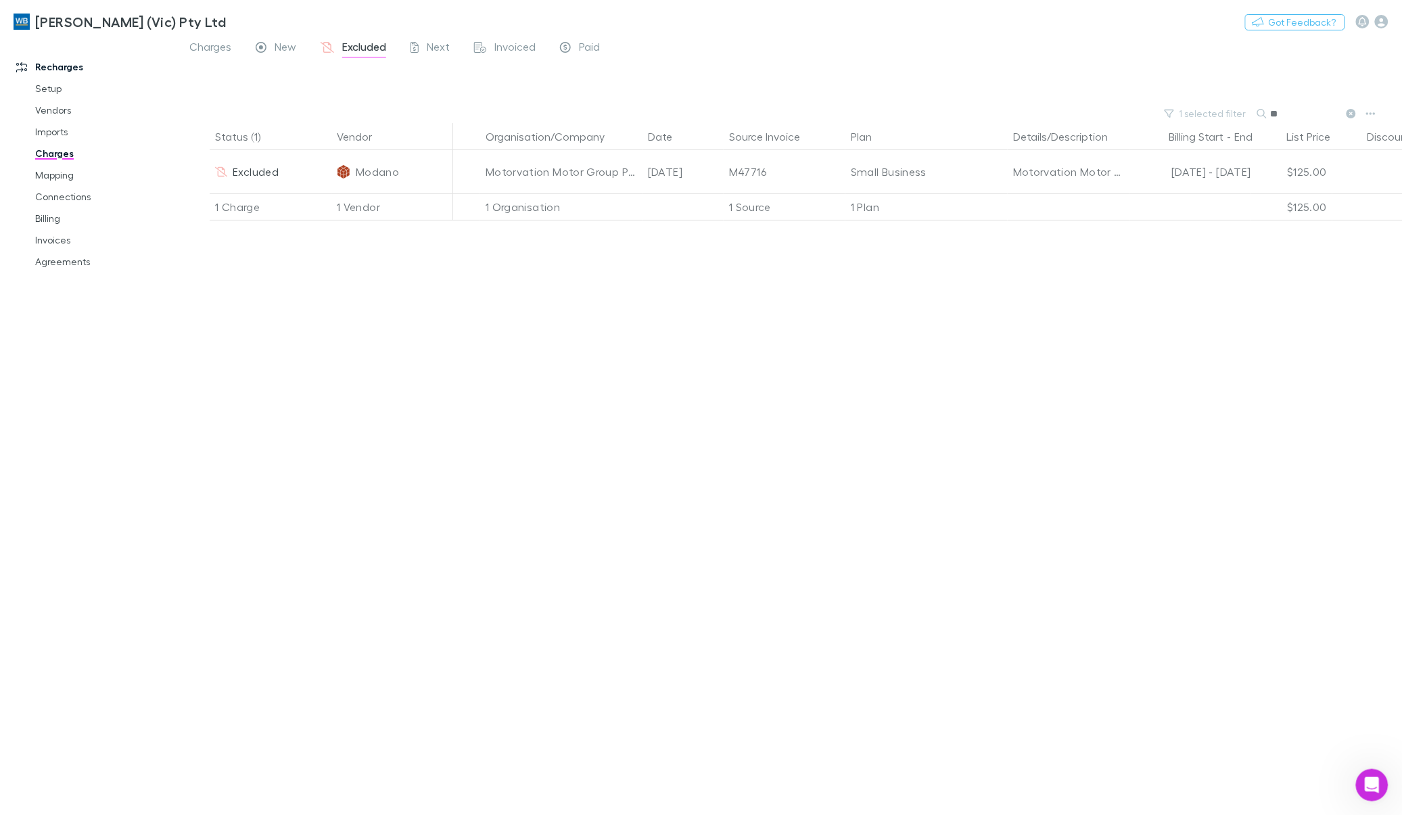
type input "*"
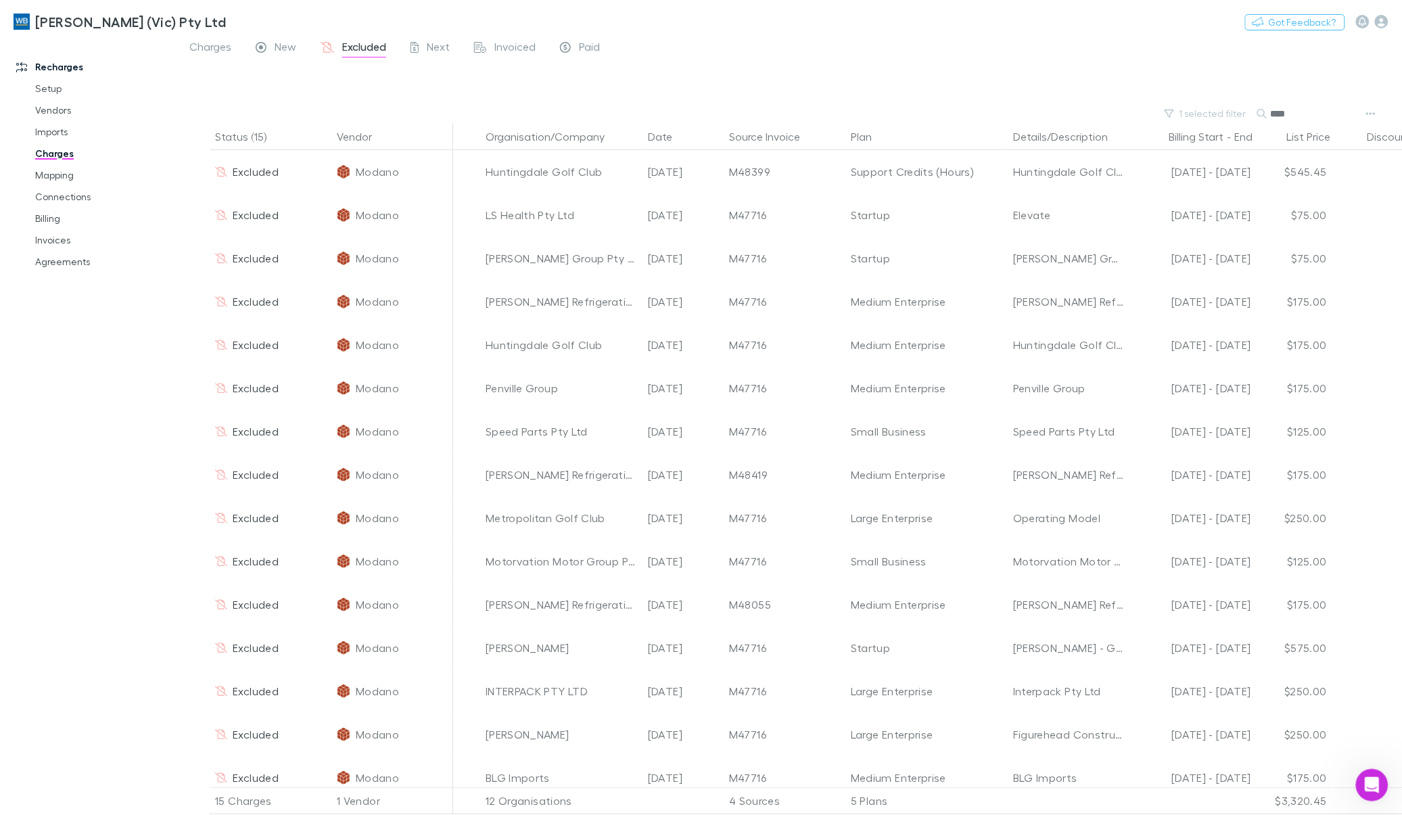
type input "*****"
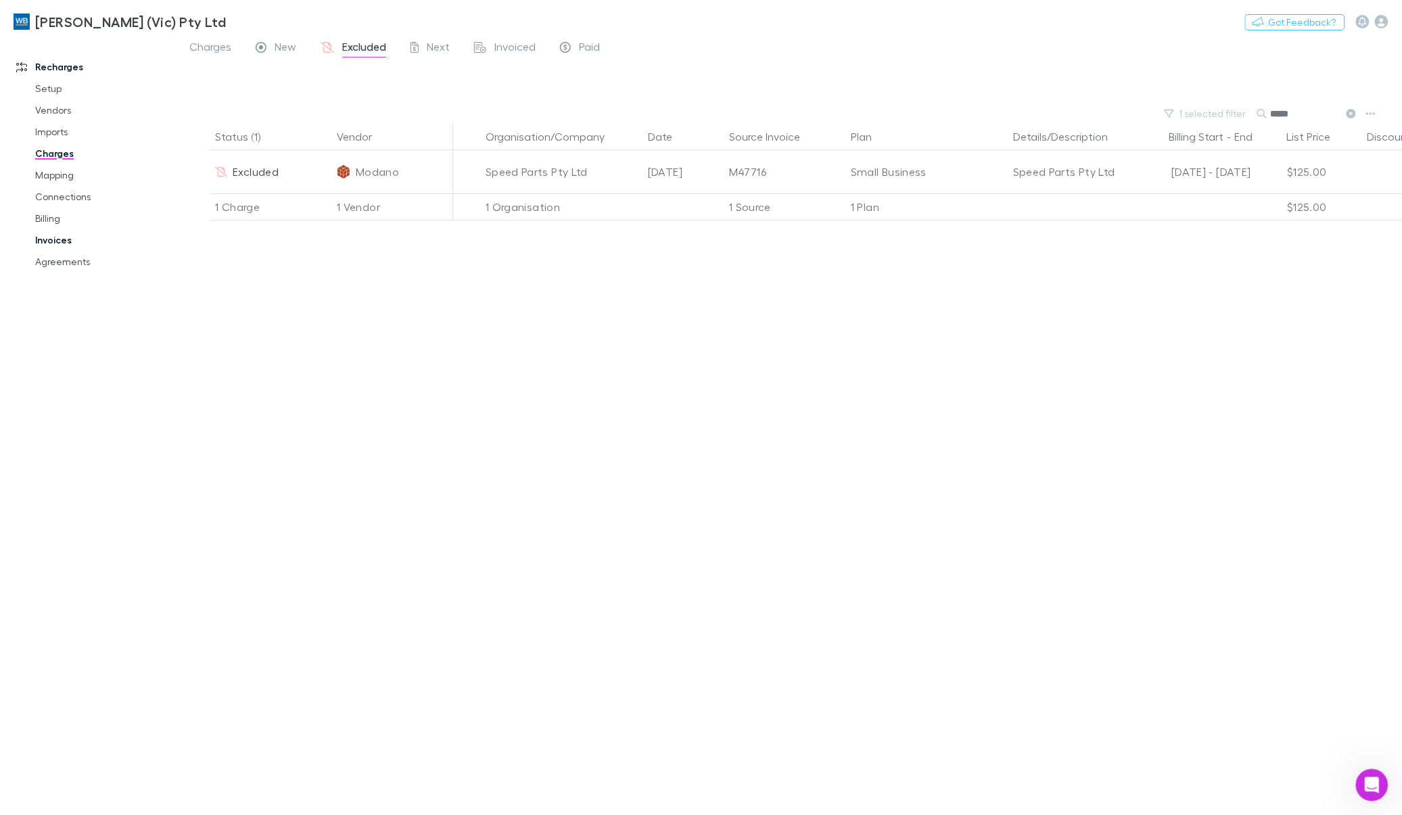
click at [65, 241] on link "Invoices" at bounding box center [105, 240] width 166 height 22
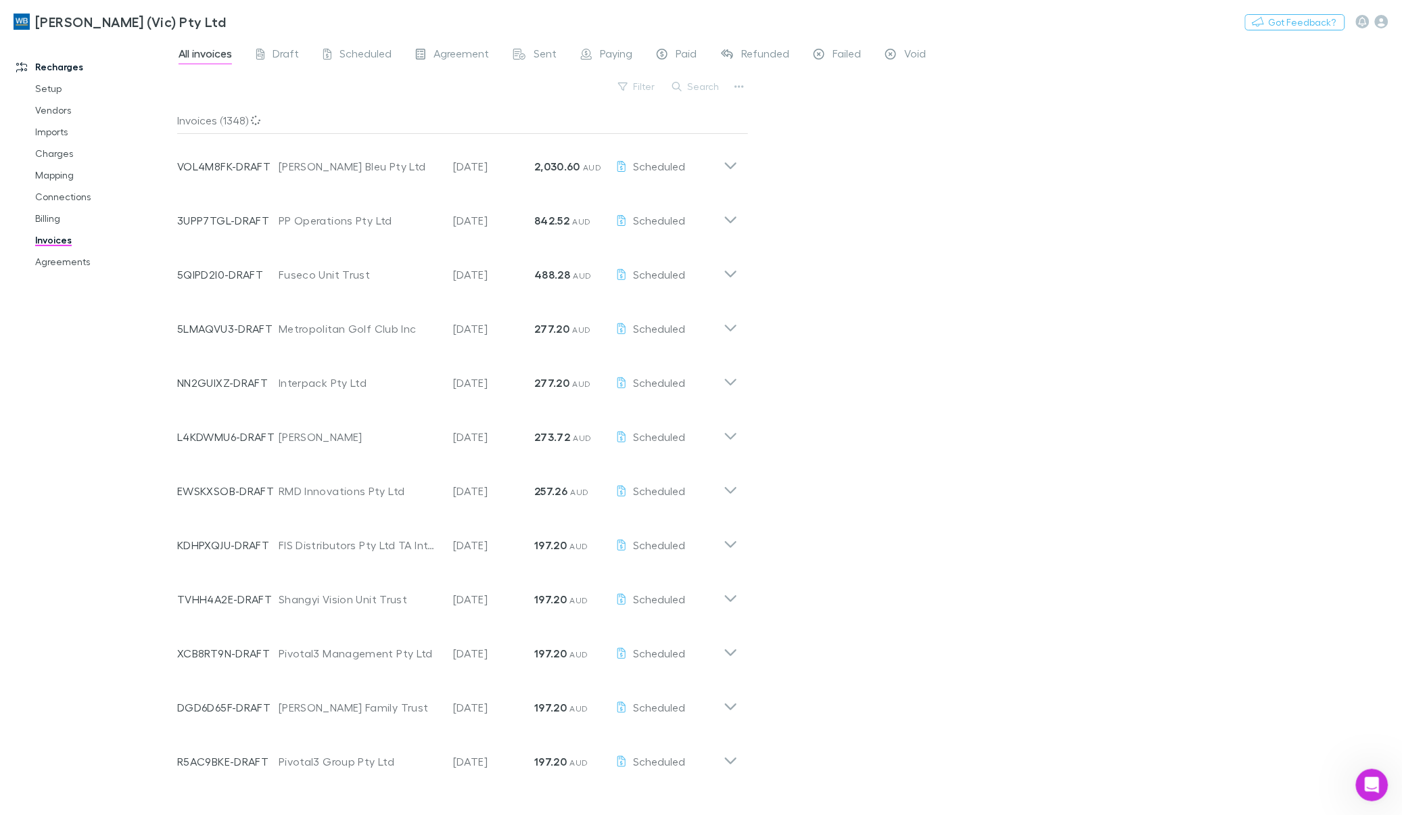
click at [49, 241] on link "Invoices" at bounding box center [105, 240] width 166 height 22
click at [53, 298] on div "Recharges Setup Vendors Imports Charges Mapping Connections Billing Invoices Ag…" at bounding box center [95, 425] width 190 height 764
click at [54, 244] on link "Invoices" at bounding box center [105, 240] width 166 height 22
click at [64, 152] on link "Charges" at bounding box center [105, 154] width 166 height 22
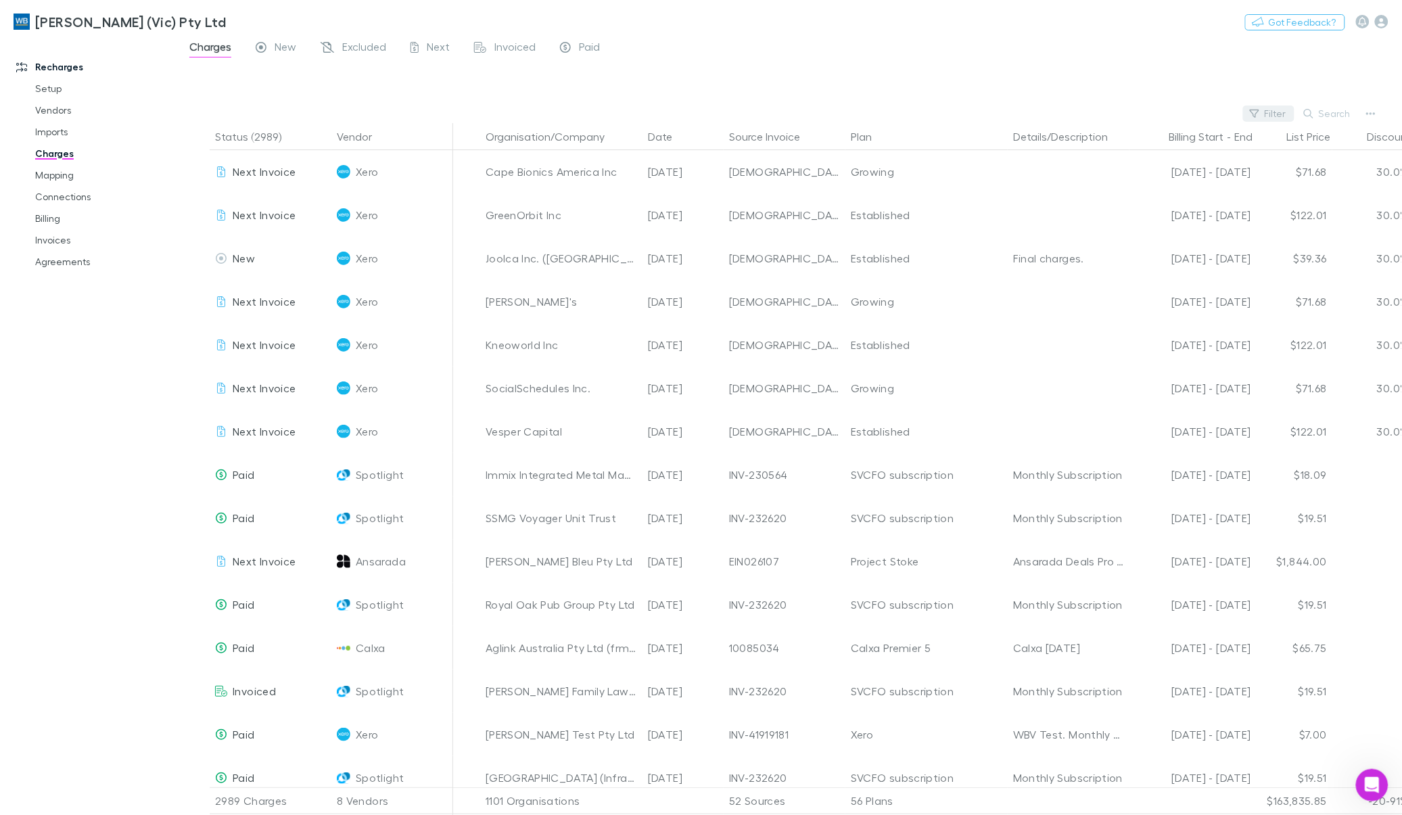
click at [1260, 110] on icon "button" at bounding box center [1254, 114] width 9 height 8
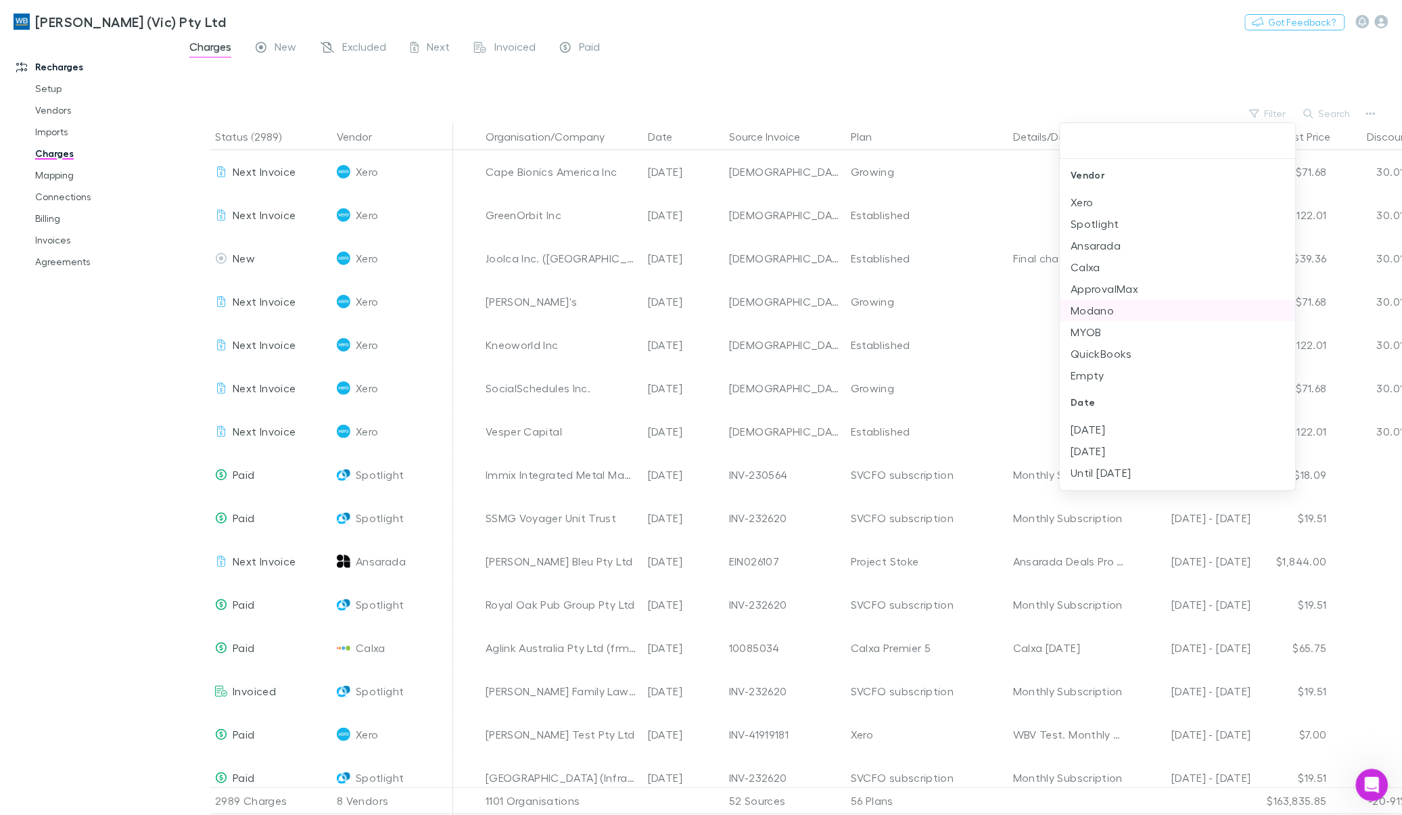
click at [1095, 312] on li "Modano" at bounding box center [1178, 311] width 235 height 22
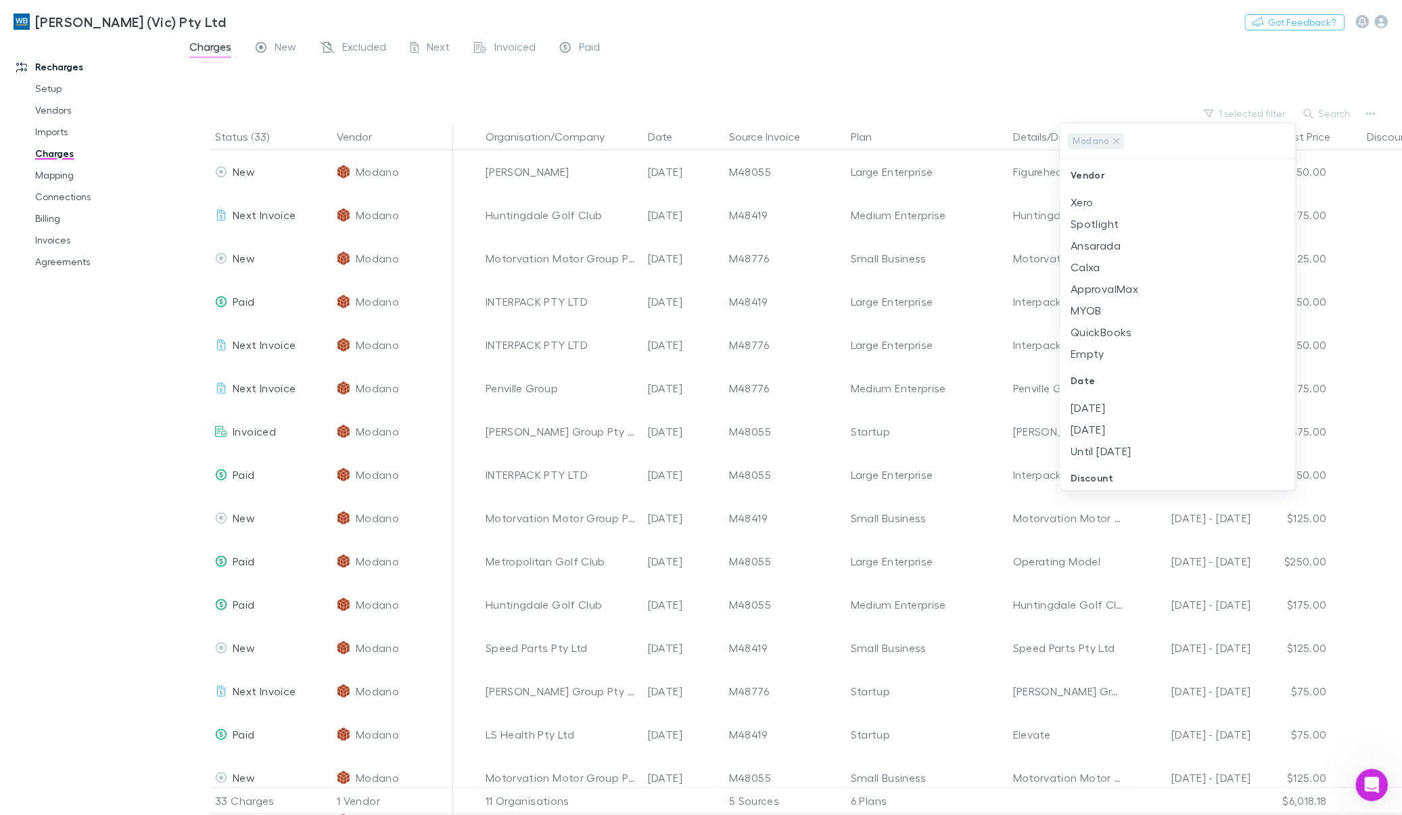
click at [1113, 51] on div at bounding box center [701, 407] width 1402 height 815
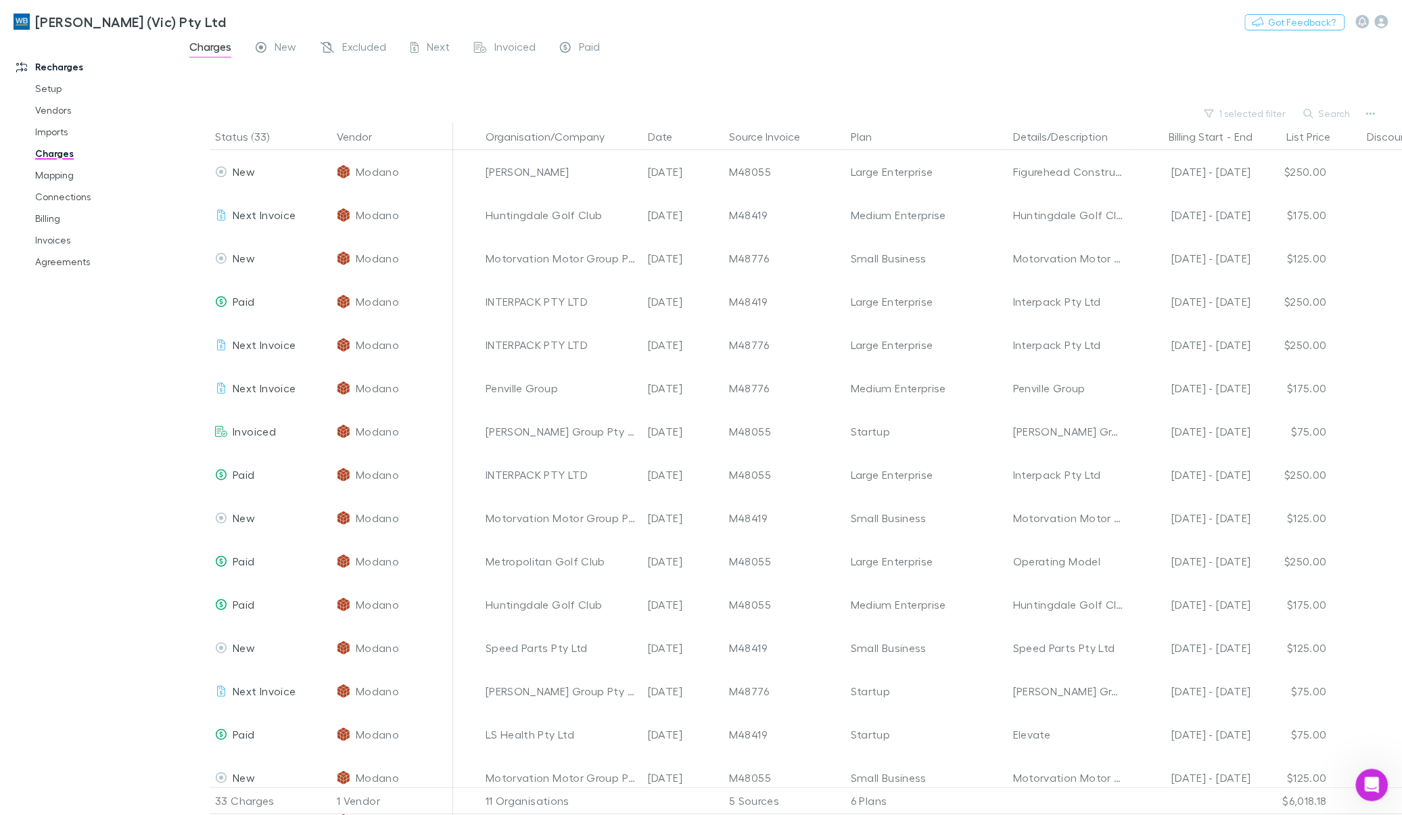
click at [1198, 106] on button "1 selected filter" at bounding box center [1246, 114] width 97 height 16
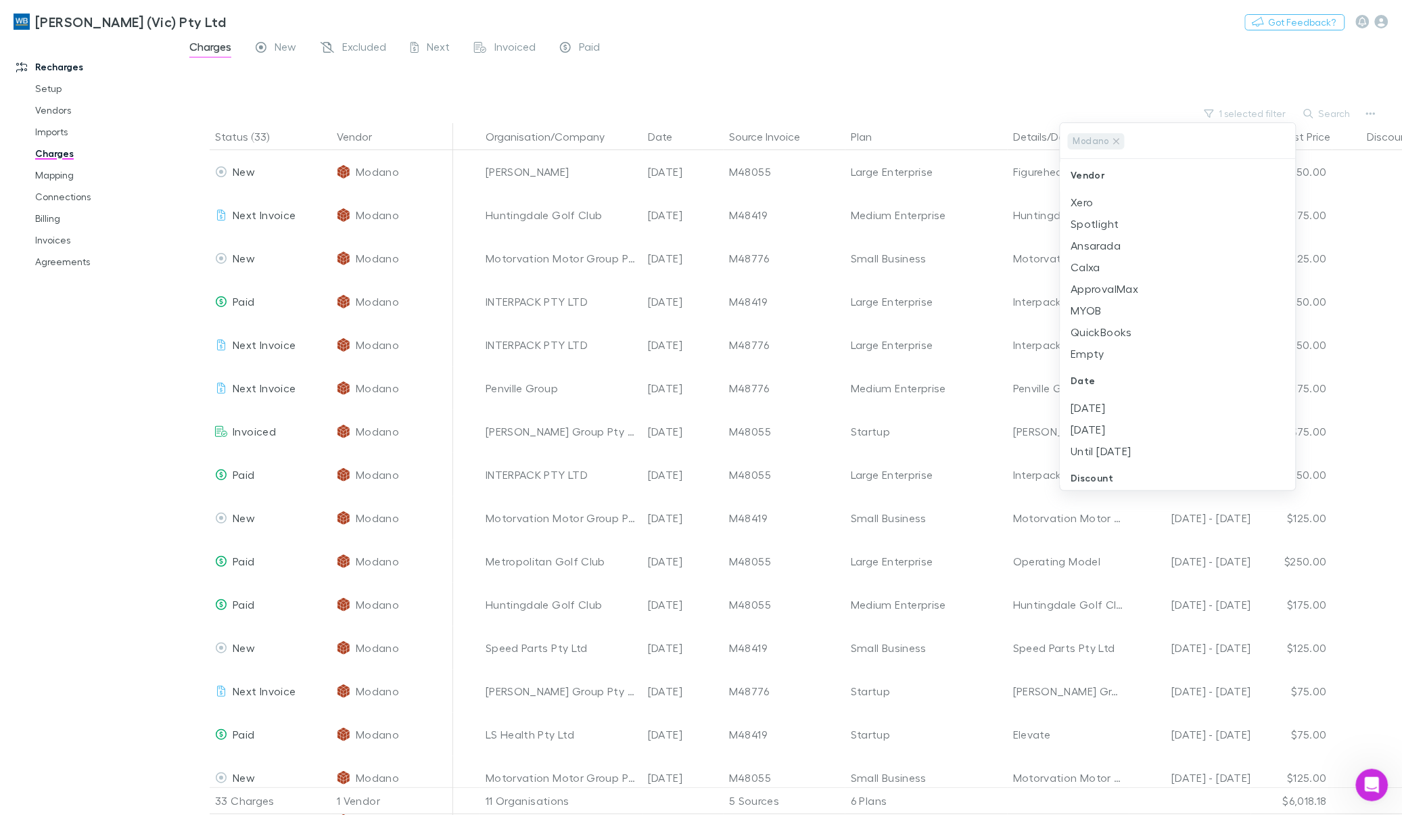
click at [833, 51] on div at bounding box center [701, 407] width 1402 height 815
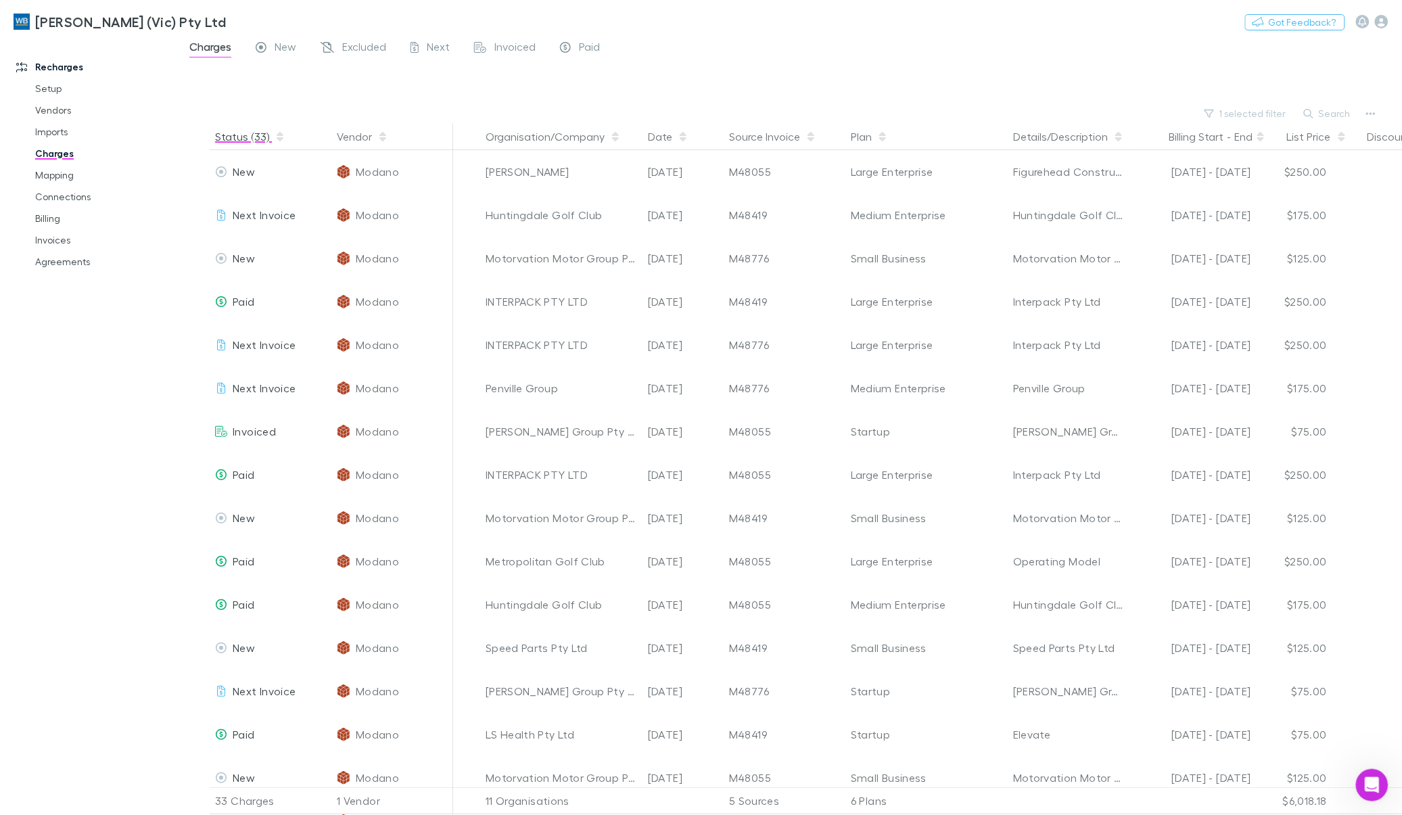
click at [241, 139] on button "Status (33)" at bounding box center [250, 136] width 70 height 27
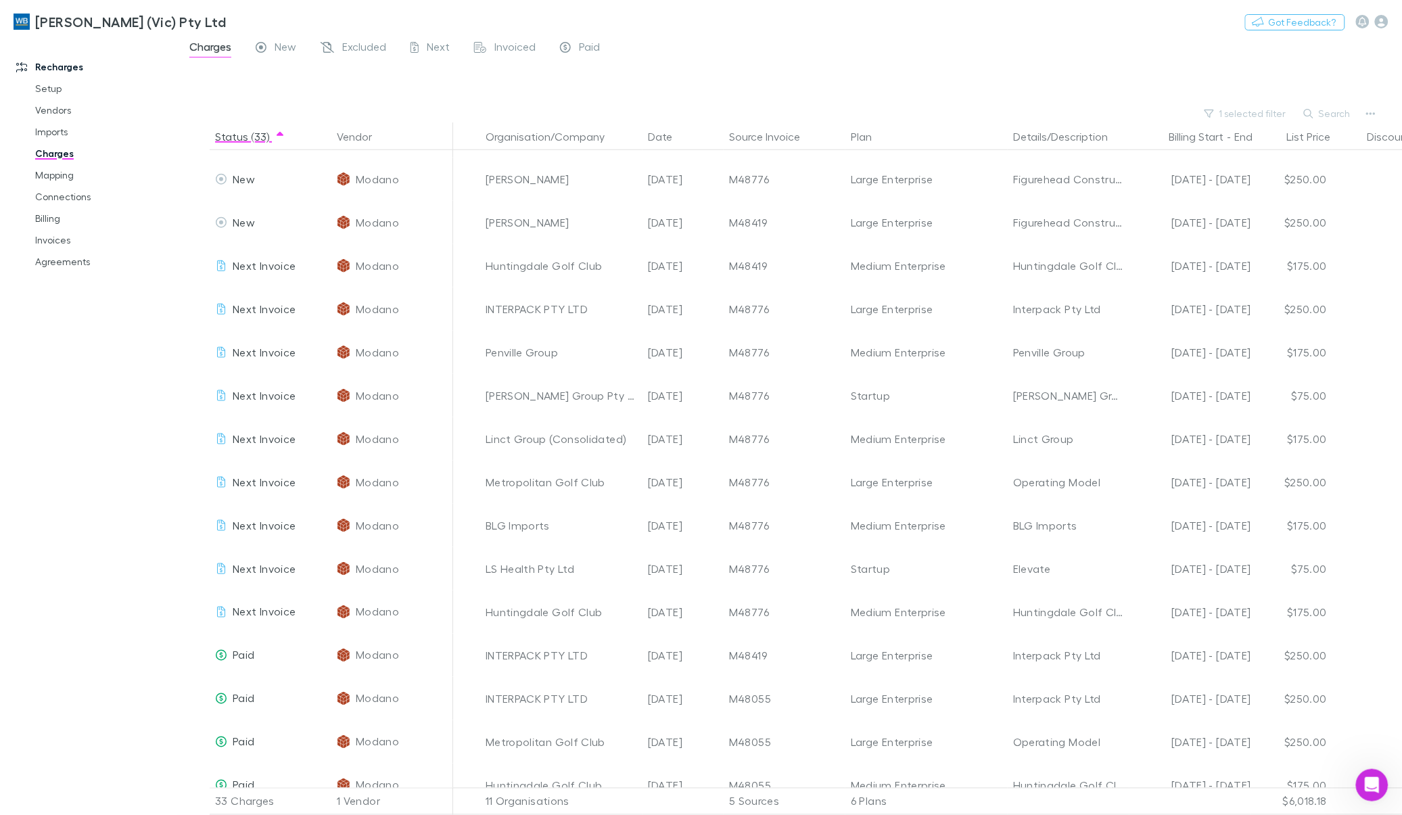
scroll to position [131, 0]
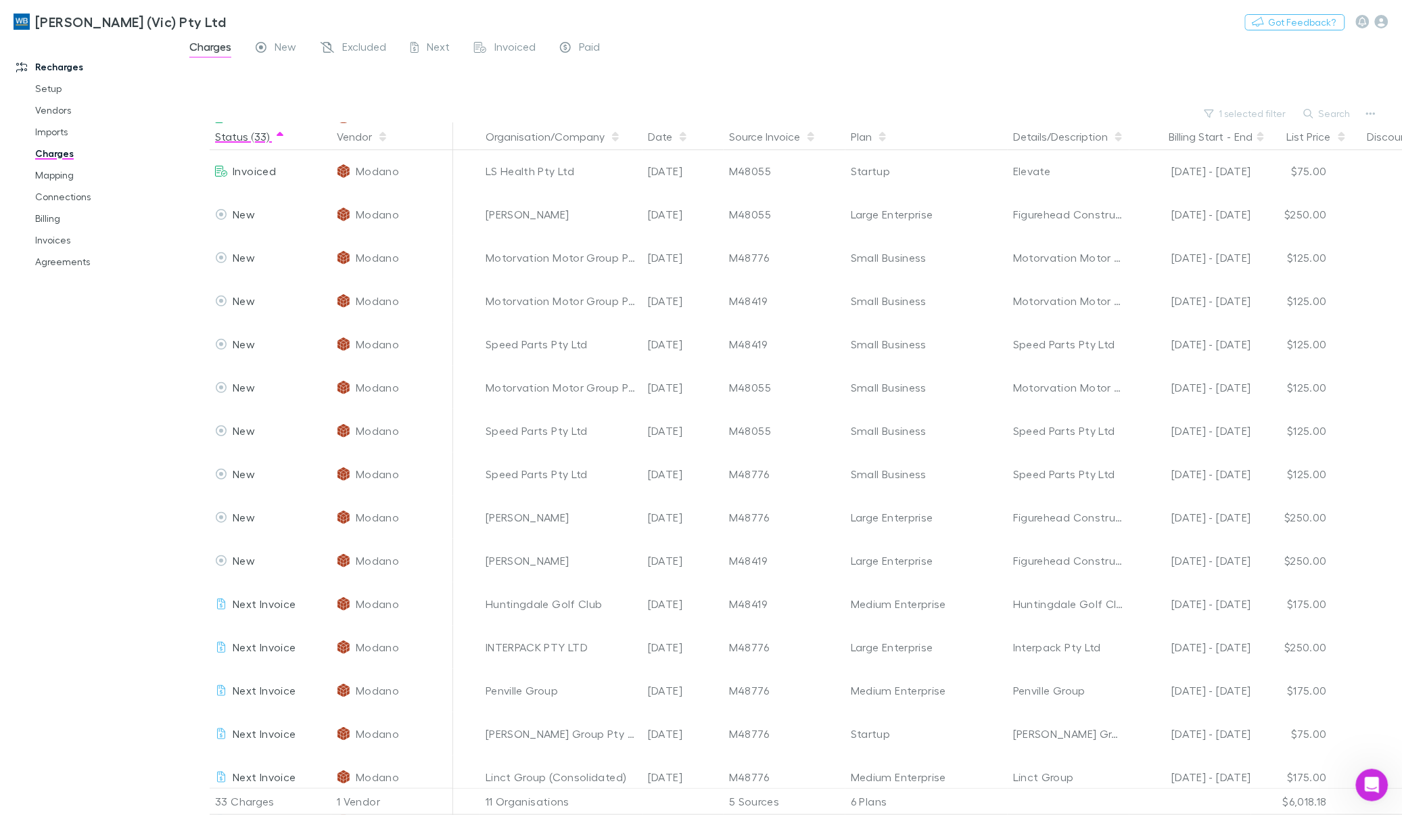
click at [275, 134] on span "button" at bounding box center [280, 136] width 11 height 11
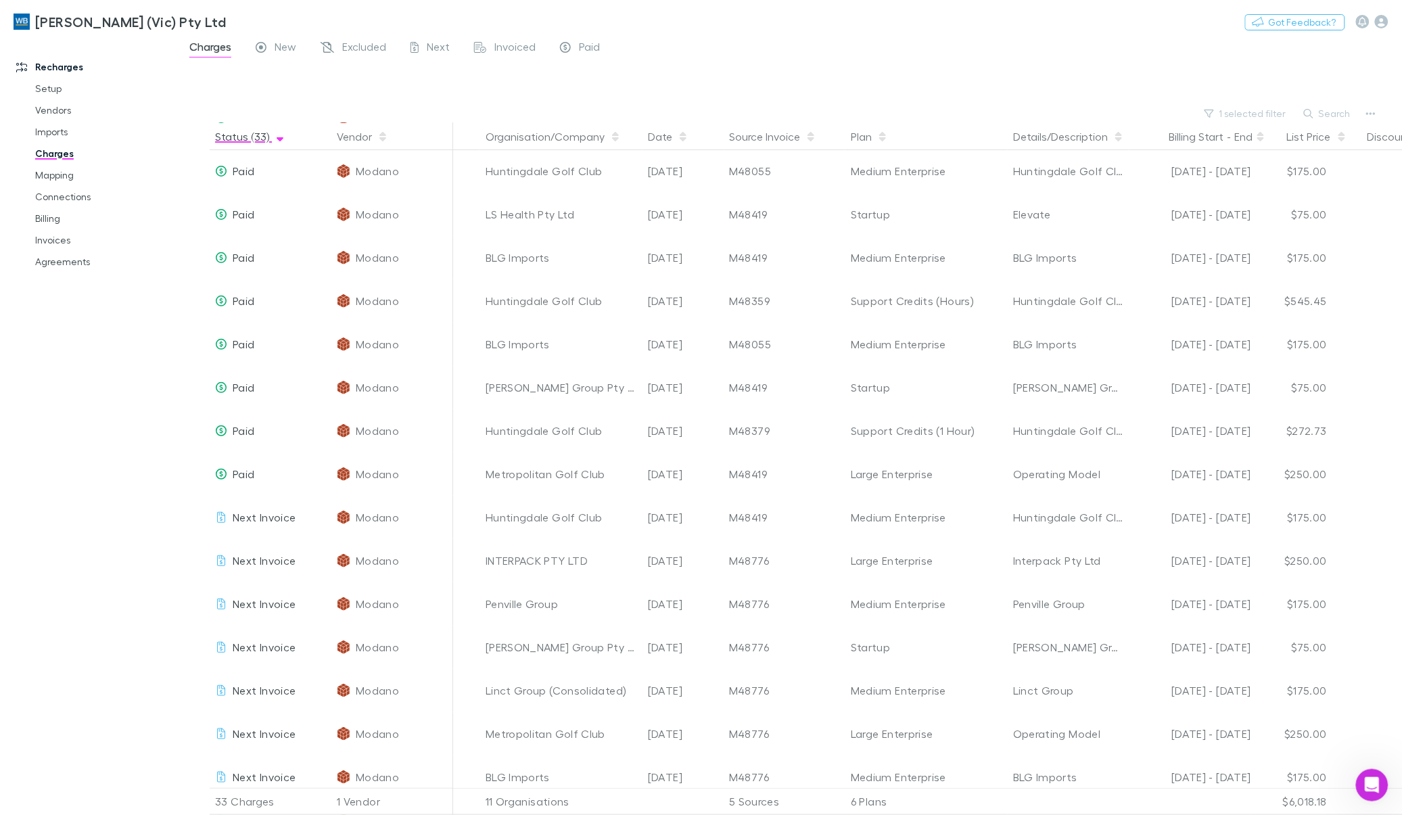
click at [277, 136] on icon "button" at bounding box center [280, 136] width 7 height 11
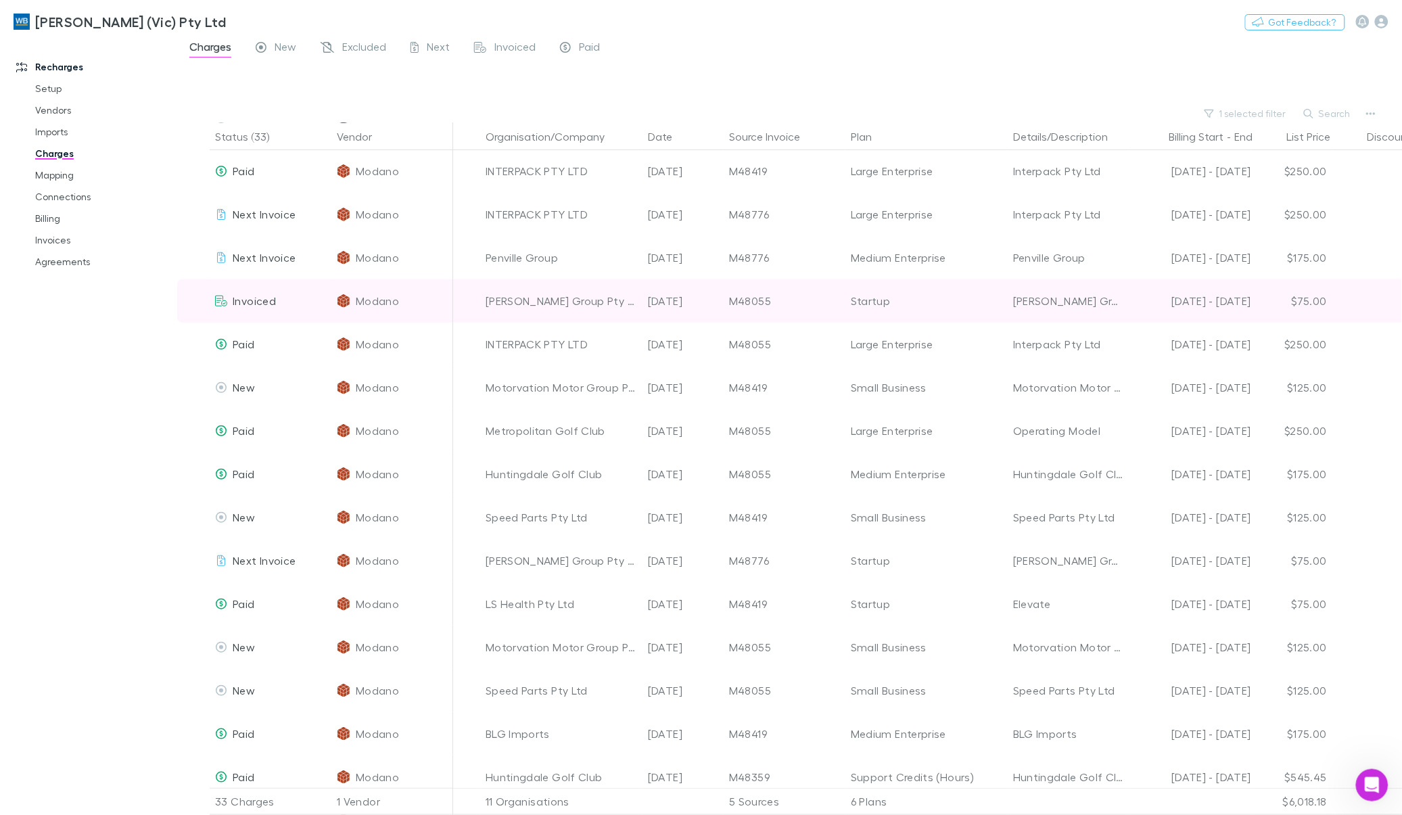
scroll to position [0, 0]
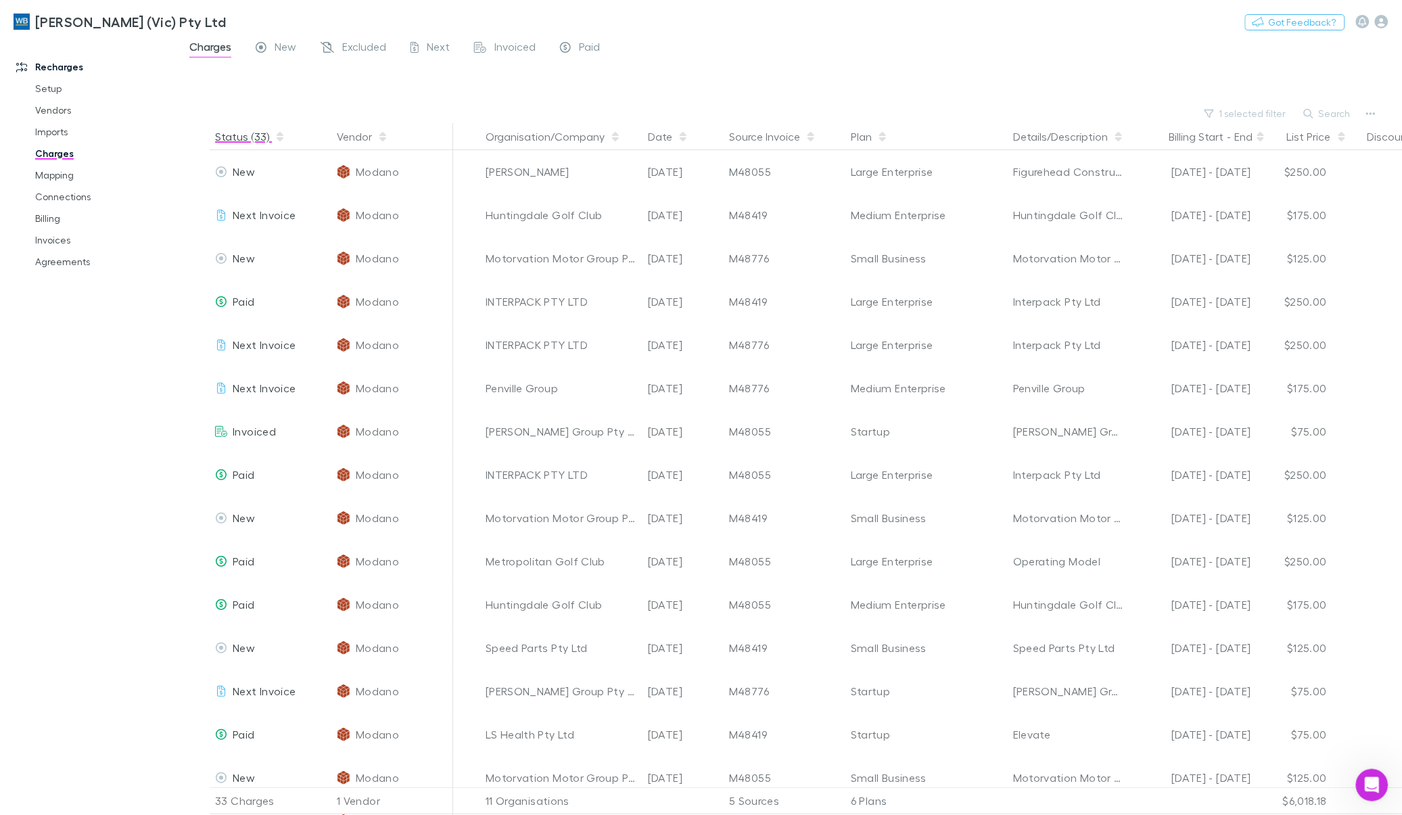
click at [255, 137] on button "Status (33)" at bounding box center [250, 136] width 70 height 27
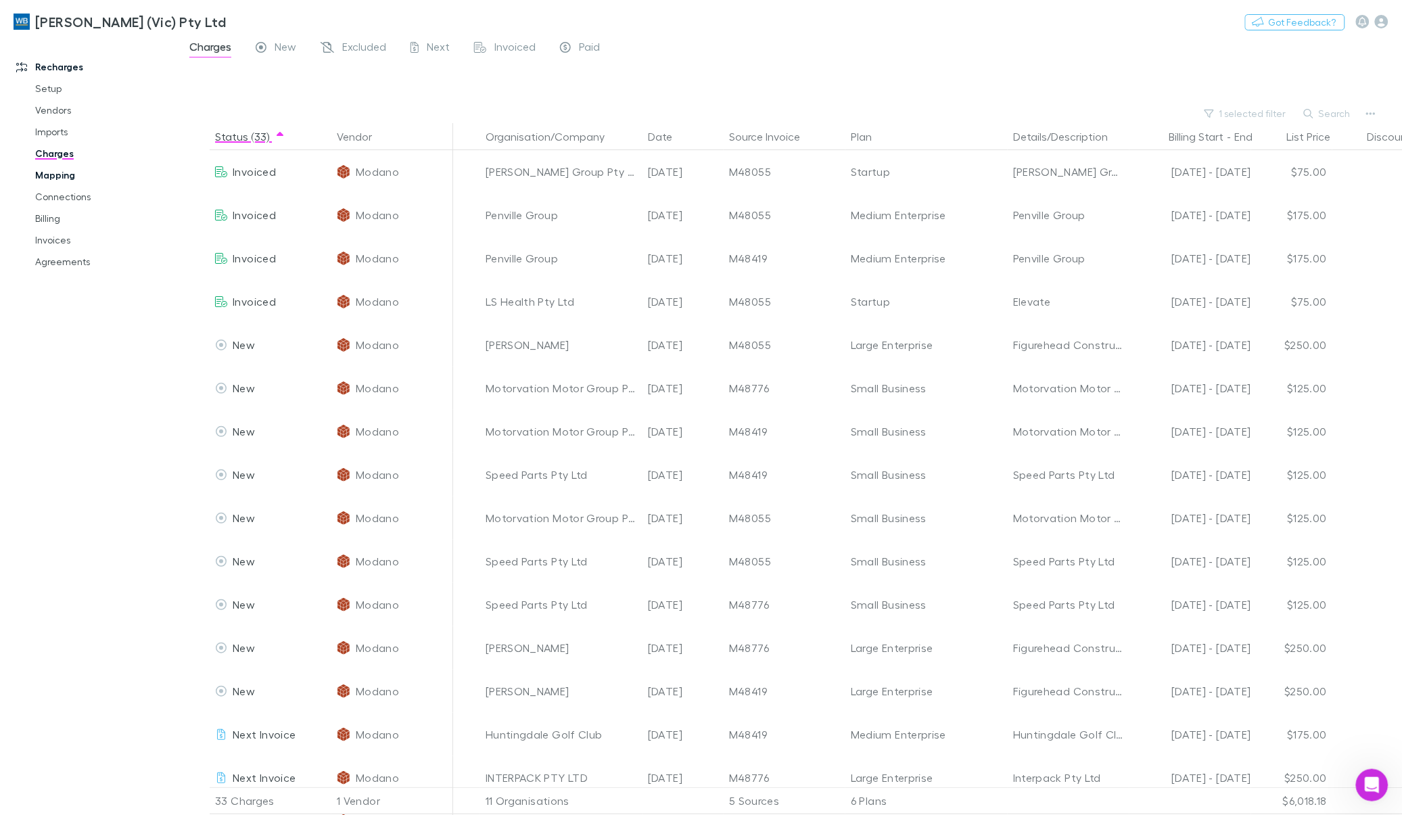
click at [63, 175] on link "Mapping" at bounding box center [105, 175] width 166 height 22
click at [62, 173] on link "Mapping" at bounding box center [105, 175] width 166 height 22
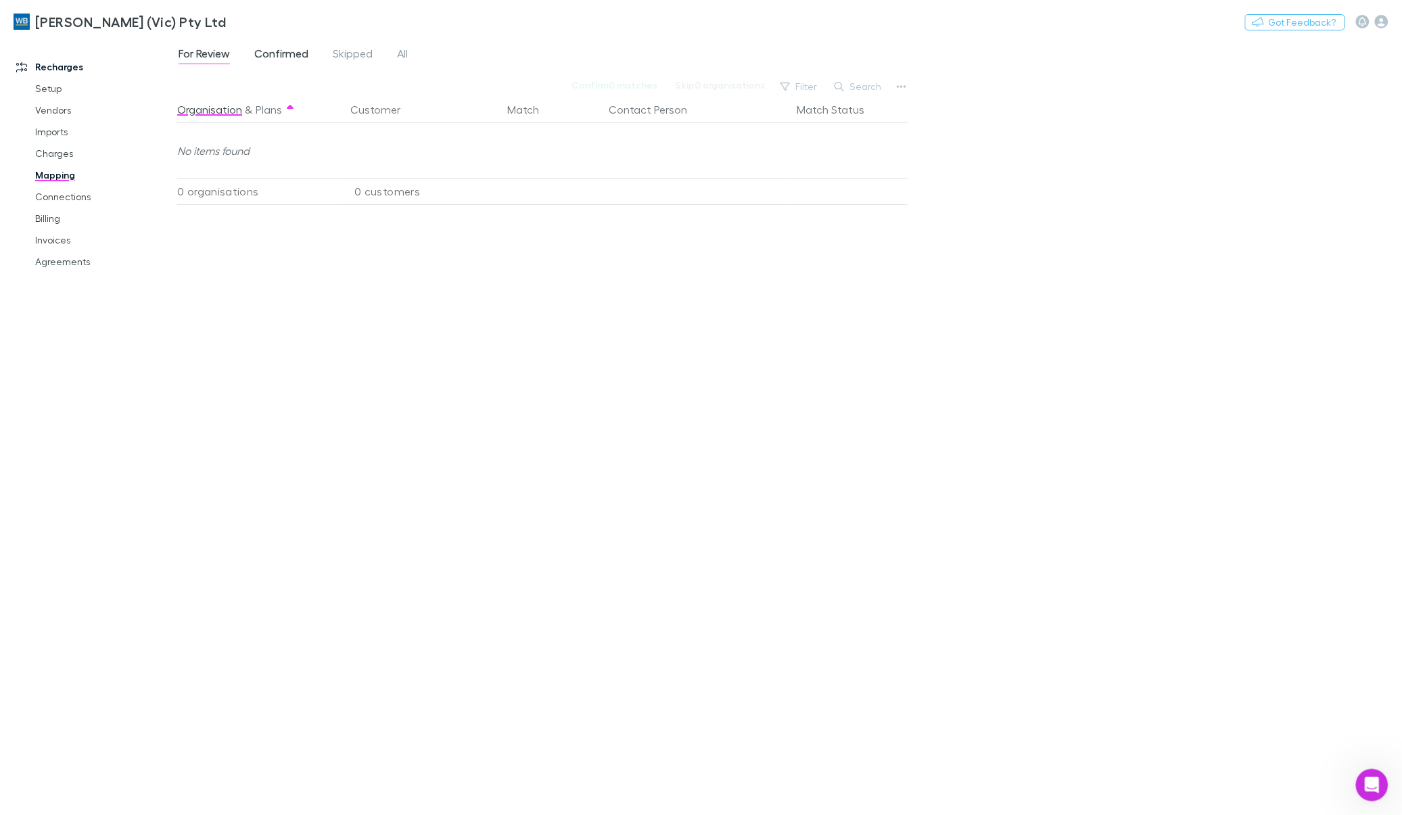
click at [283, 47] on span "Confirmed" at bounding box center [281, 56] width 54 height 18
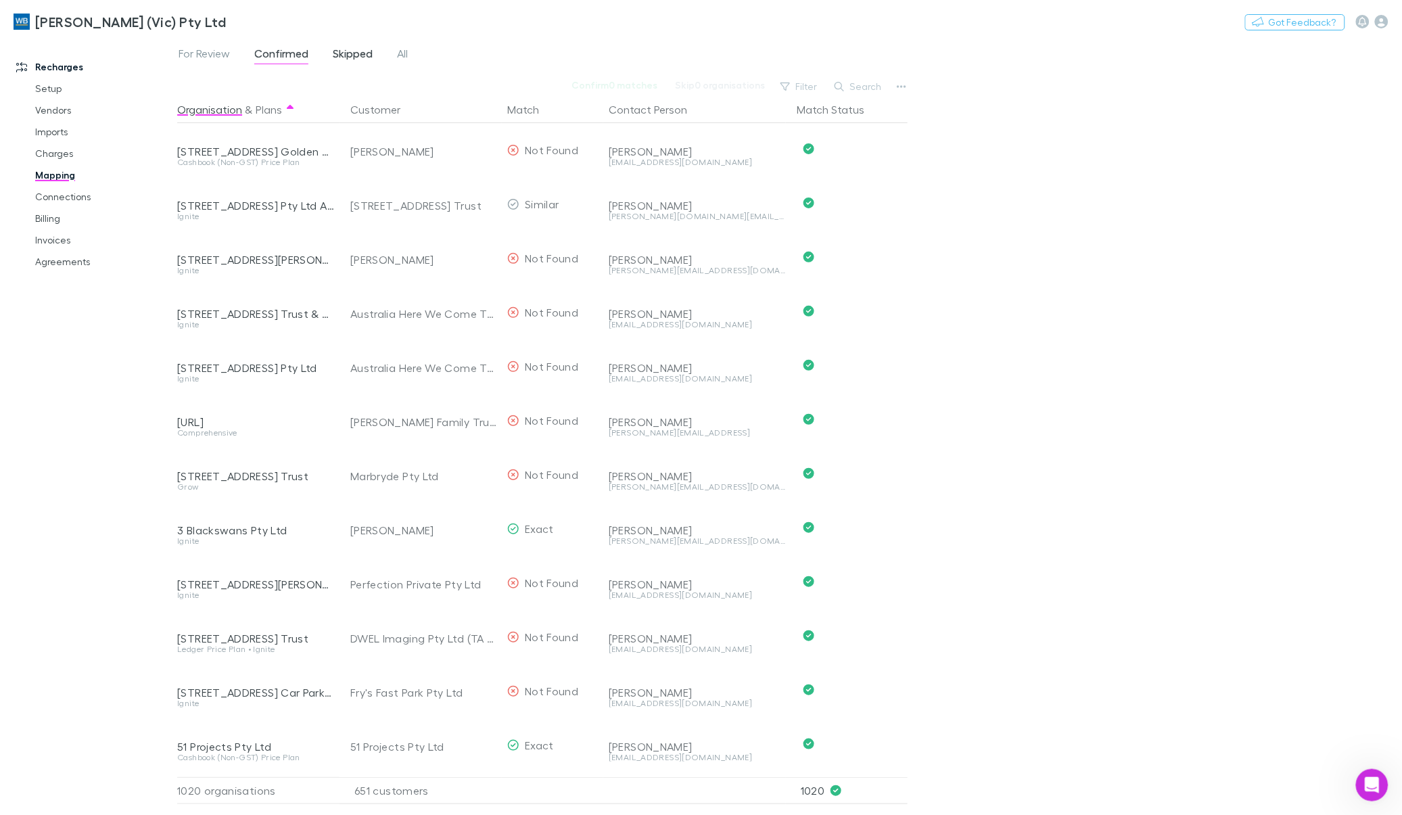
click at [364, 55] on span "Skipped" at bounding box center [353, 56] width 40 height 18
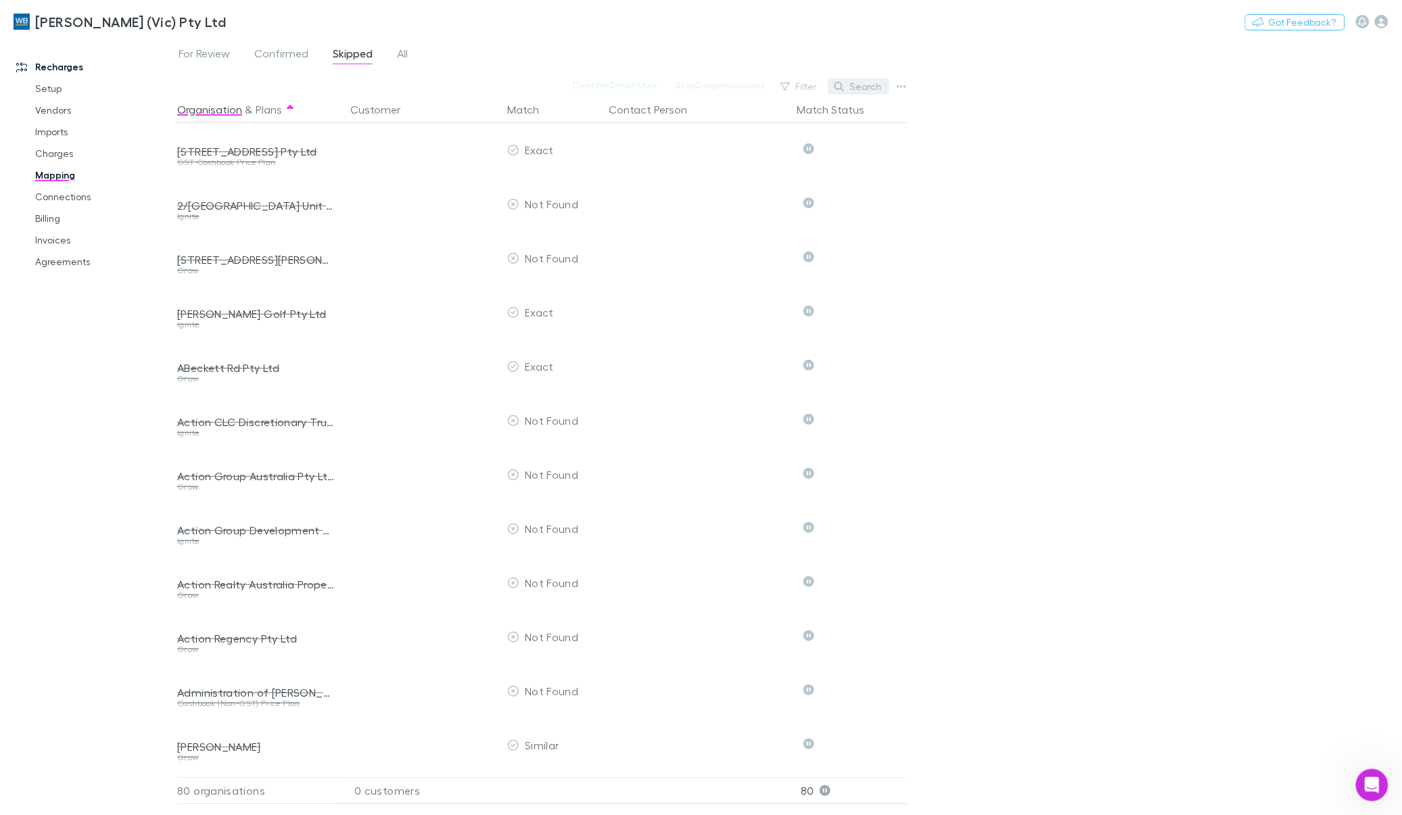
click at [866, 89] on button "Search" at bounding box center [859, 86] width 62 height 16
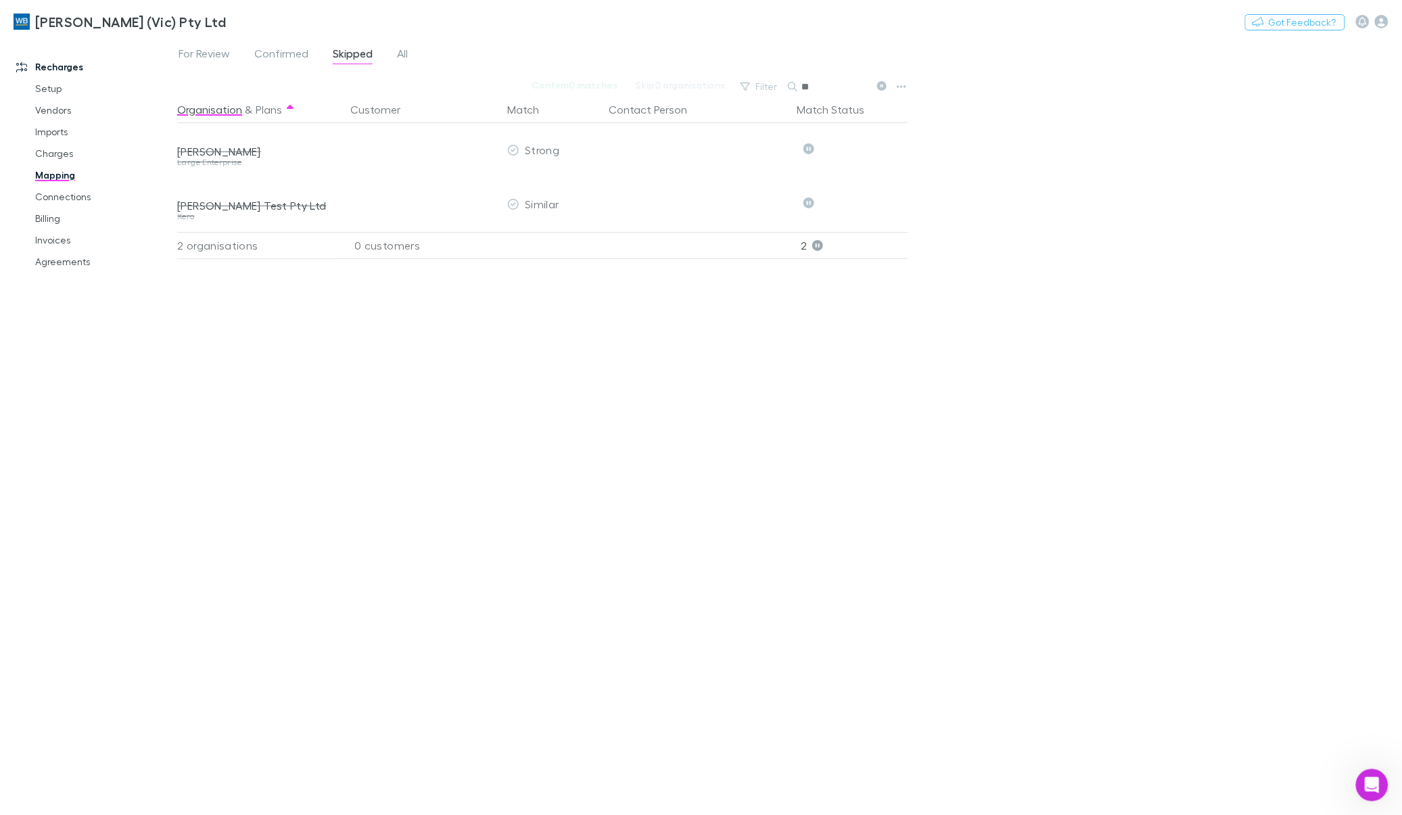
type input "*"
click at [1160, 116] on div "For Review Confirmed Skipped All Confirm 0 matches Skip 0 organisations Filter …" at bounding box center [789, 426] width 1225 height 777
click at [881, 86] on icon at bounding box center [881, 85] width 9 height 9
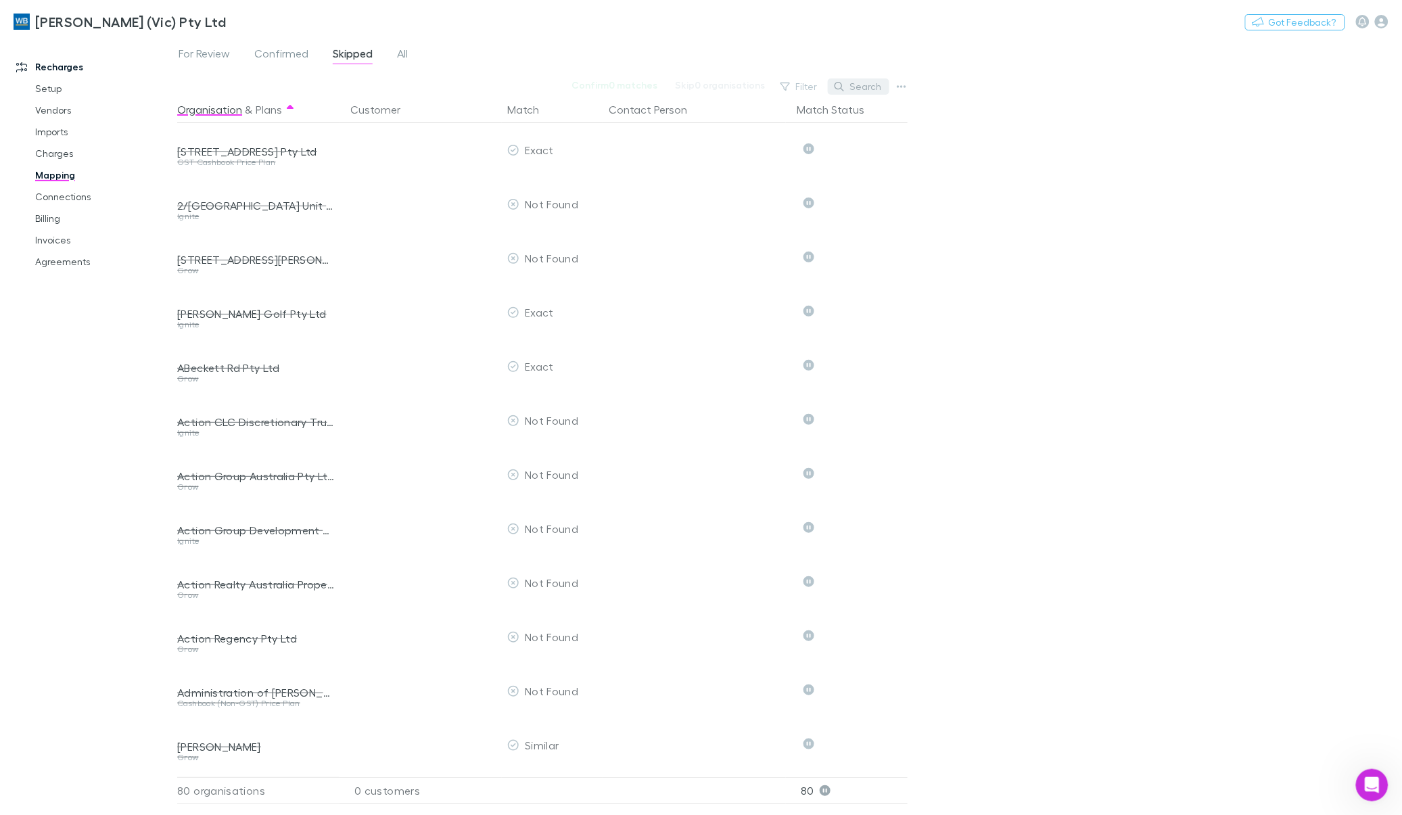
click at [854, 87] on button "Search" at bounding box center [859, 86] width 62 height 16
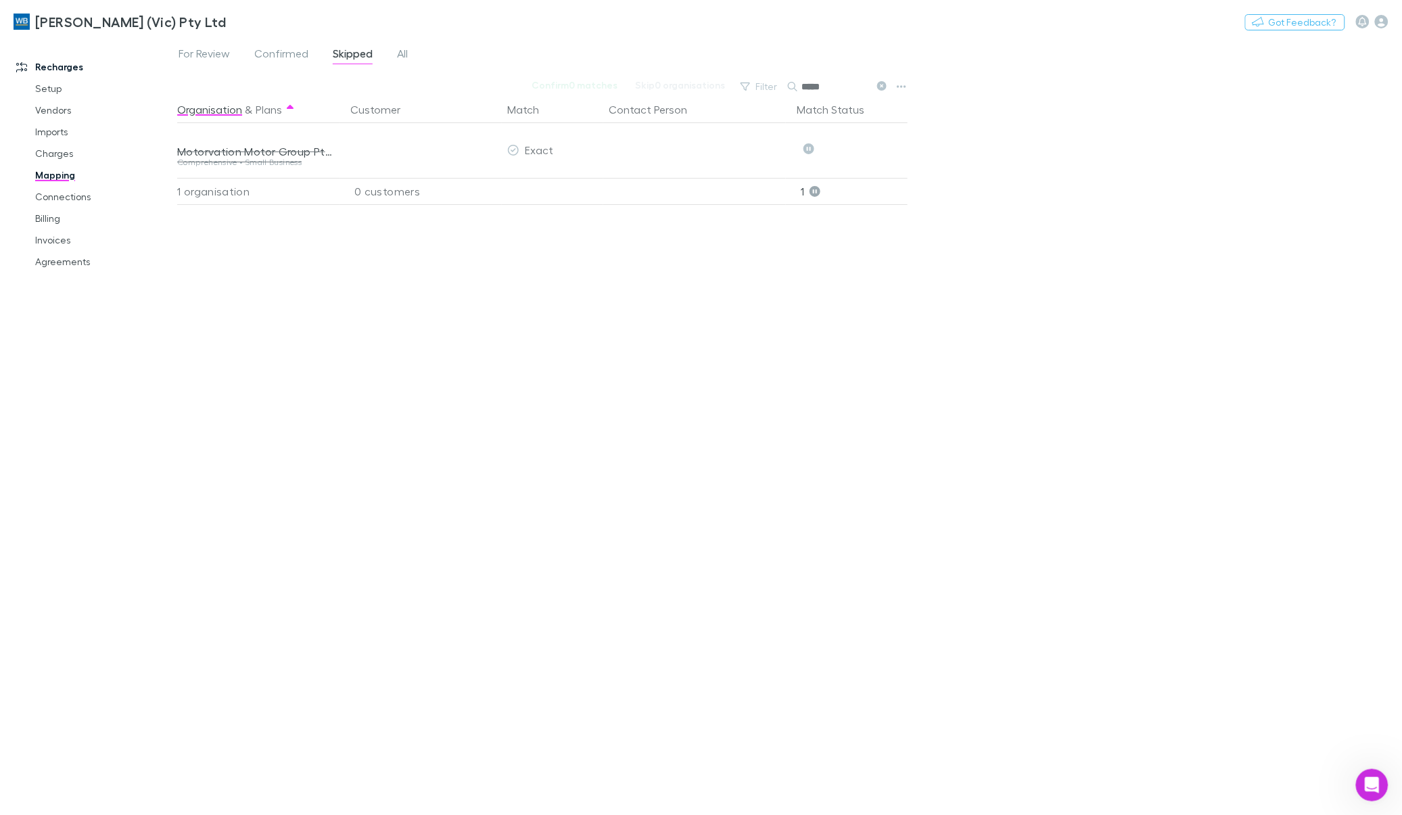
type input "*****"
click at [1083, 100] on div "For Review Confirmed Skipped All Confirm 0 matches Skip 0 organisations Filter …" at bounding box center [789, 426] width 1225 height 777
click at [883, 87] on icon at bounding box center [881, 85] width 9 height 9
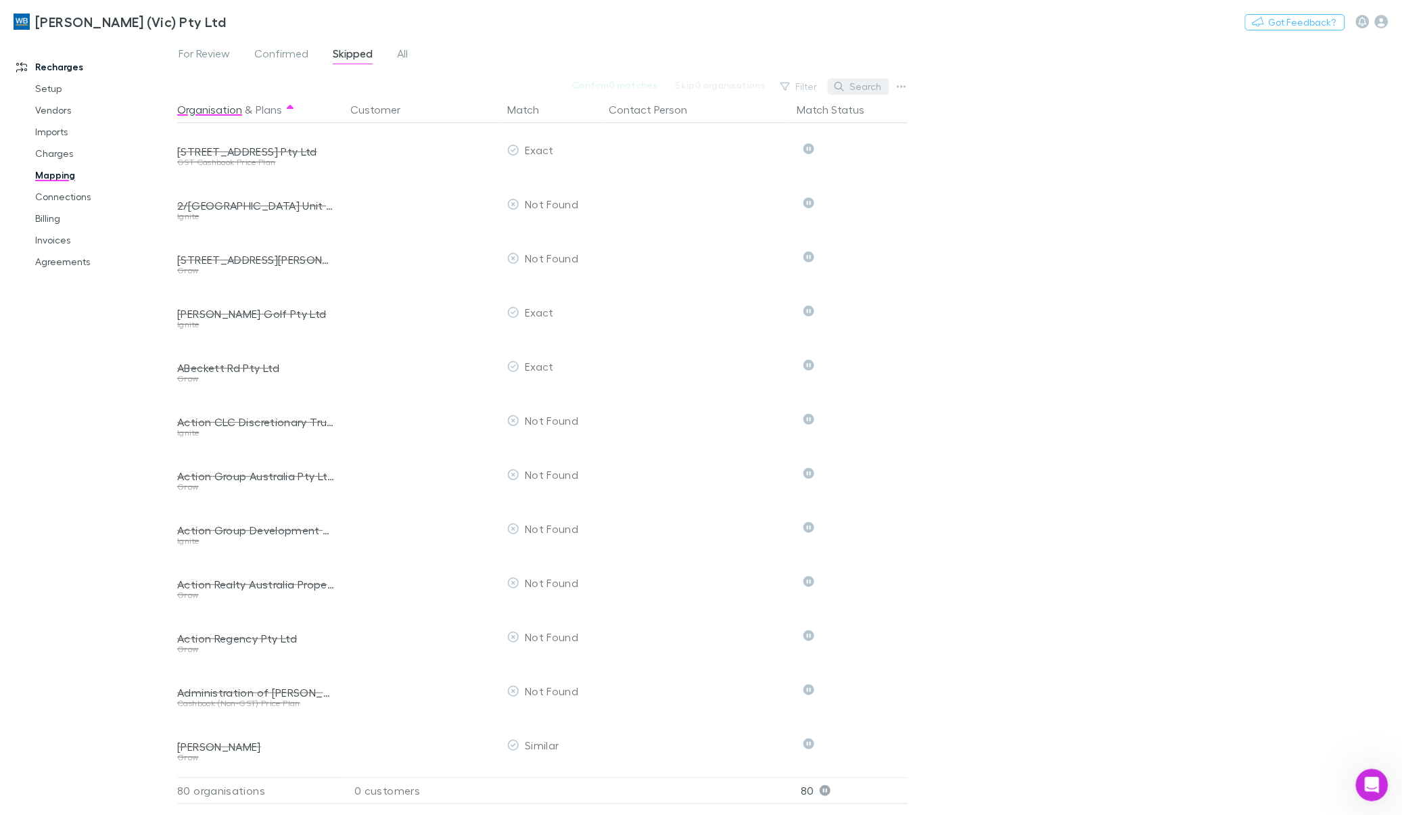
click at [868, 86] on button "Search" at bounding box center [859, 86] width 62 height 16
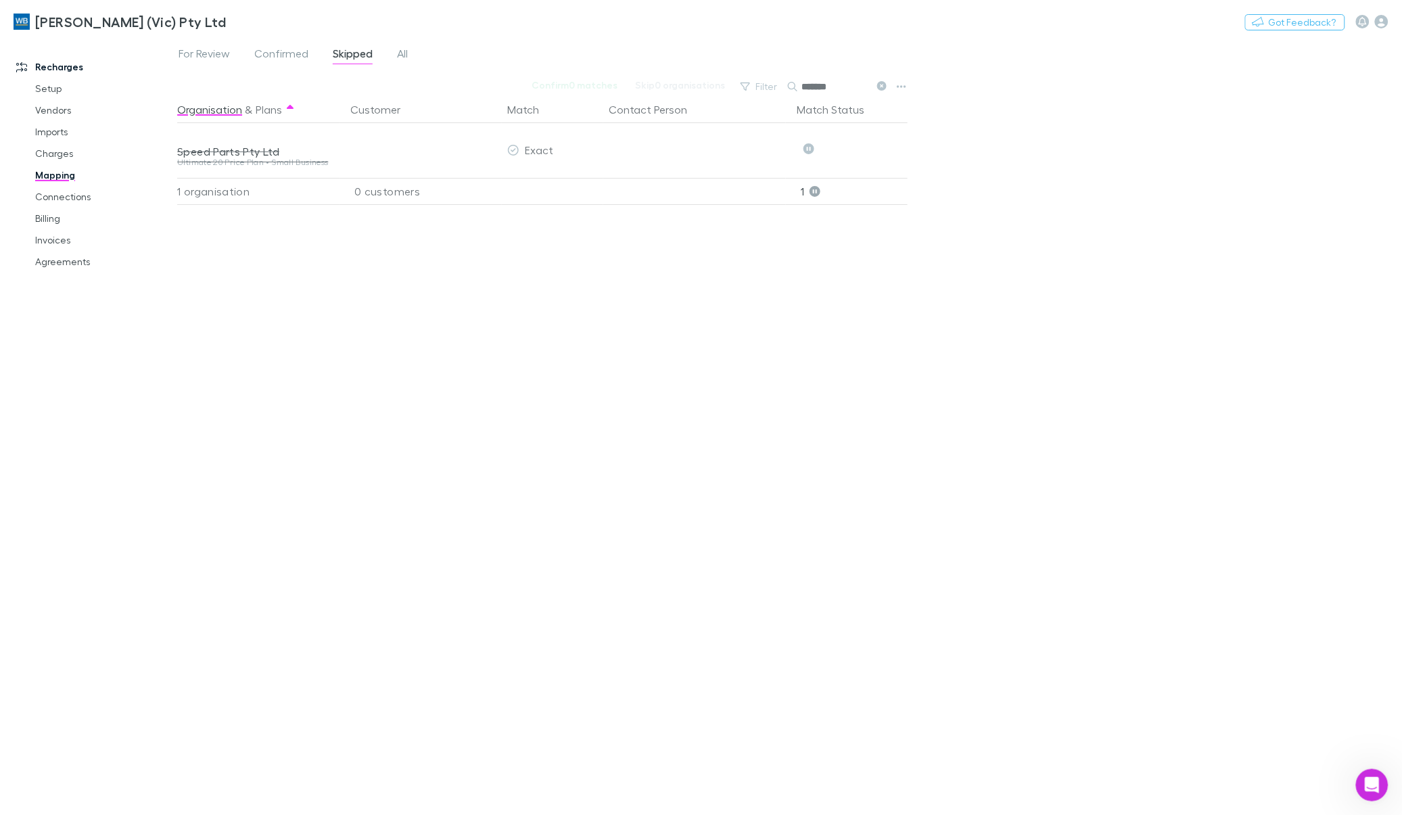
type input "*******"
click at [1164, 107] on div "For Review Confirmed Skipped All Confirm 0 matches Skip 0 organisations Filter …" at bounding box center [789, 426] width 1225 height 777
drag, startPoint x: 58, startPoint y: 220, endPoint x: 95, endPoint y: 806, distance: 587.0
click at [58, 220] on link "Billing" at bounding box center [105, 219] width 166 height 22
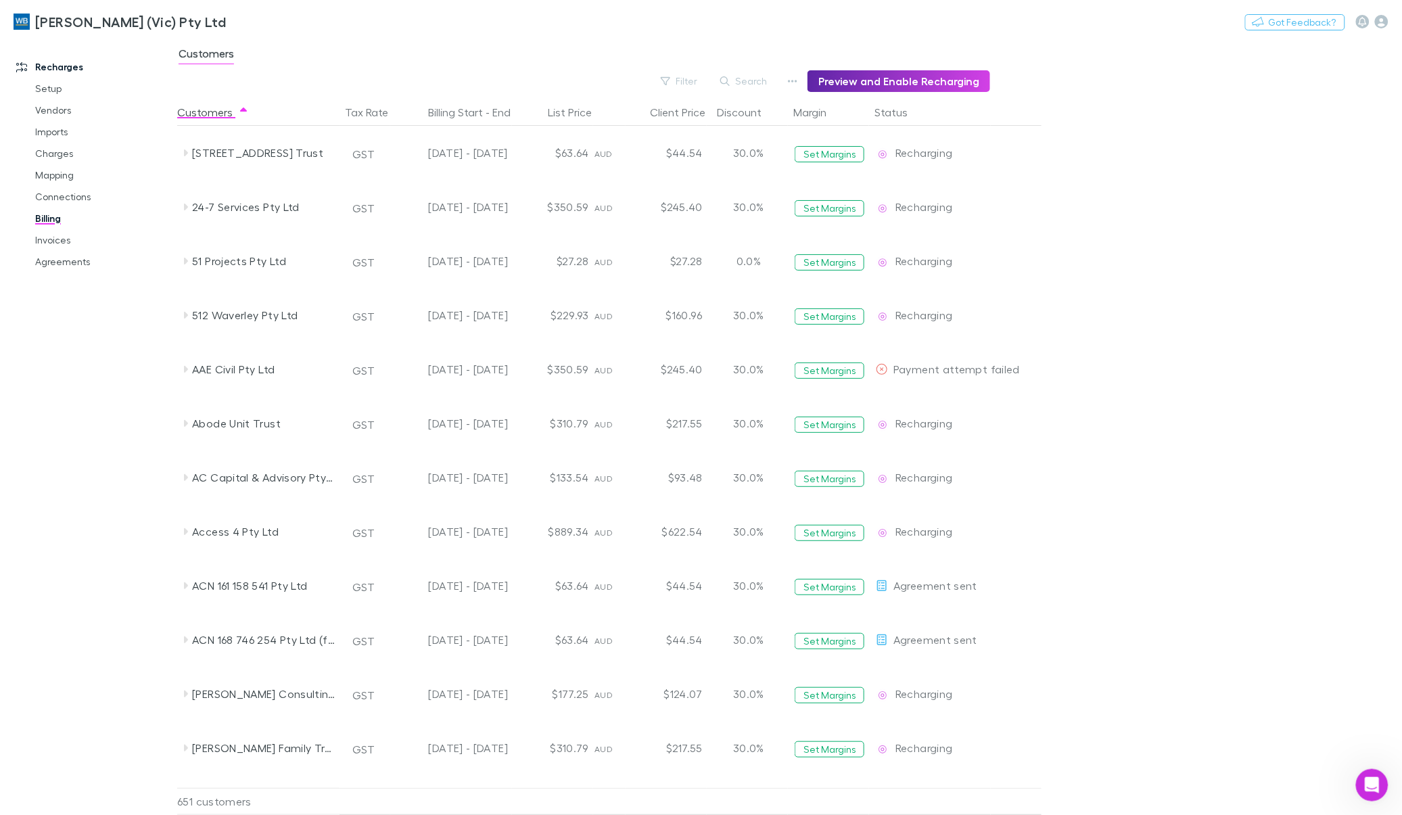
click at [756, 78] on button "Search" at bounding box center [745, 81] width 62 height 16
click at [0, 0] on input "text" at bounding box center [0, 0] width 0 height 0
click at [746, 76] on input "text" at bounding box center [721, 81] width 68 height 19
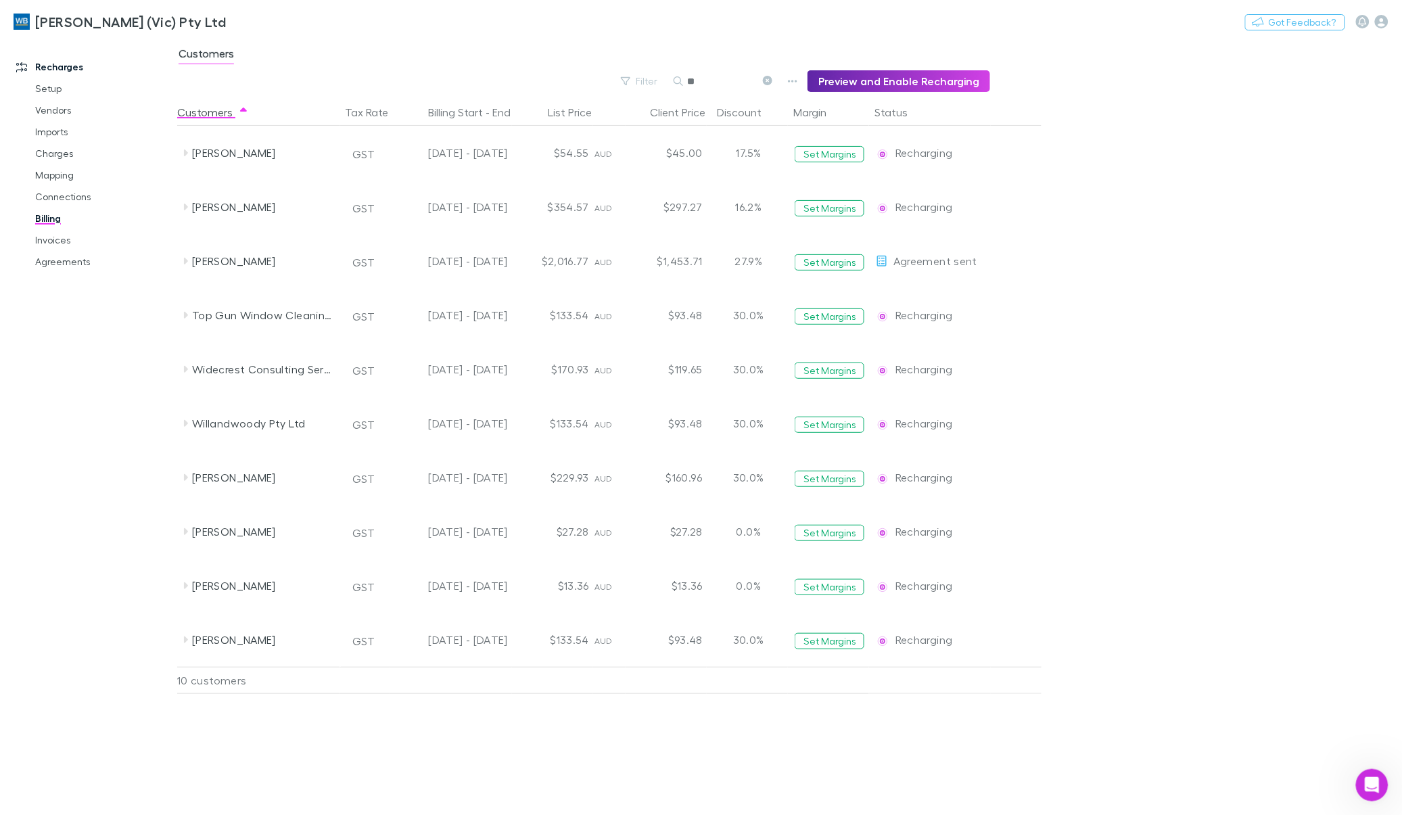
type input "*"
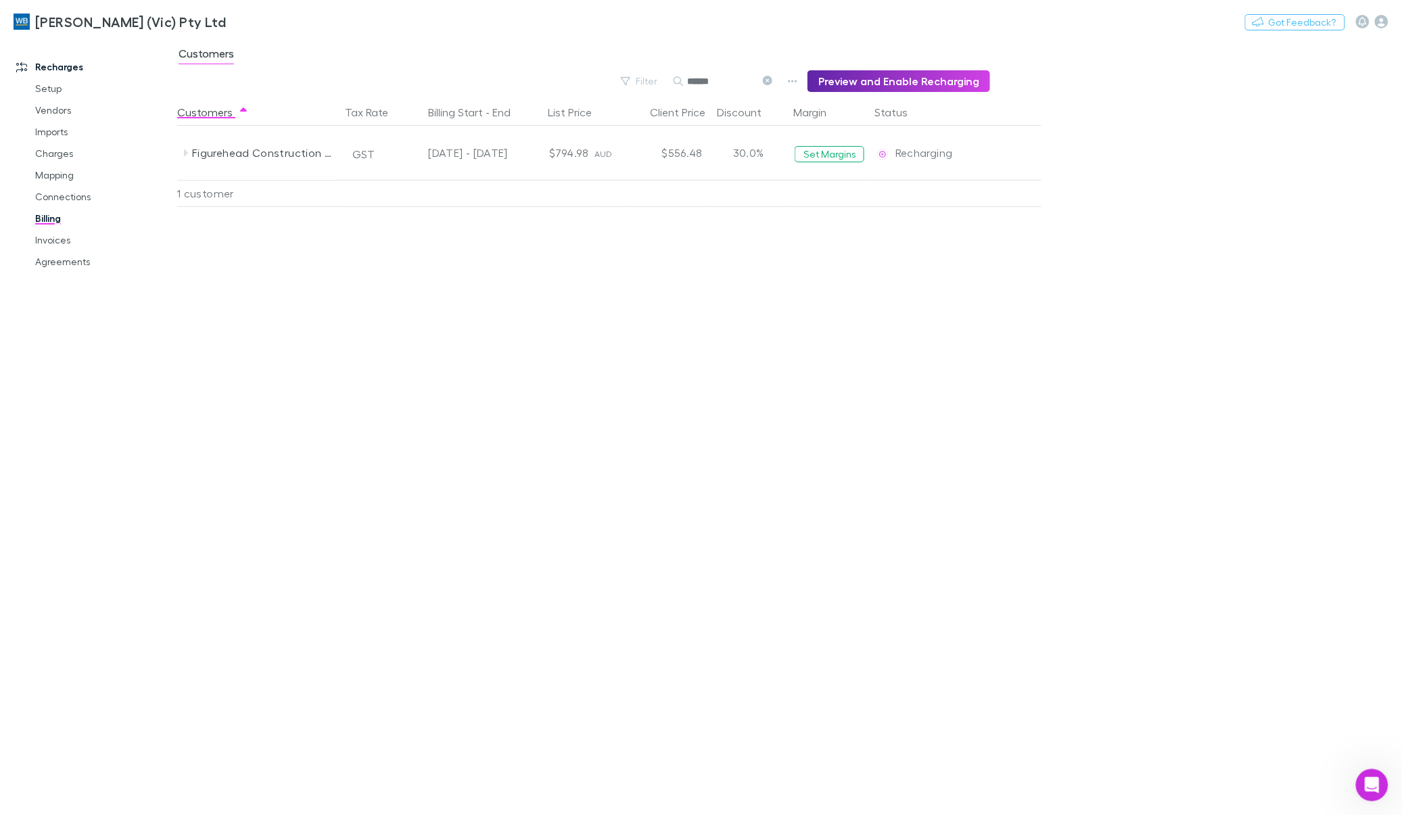
click at [773, 79] on icon at bounding box center [767, 80] width 9 height 9
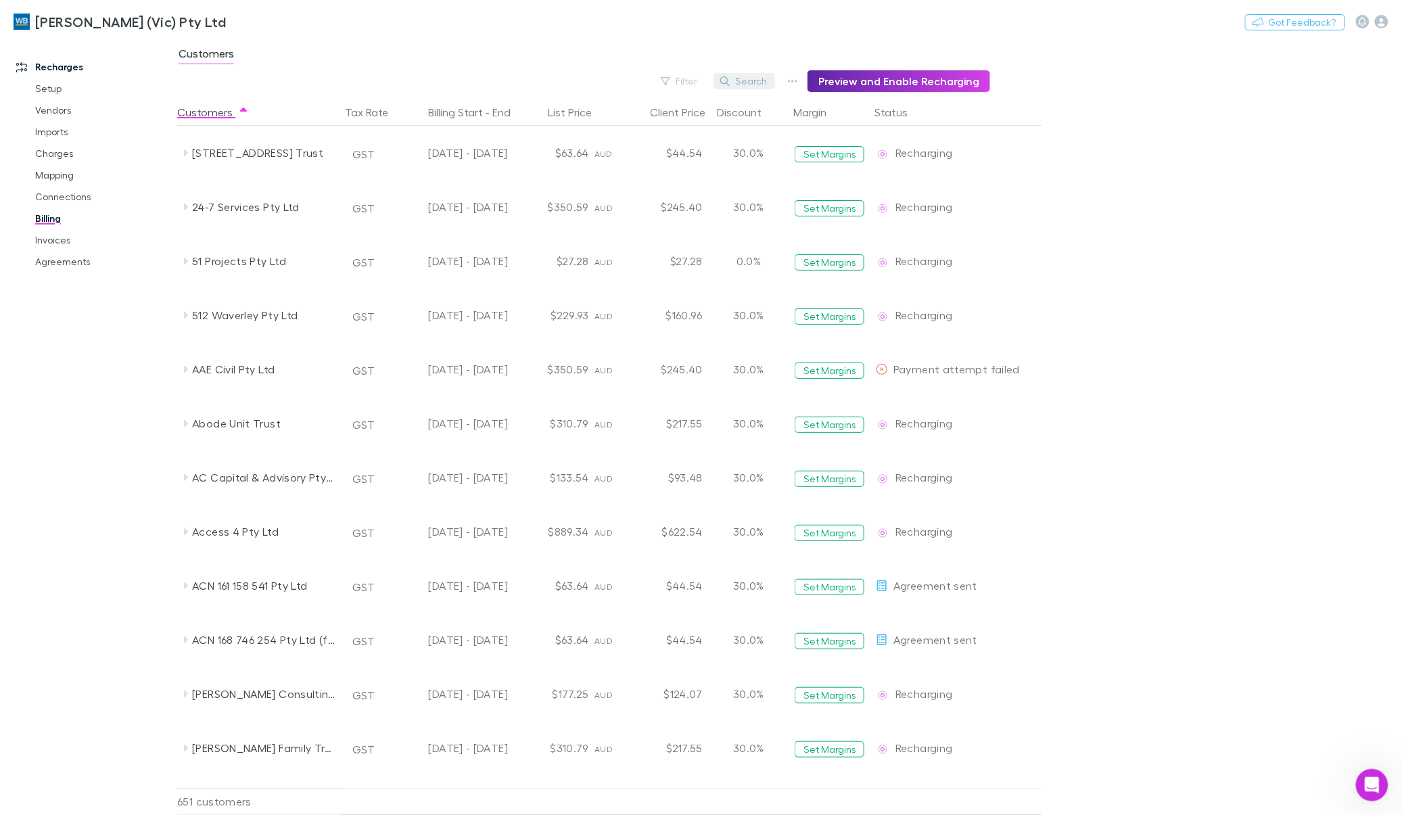
click at [766, 78] on button "Search" at bounding box center [745, 81] width 62 height 16
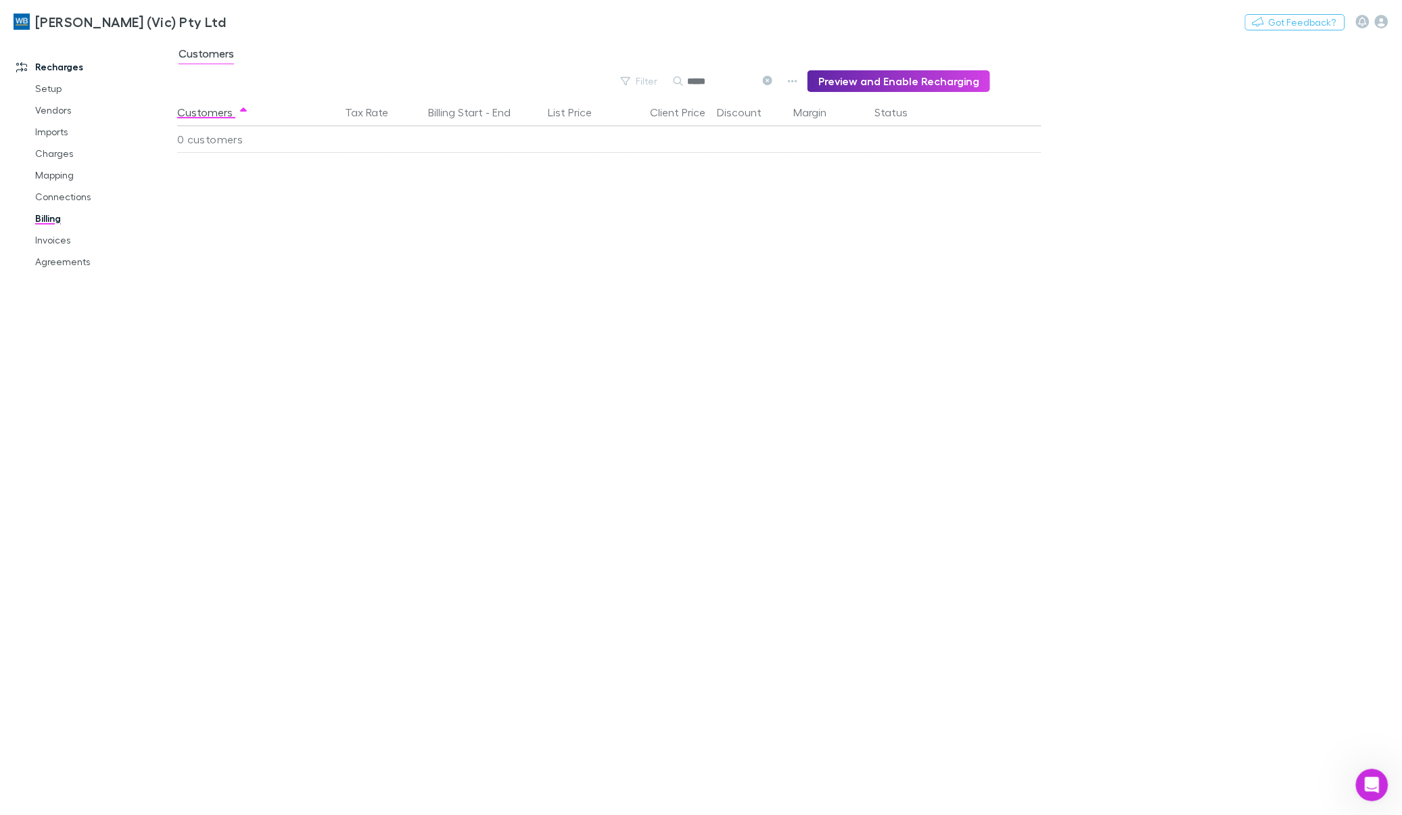
type input "*****"
click at [769, 83] on icon at bounding box center [767, 80] width 9 height 9
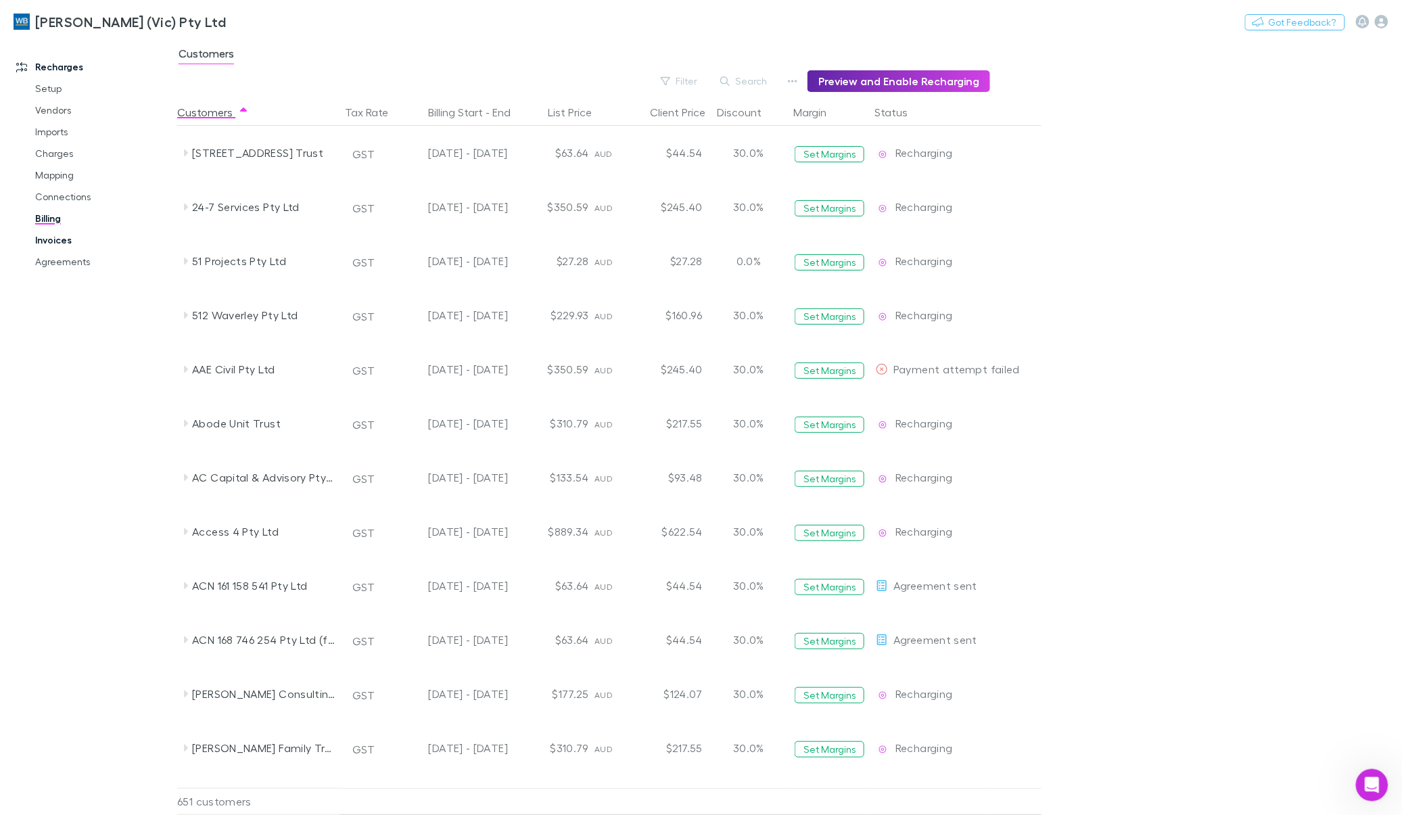
click at [59, 242] on link "Invoices" at bounding box center [105, 240] width 166 height 22
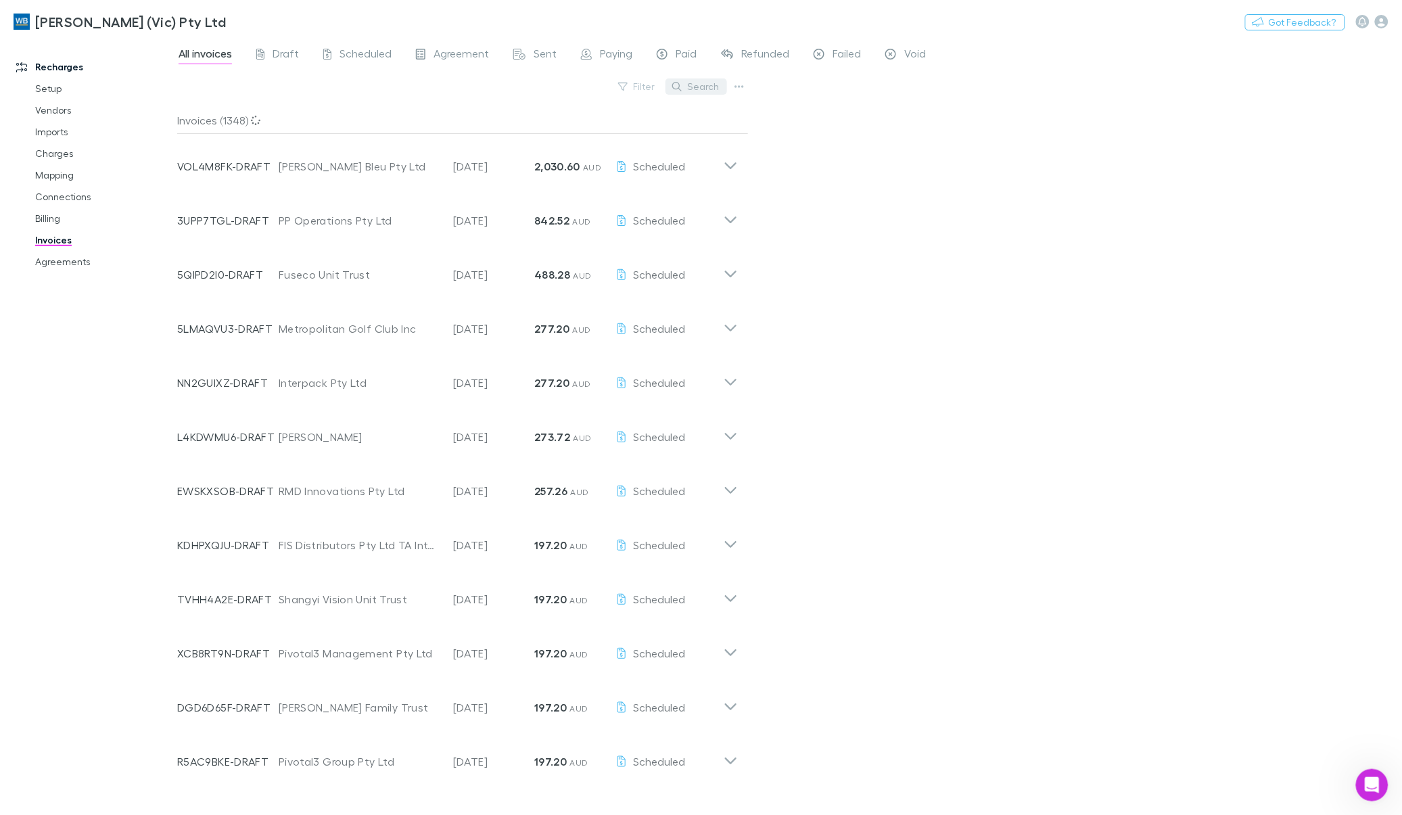
click at [706, 88] on button "Search" at bounding box center [697, 86] width 62 height 16
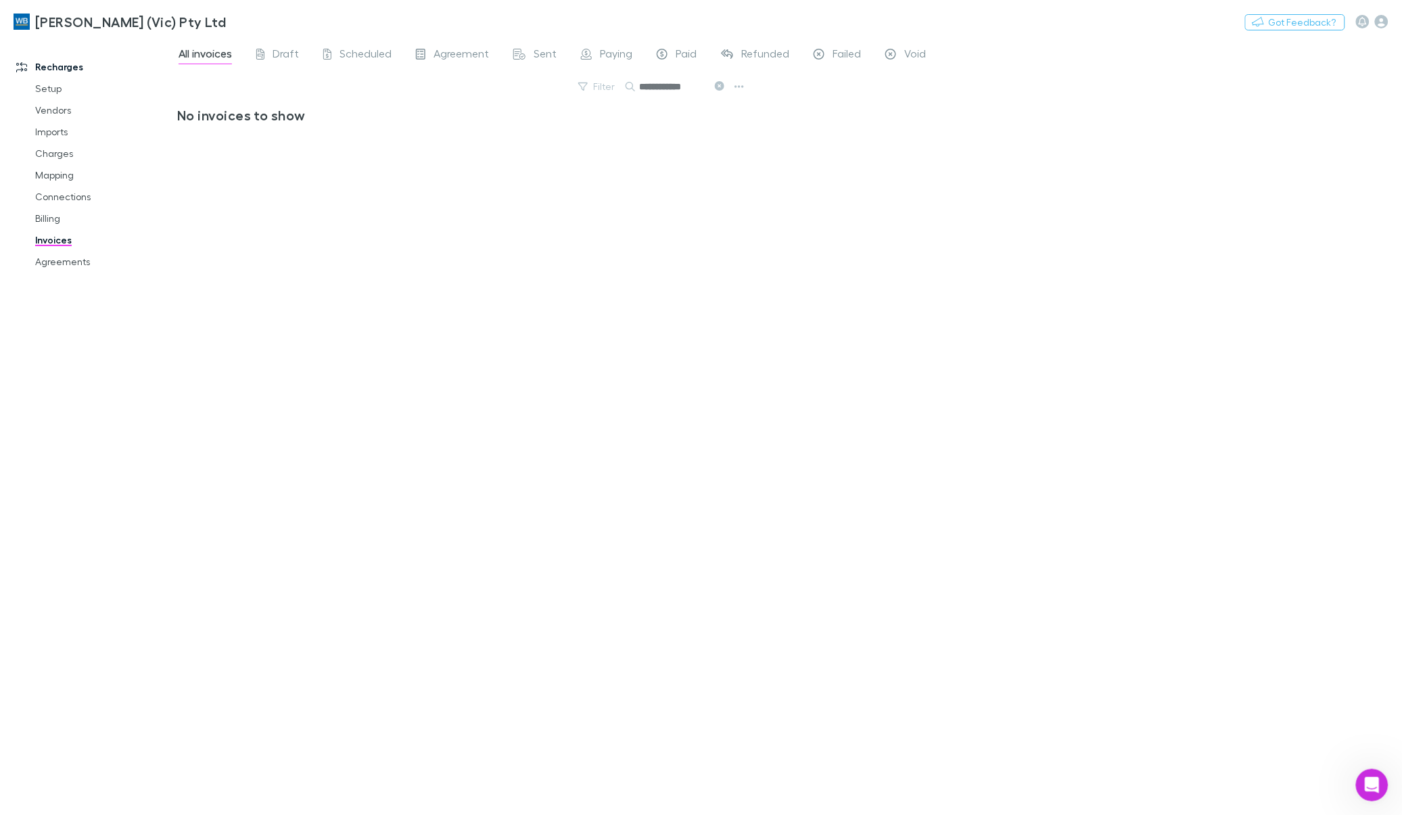
type input "**********"
click at [718, 85] on icon at bounding box center [719, 85] width 9 height 9
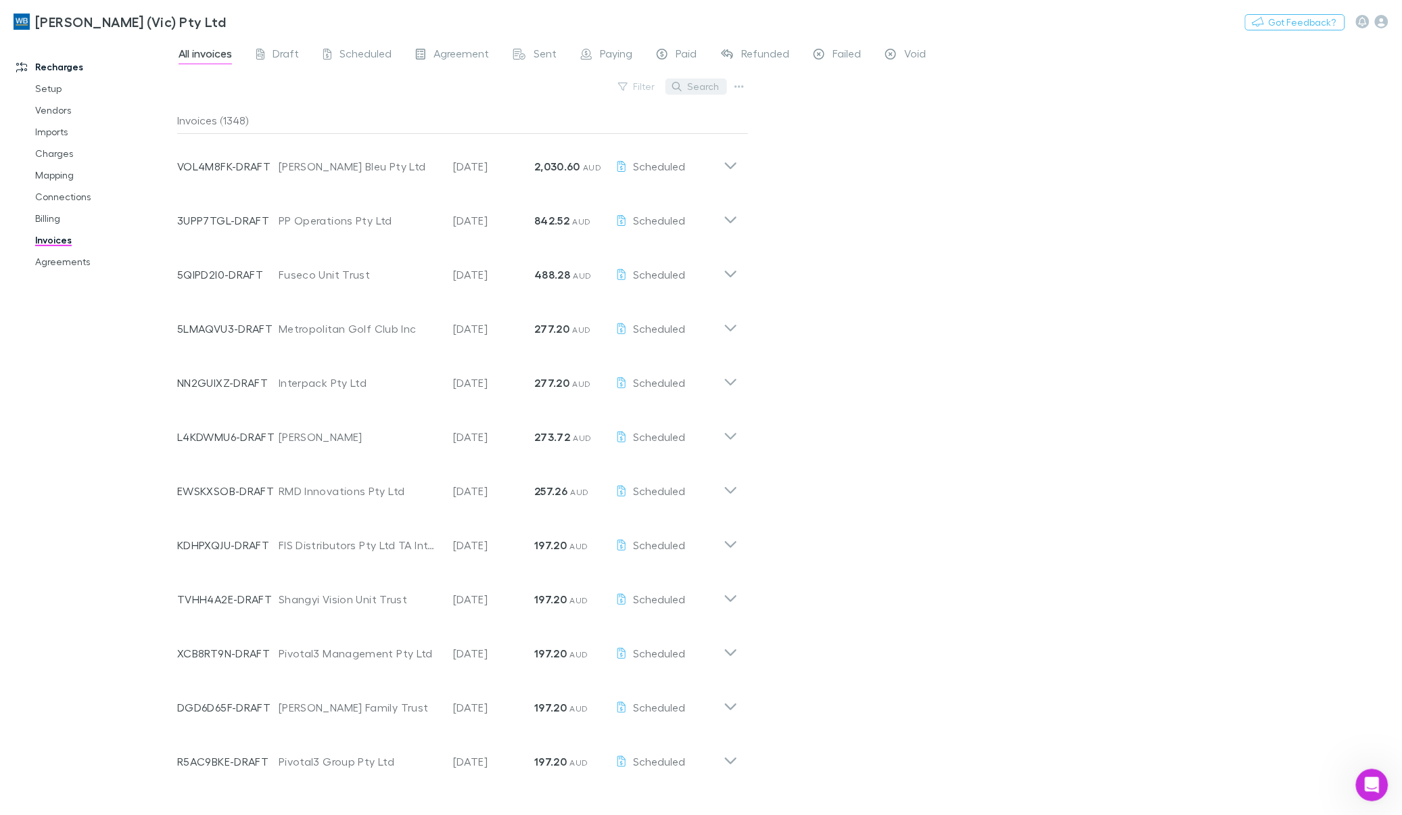
click at [691, 85] on button "Search" at bounding box center [697, 86] width 62 height 16
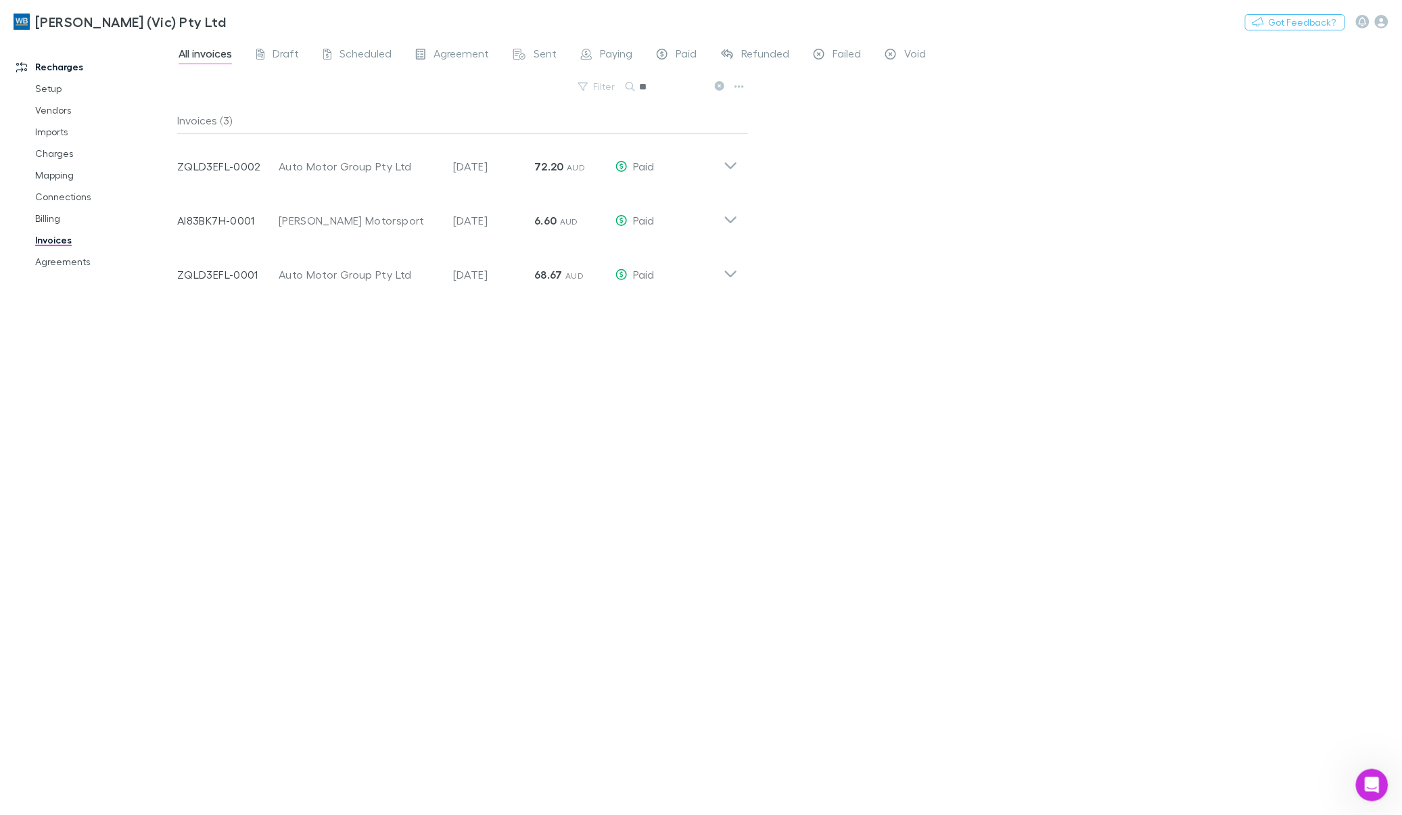
type input "*"
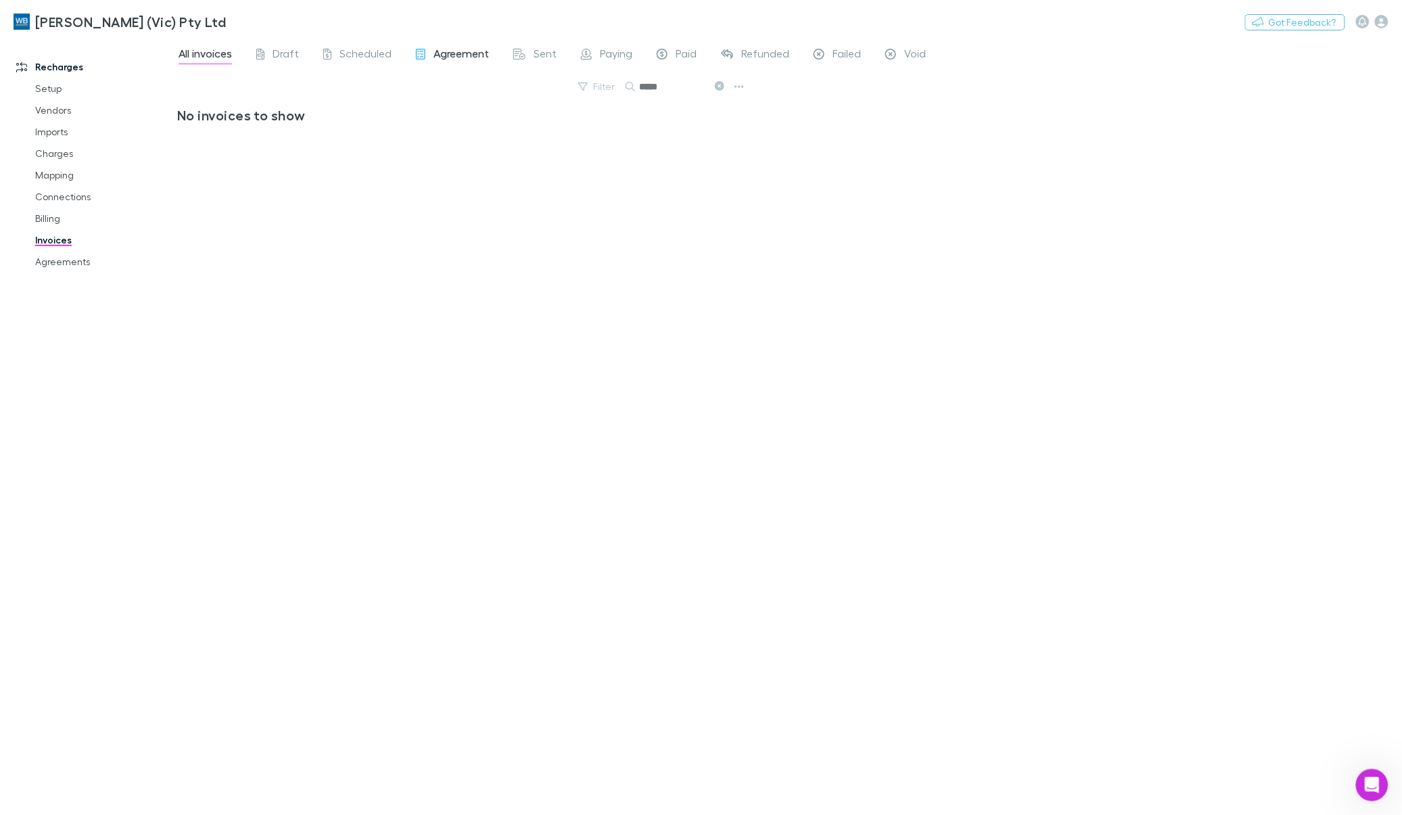
type input "*****"
click at [448, 53] on span "Agreement" at bounding box center [461, 56] width 55 height 18
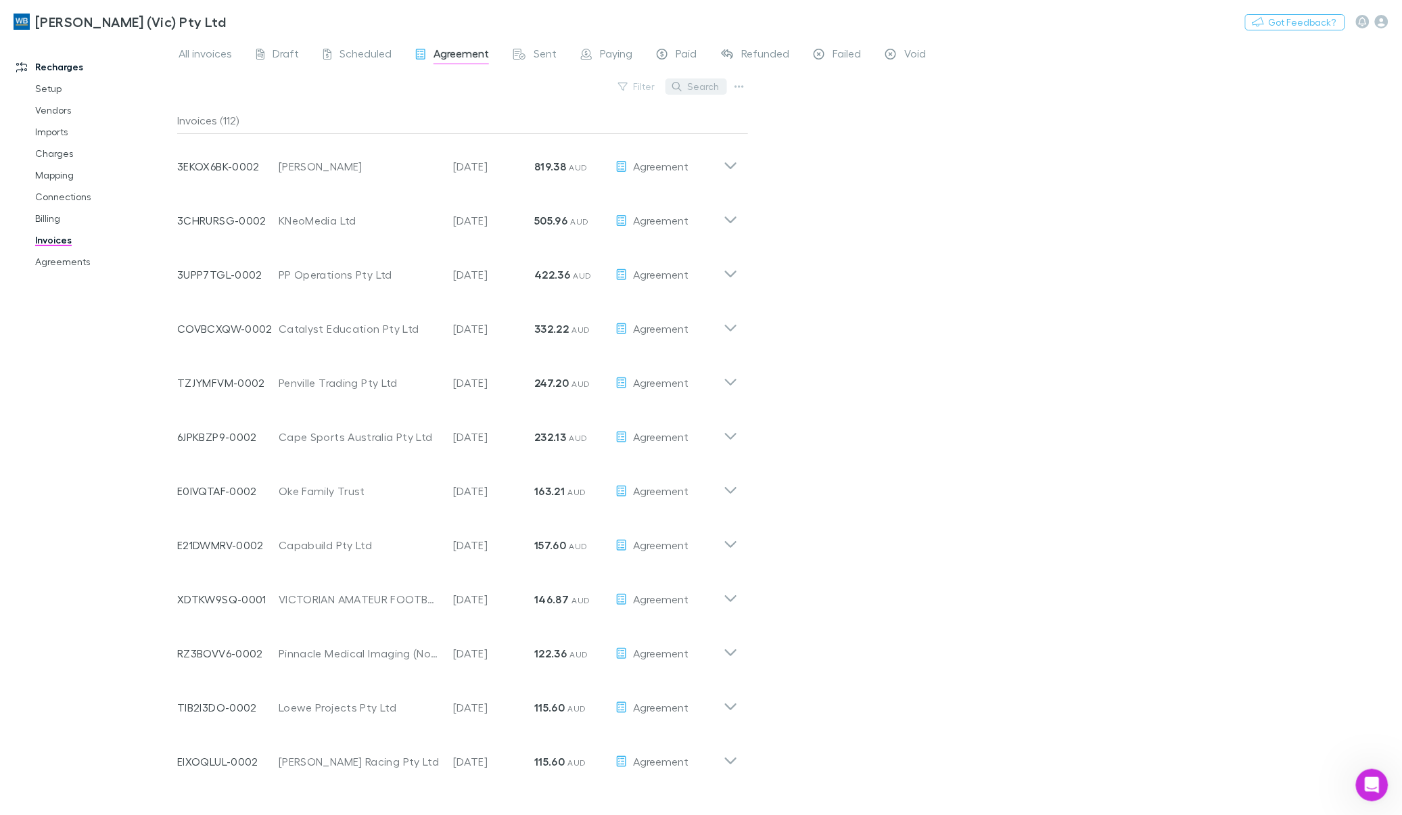
click at [716, 87] on button "Search" at bounding box center [697, 86] width 62 height 16
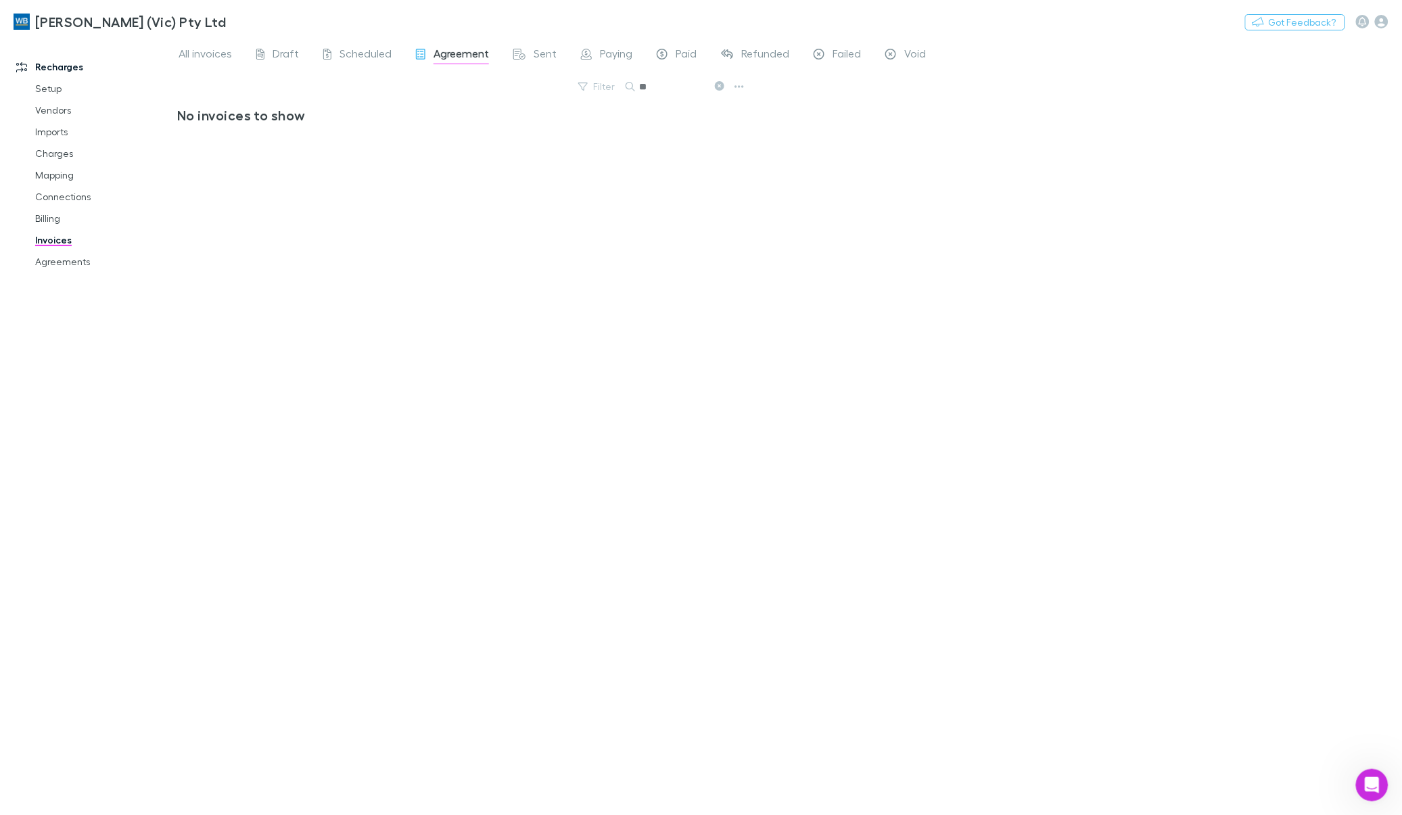
type input "*"
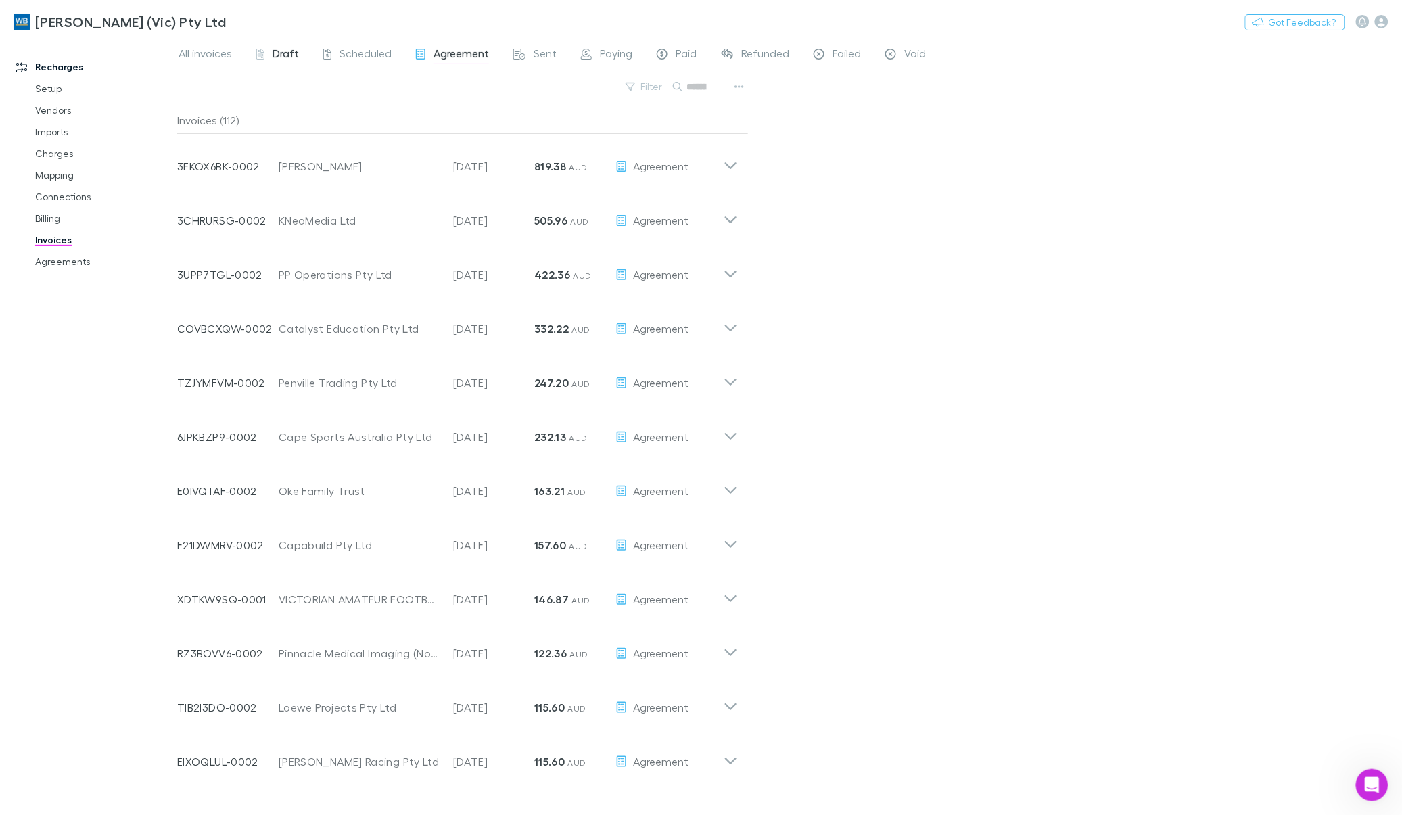
click at [257, 49] on icon at bounding box center [260, 56] width 8 height 14
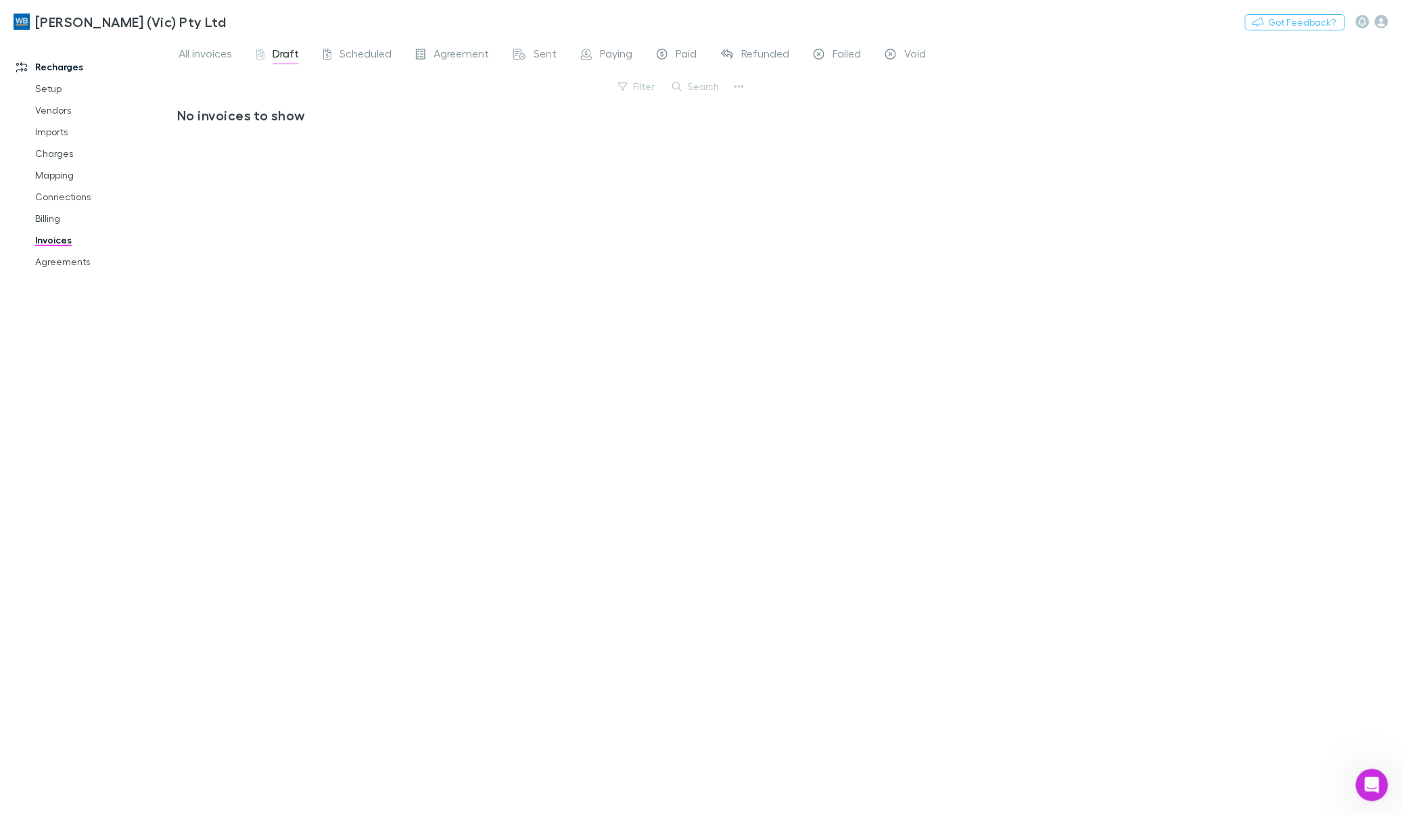
click at [789, 54] on div "All invoices Draft Scheduled Agreement Sent Paying Paid Refunded Failed Void" at bounding box center [557, 56] width 761 height 22
click at [837, 55] on span "Failed" at bounding box center [847, 56] width 28 height 18
click at [897, 55] on div "Void" at bounding box center [906, 56] width 41 height 18
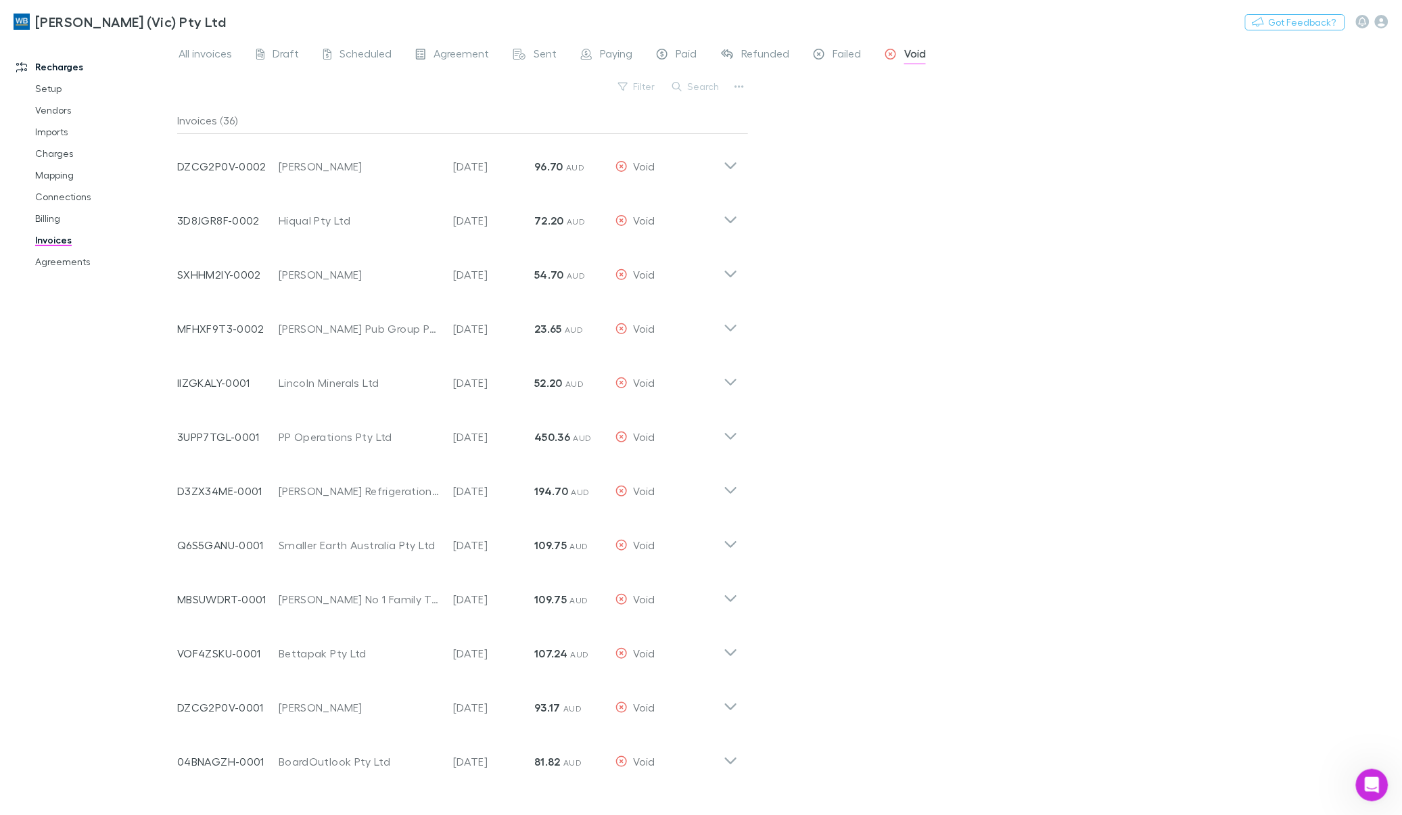
click at [692, 83] on button "Search" at bounding box center [697, 86] width 62 height 16
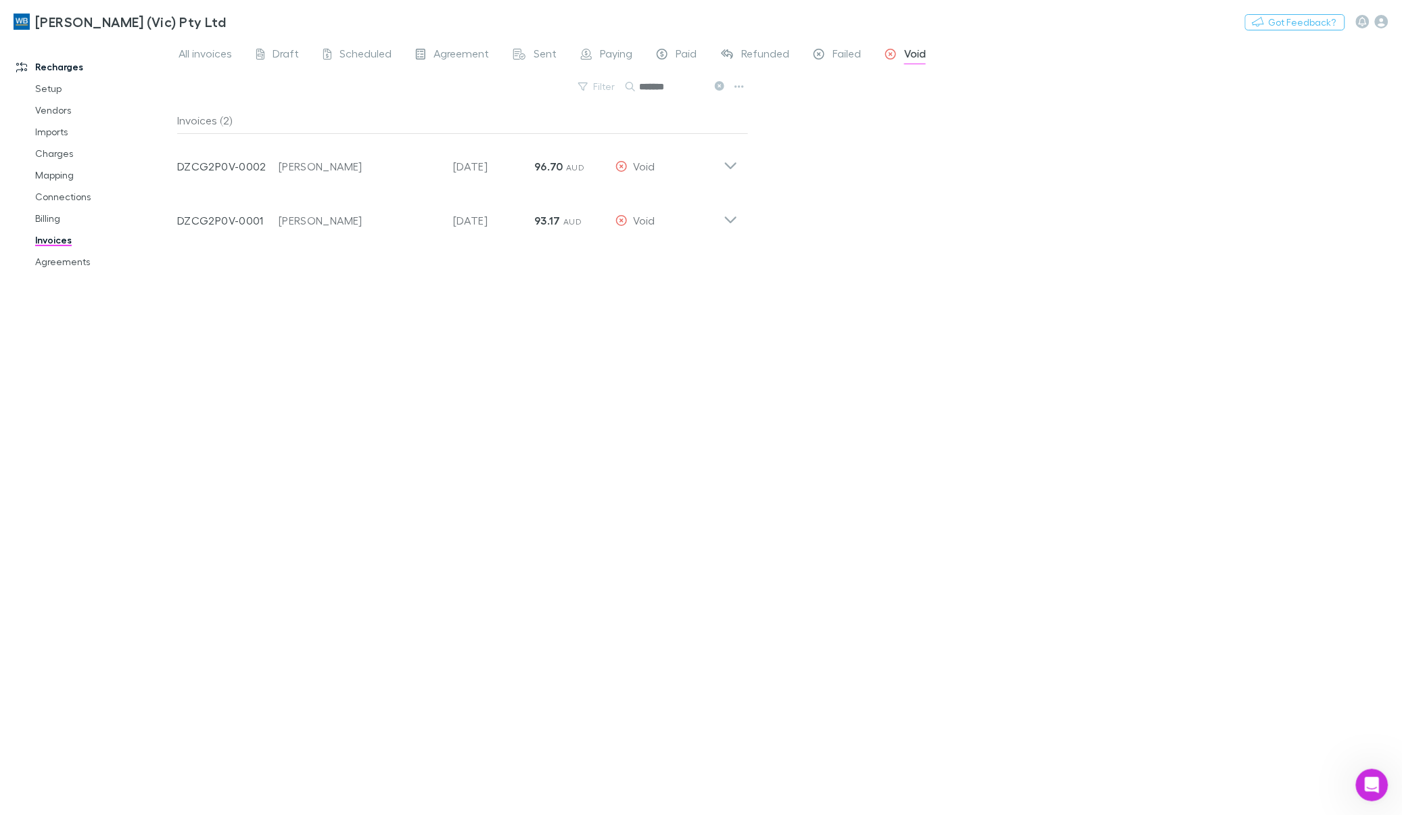
type input "*******"
click at [359, 47] on span "Scheduled" at bounding box center [366, 56] width 52 height 18
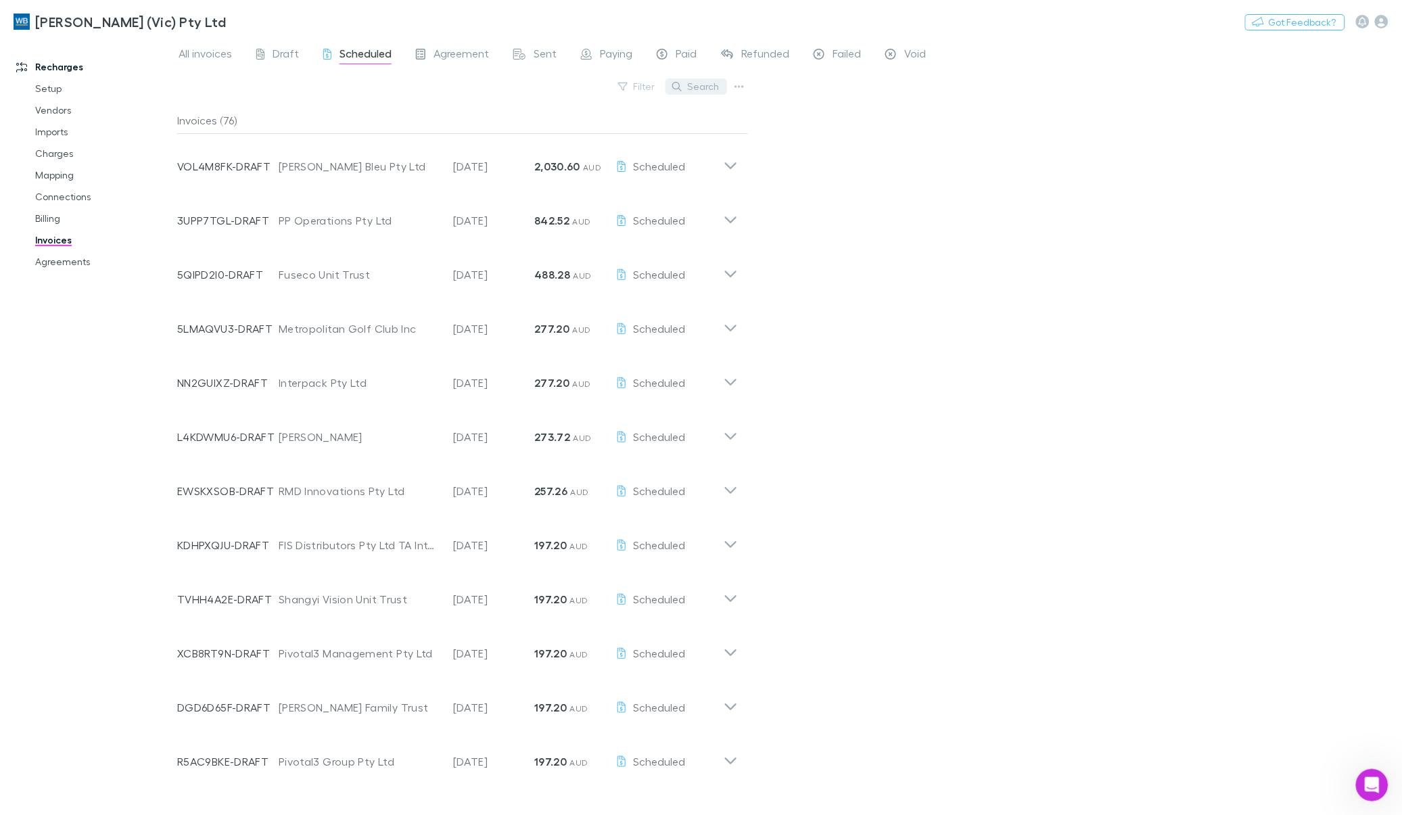
click at [700, 92] on button "Search" at bounding box center [697, 86] width 62 height 16
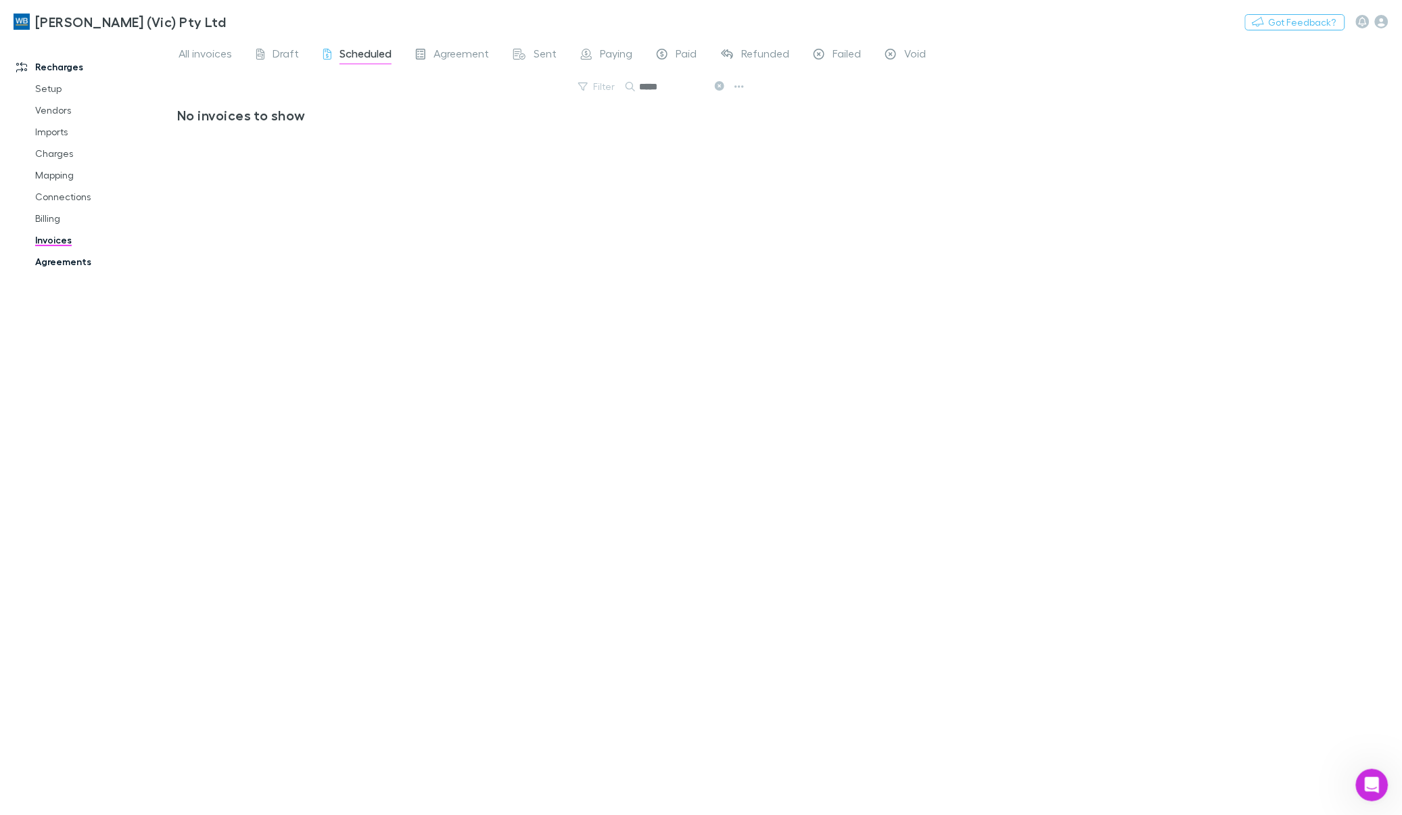
type input "*****"
click at [70, 264] on link "Agreements" at bounding box center [105, 262] width 166 height 22
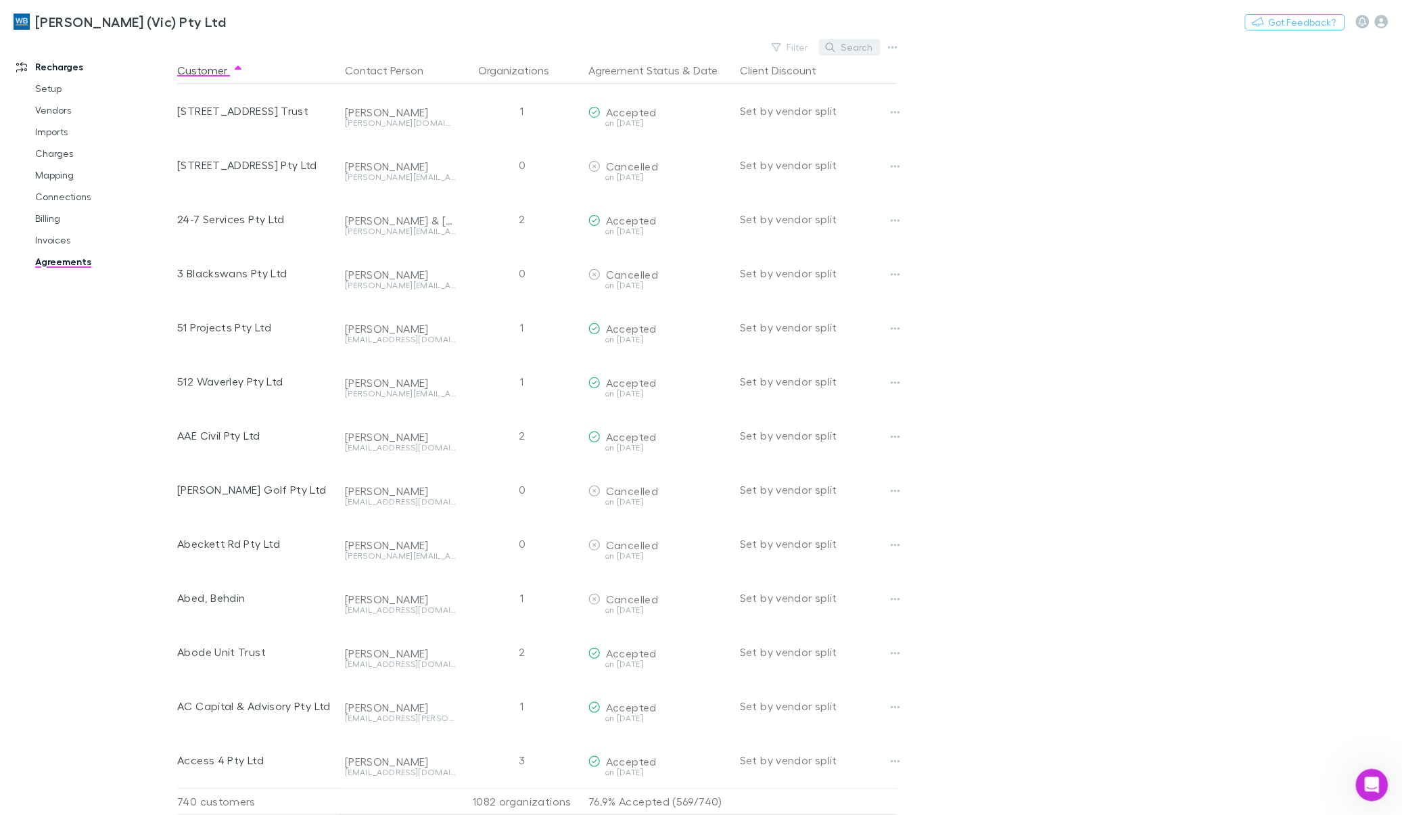
click at [865, 43] on button "Search" at bounding box center [850, 47] width 62 height 16
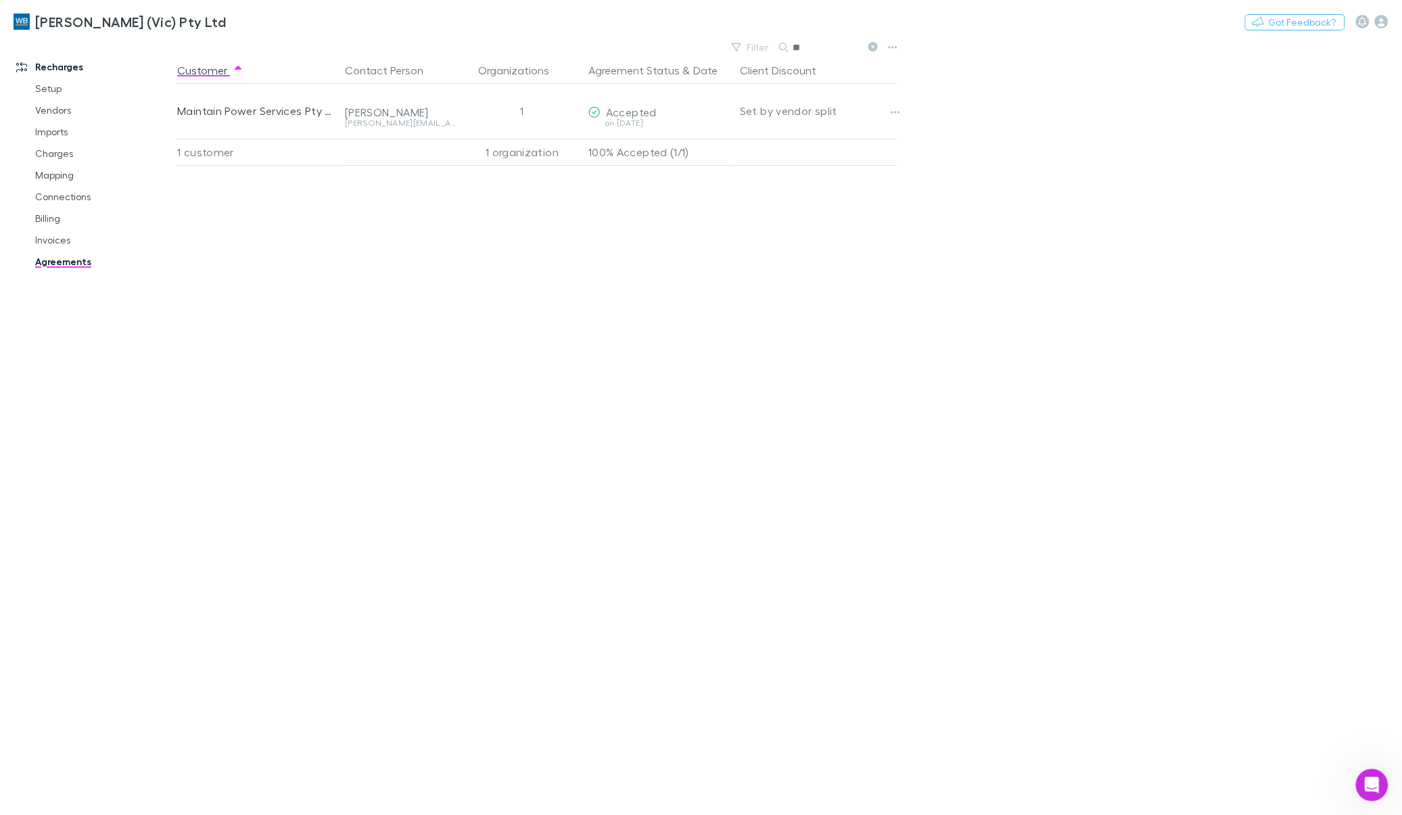
type input "*"
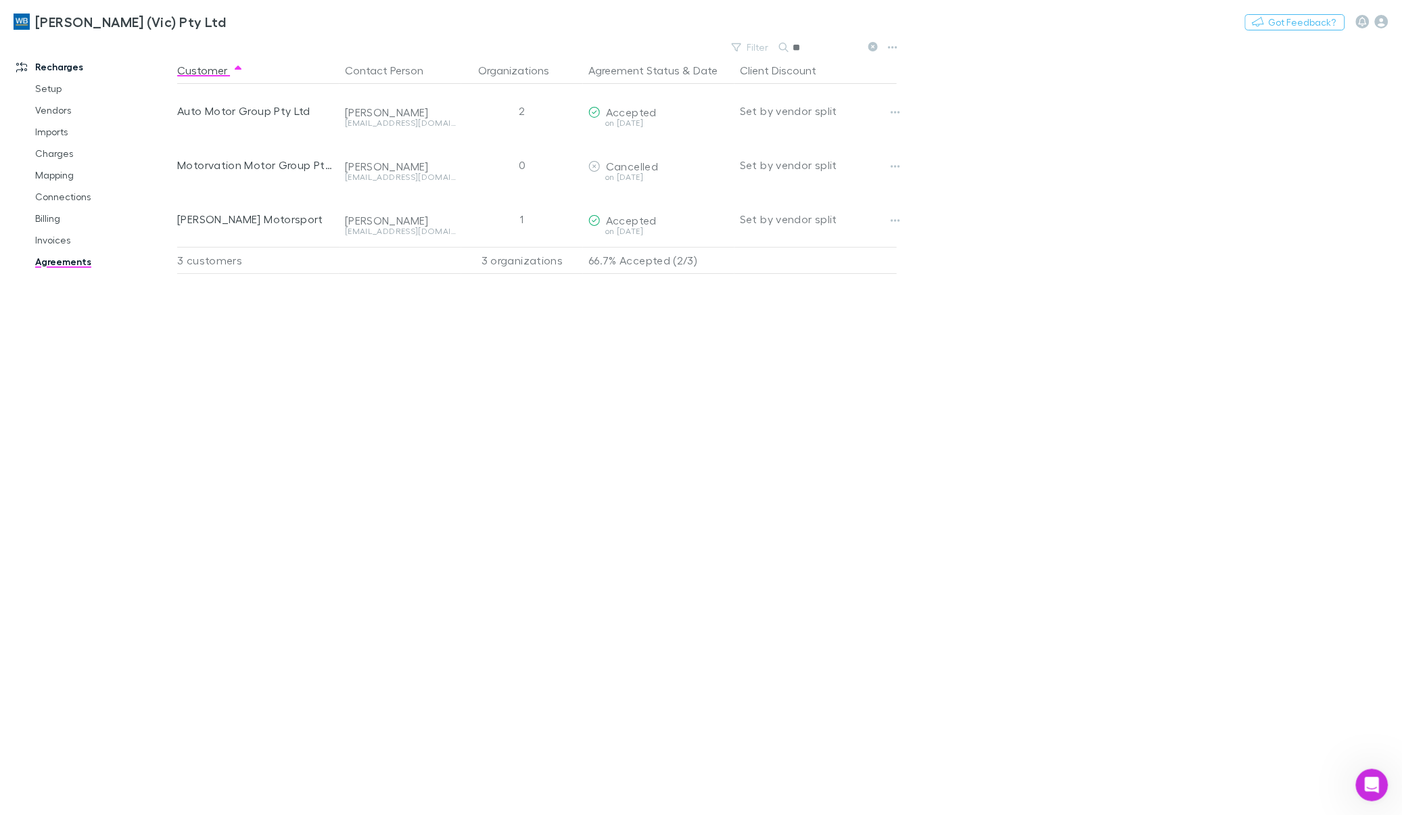
type input "*"
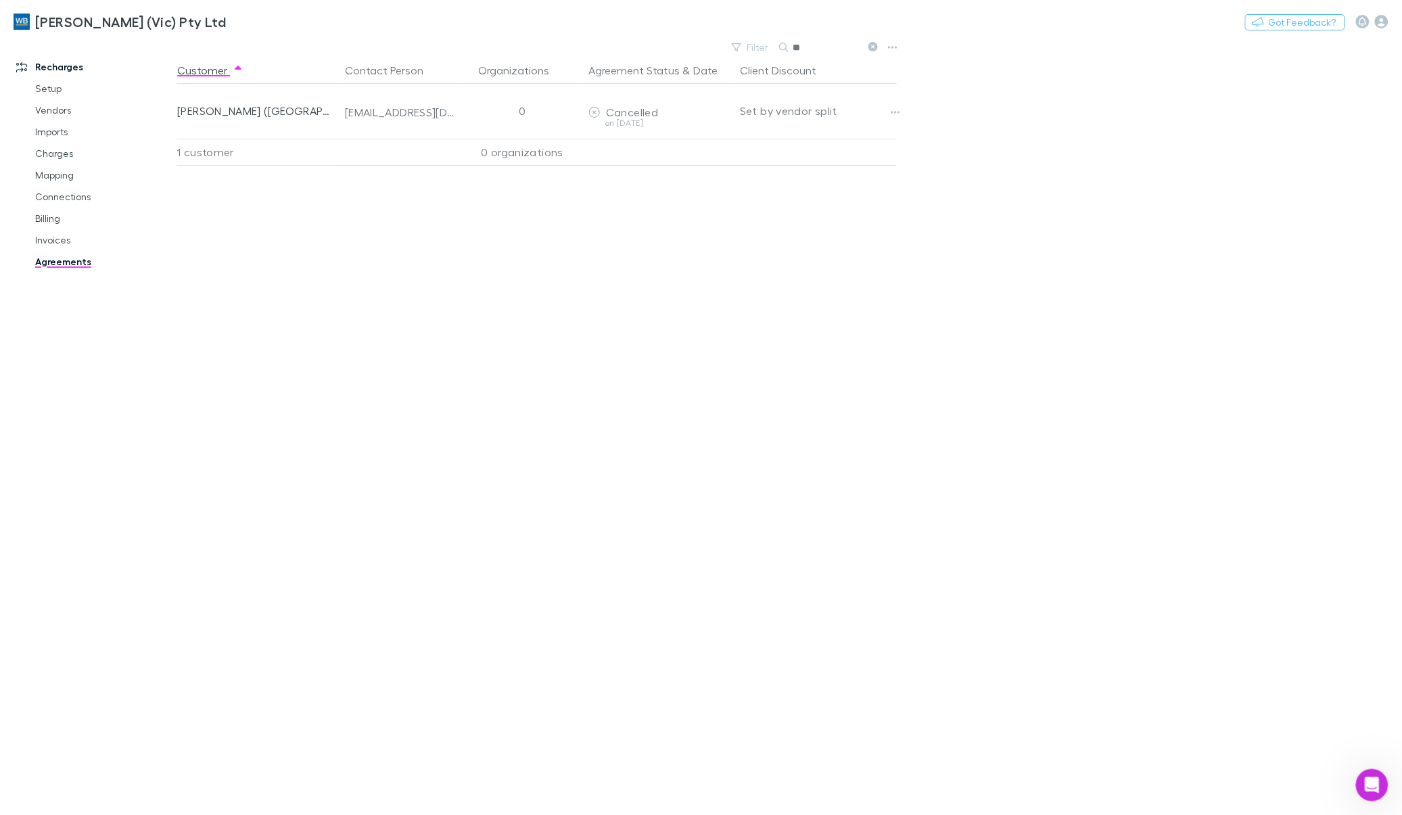
type input "*"
type input "*********"
drag, startPoint x: 871, startPoint y: 46, endPoint x: 881, endPoint y: 58, distance: 15.3
click at [871, 47] on icon at bounding box center [873, 46] width 9 height 9
click at [822, 48] on button "Search" at bounding box center [800, 47] width 43 height 1
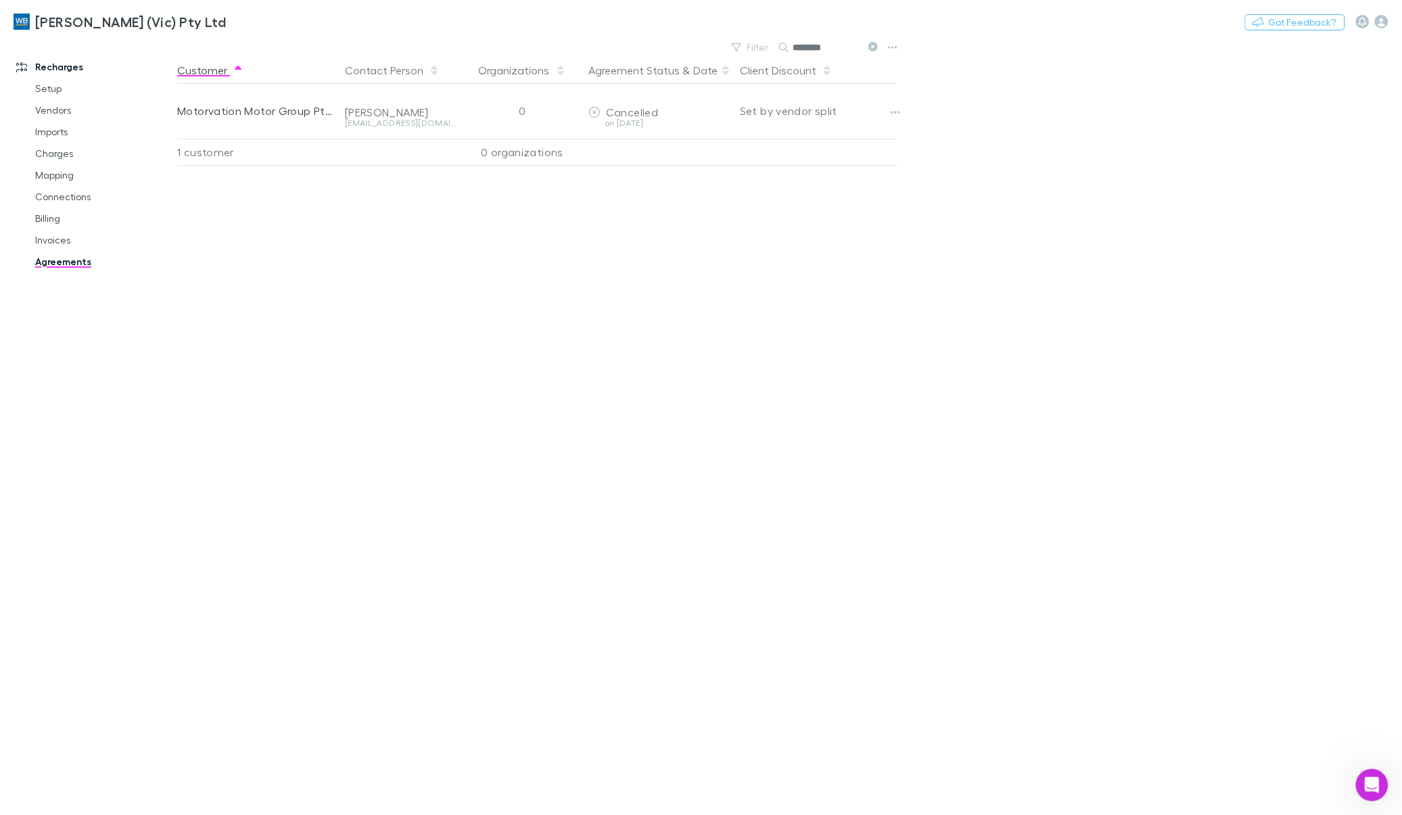
drag, startPoint x: 874, startPoint y: 45, endPoint x: 917, endPoint y: 59, distance: 44.9
click at [874, 45] on icon at bounding box center [873, 46] width 9 height 9
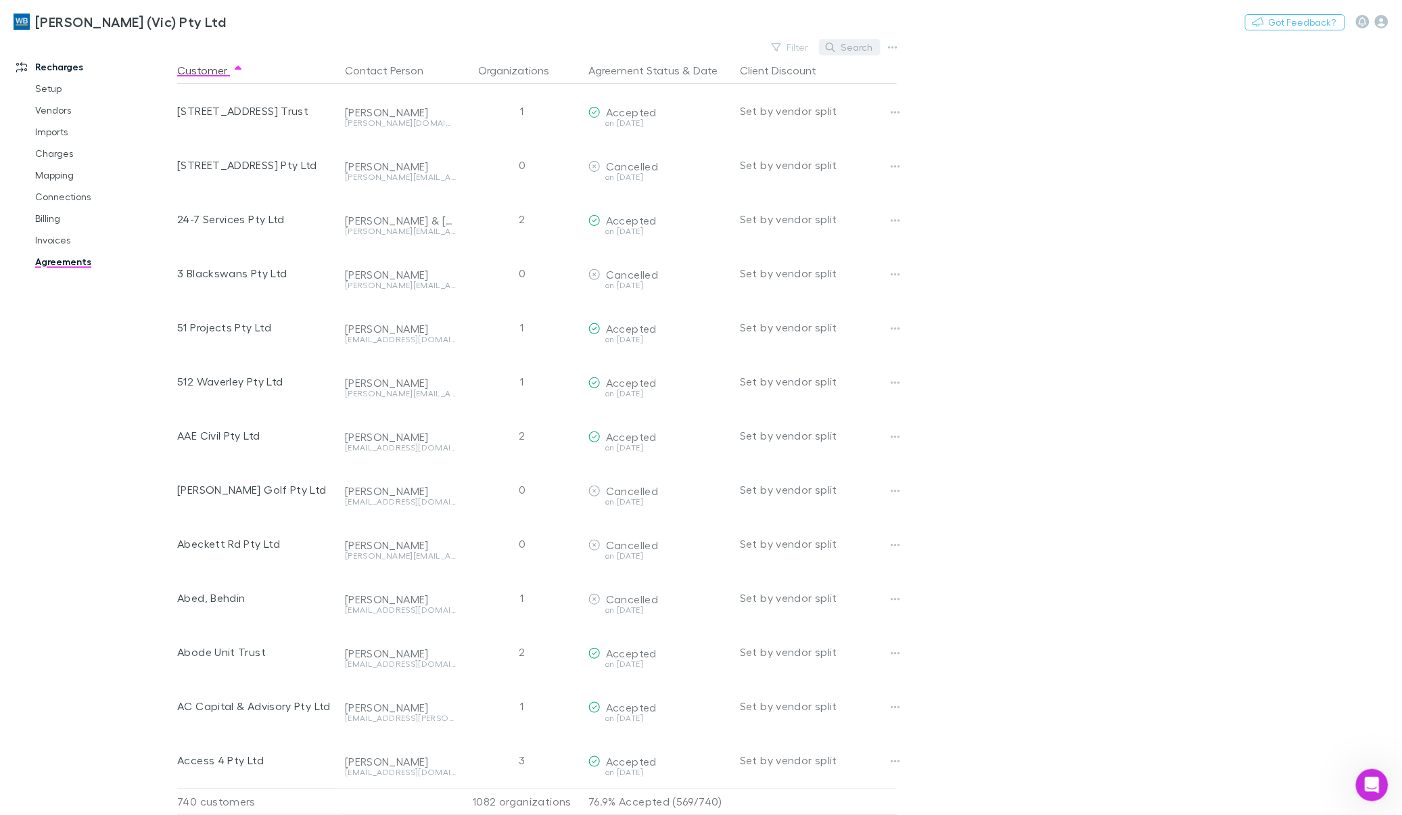
click at [858, 44] on button "Search" at bounding box center [850, 47] width 62 height 16
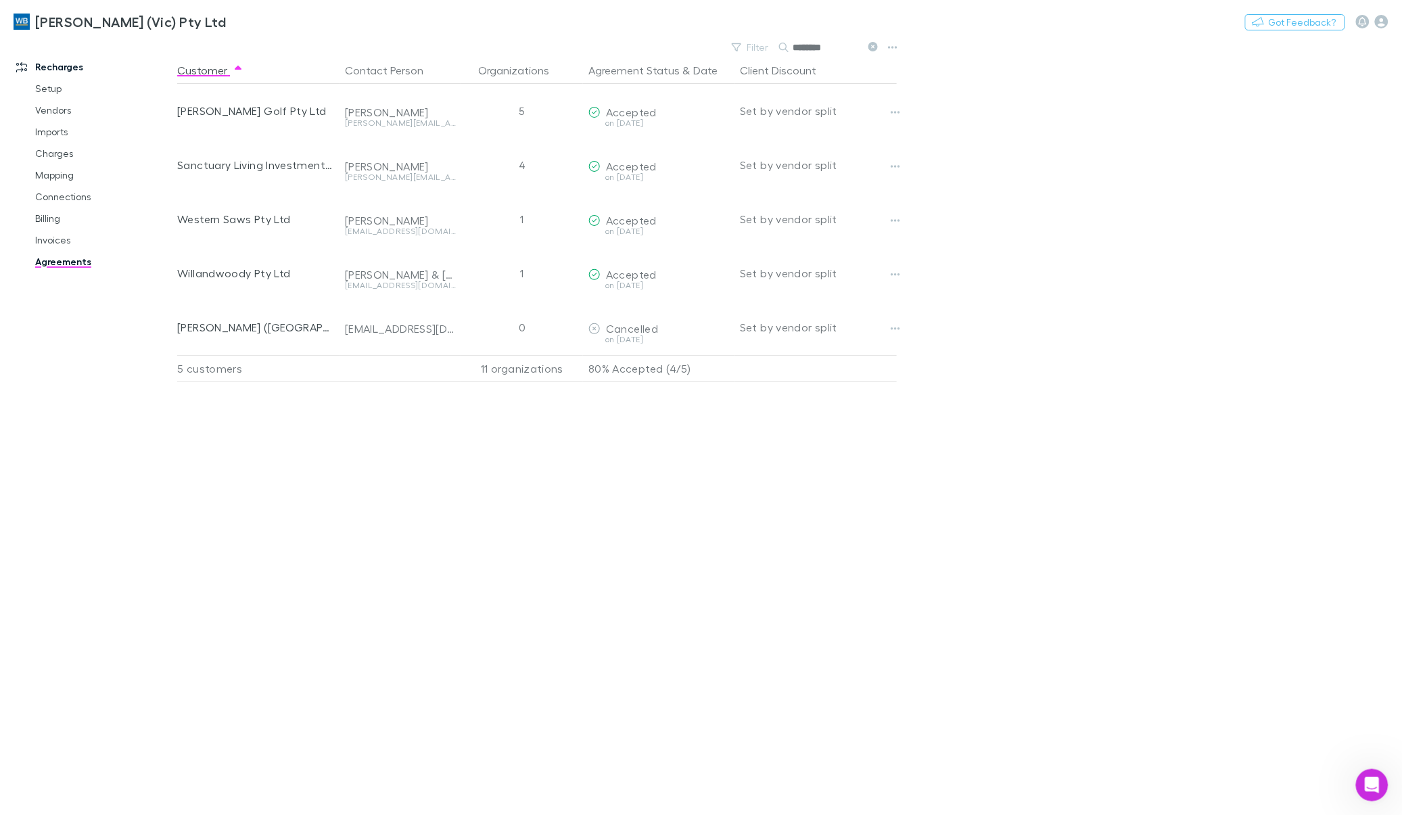
type input "*******"
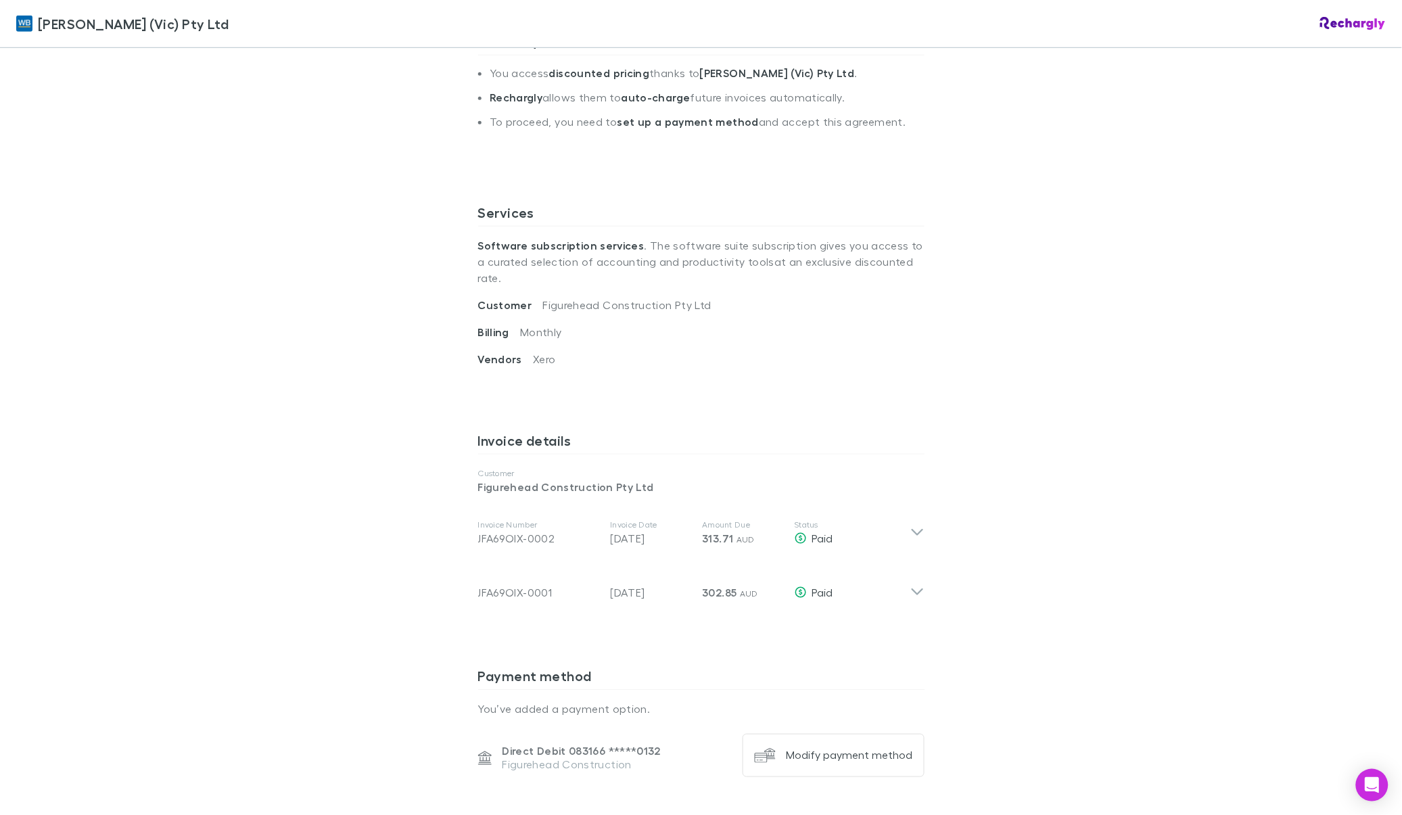
scroll to position [507, 0]
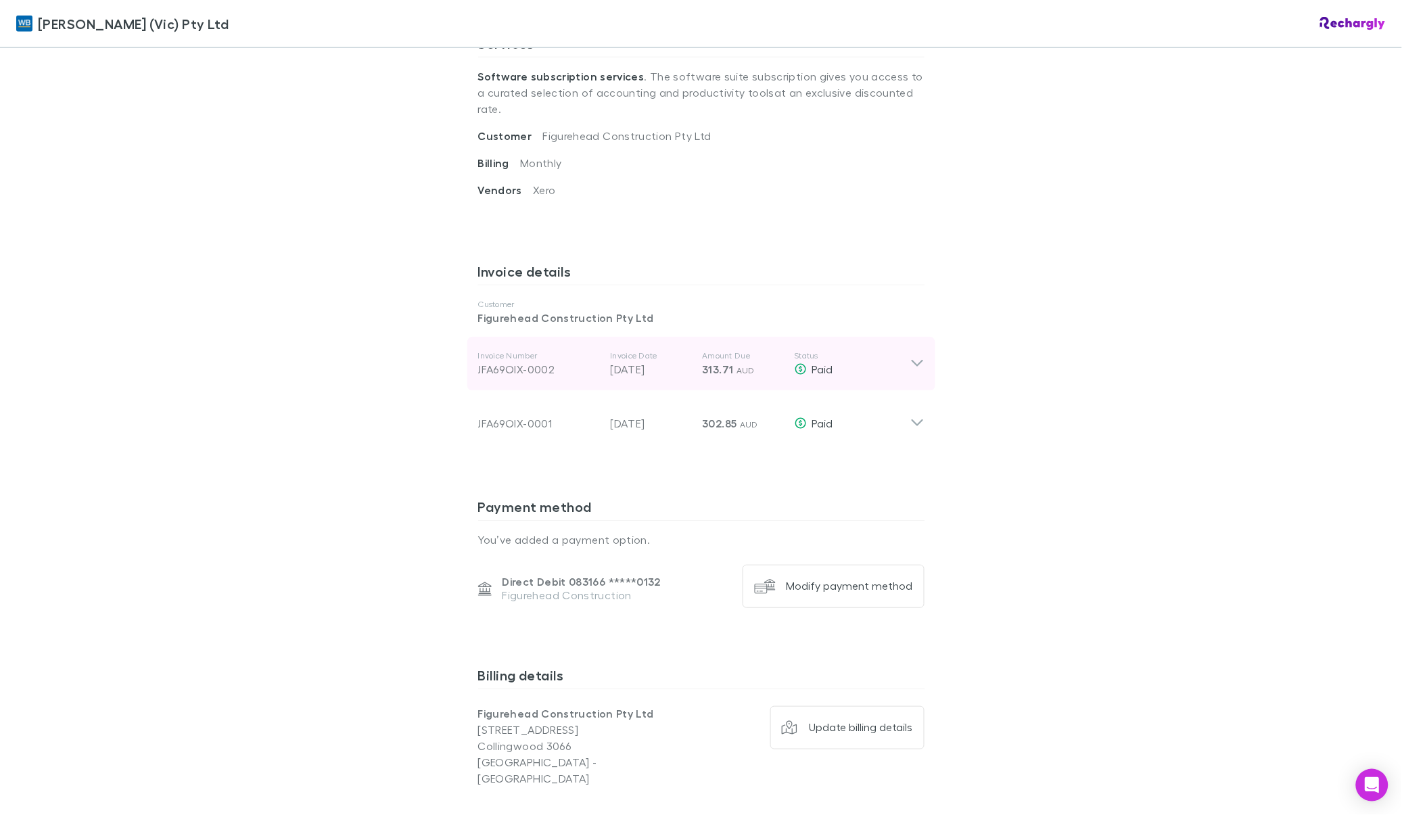
click at [918, 357] on div "Invoice Number JFA69OIX-0002 Invoice Date [DATE] Amount Due 313.71 AUD Status P…" at bounding box center [701, 364] width 468 height 54
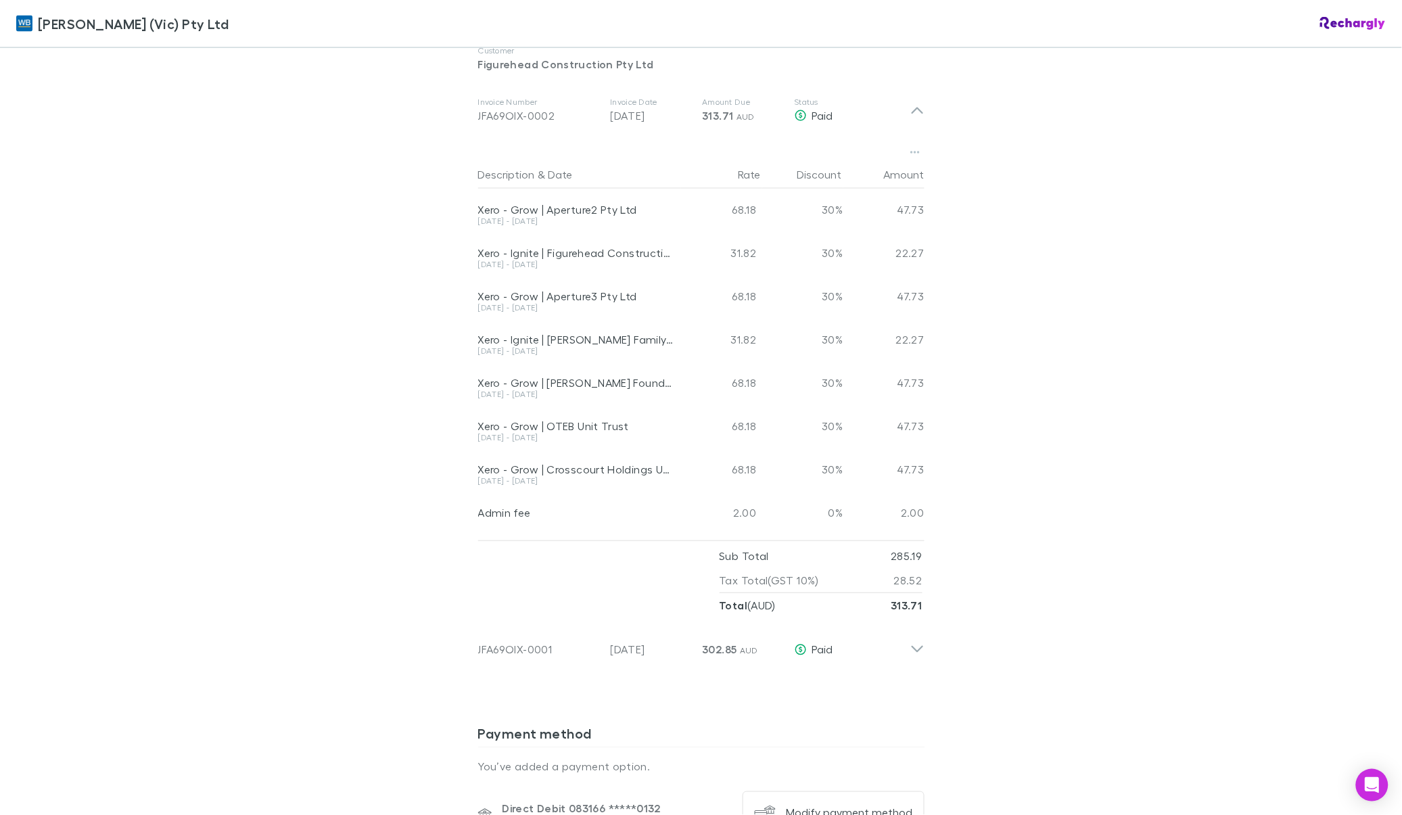
scroll to position [846, 0]
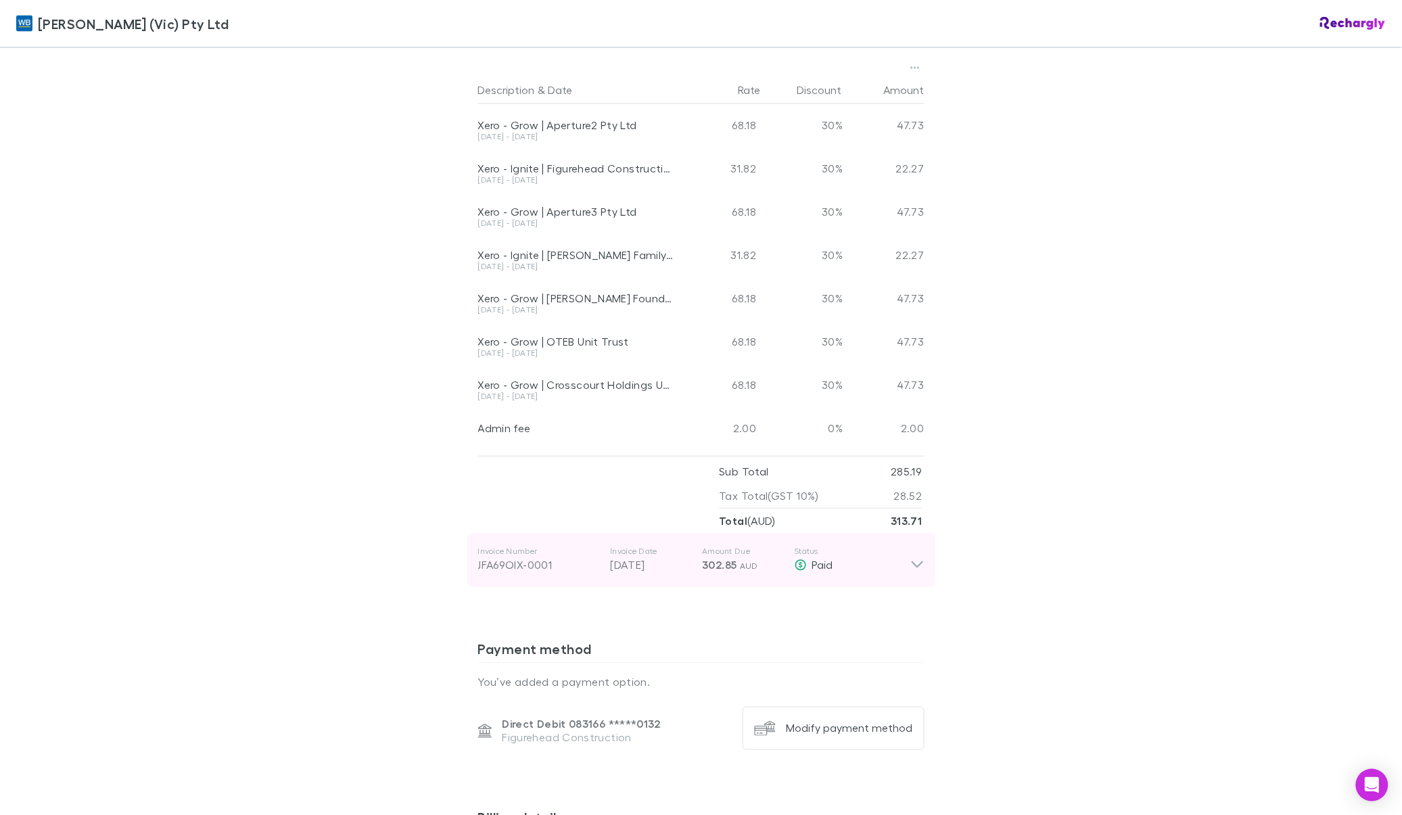
click at [912, 562] on icon at bounding box center [917, 565] width 12 height 7
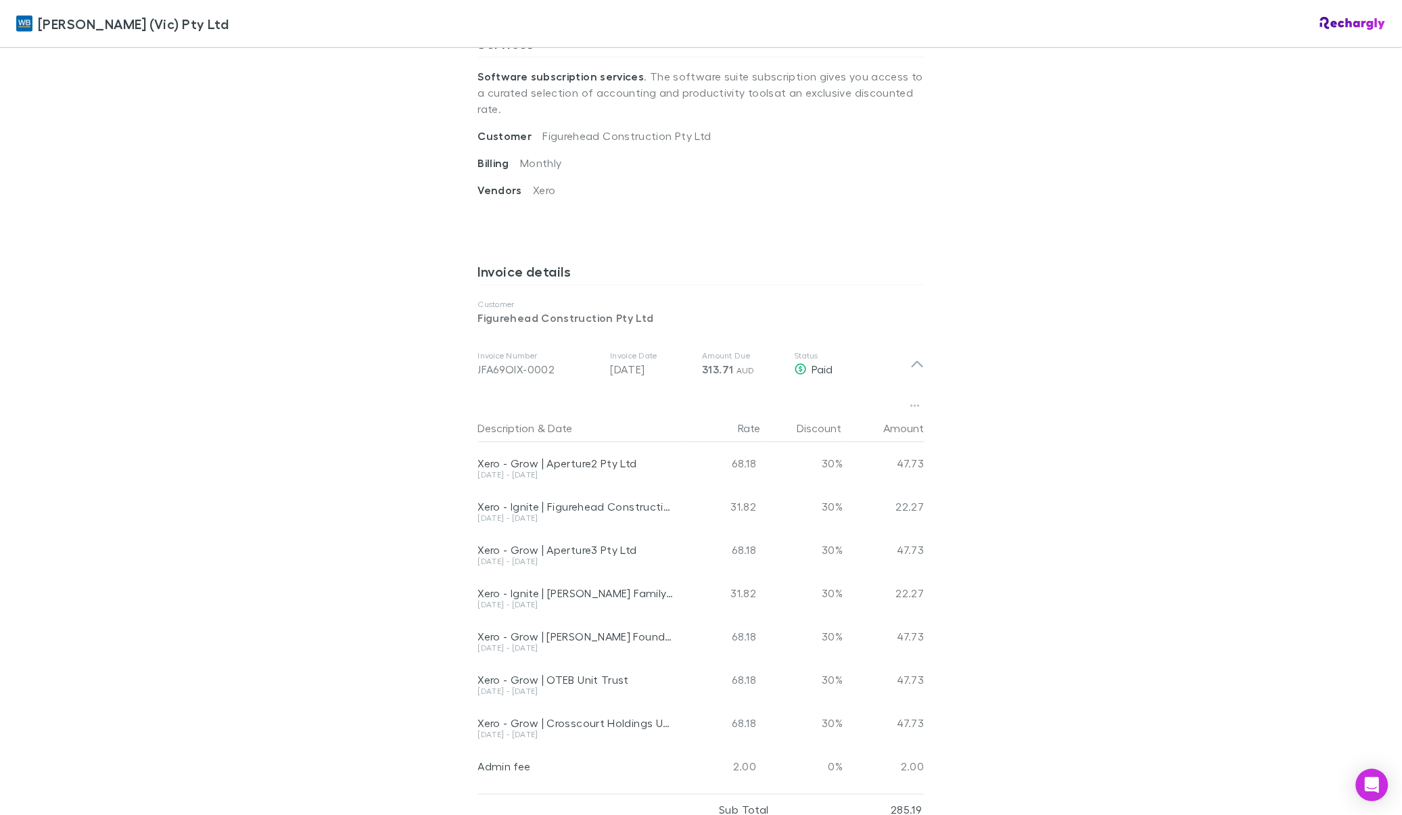
scroll to position [423, 0]
